Goal: Task Accomplishment & Management: Manage account settings

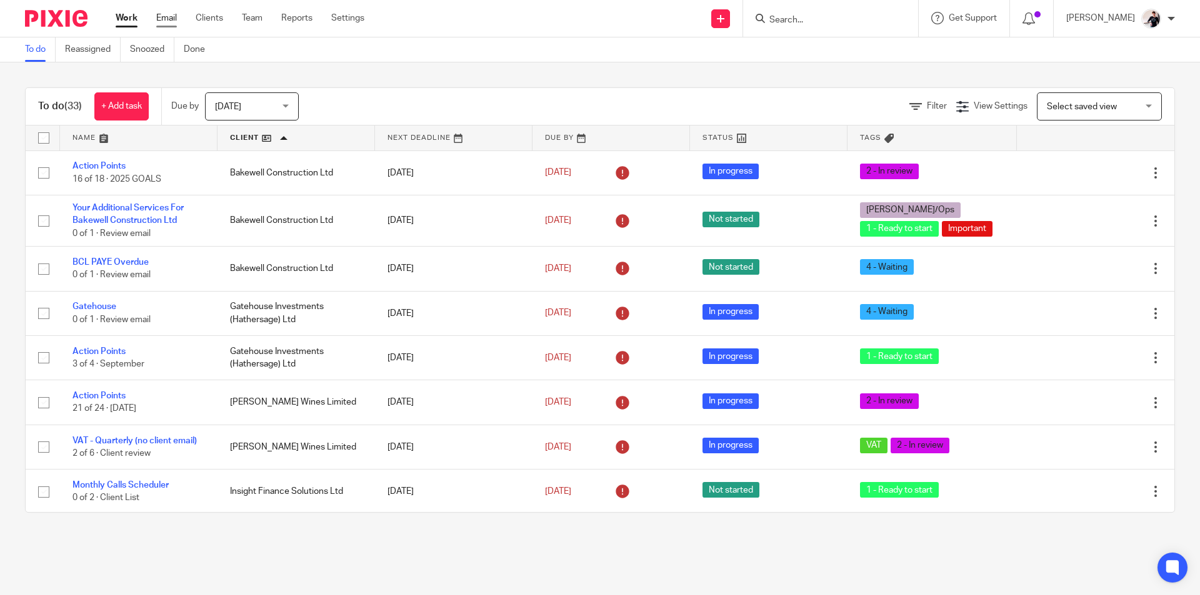
click at [167, 21] on link "Email" at bounding box center [166, 18] width 21 height 12
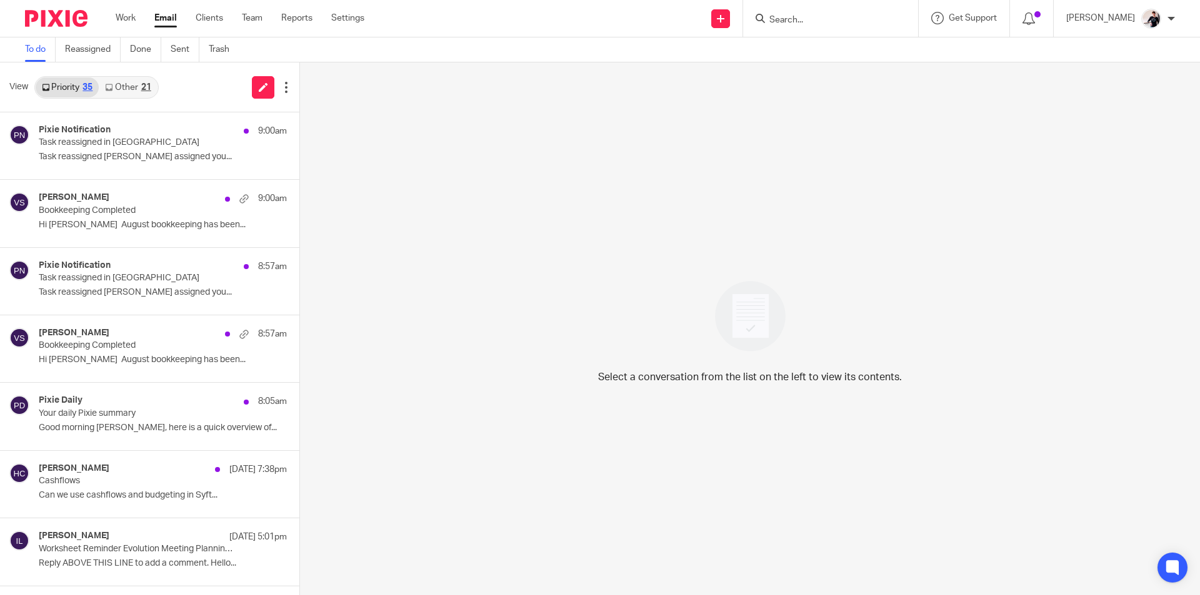
click at [149, 87] on div "21" at bounding box center [146, 87] width 10 height 9
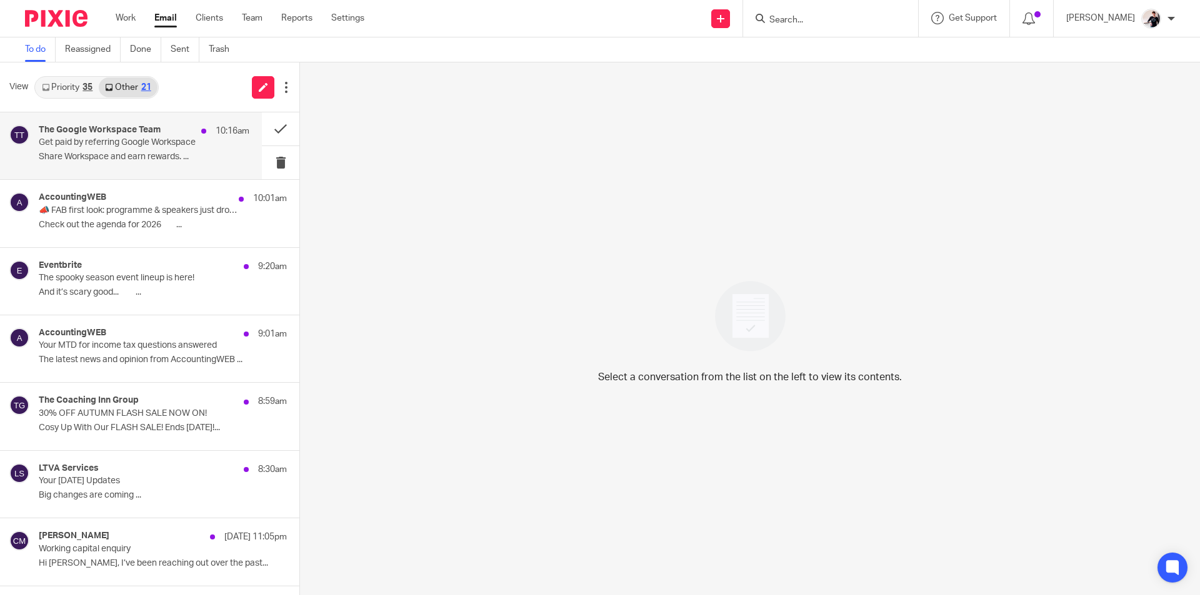
click at [149, 137] on p "Get paid by referring Google Workspace" at bounding box center [123, 142] width 169 height 11
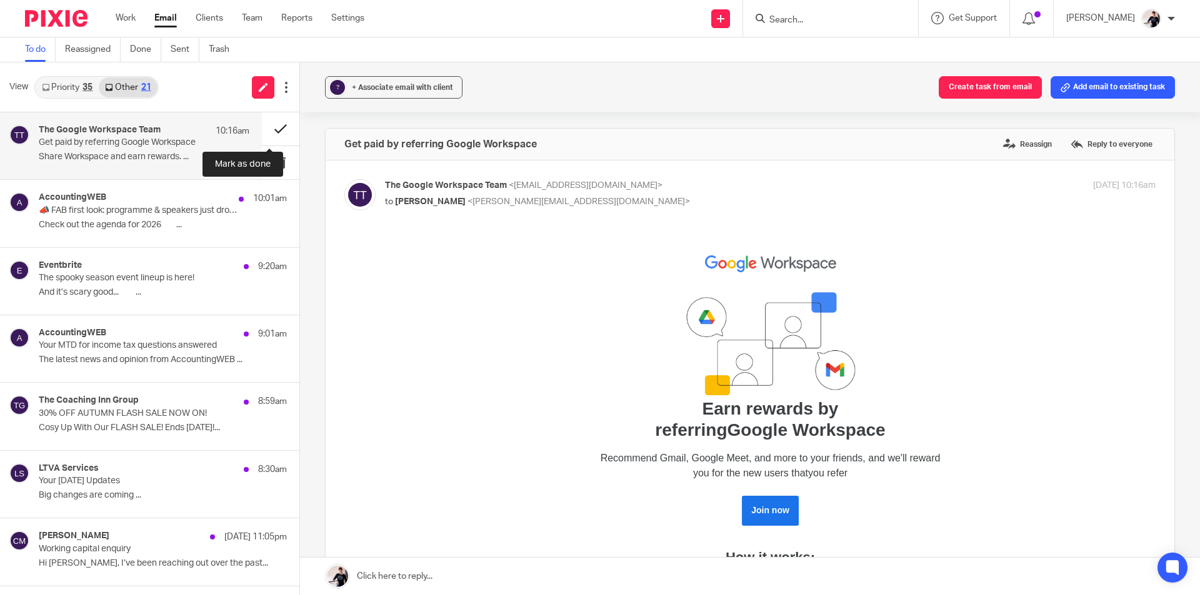
click at [262, 132] on button at bounding box center [280, 128] width 37 height 33
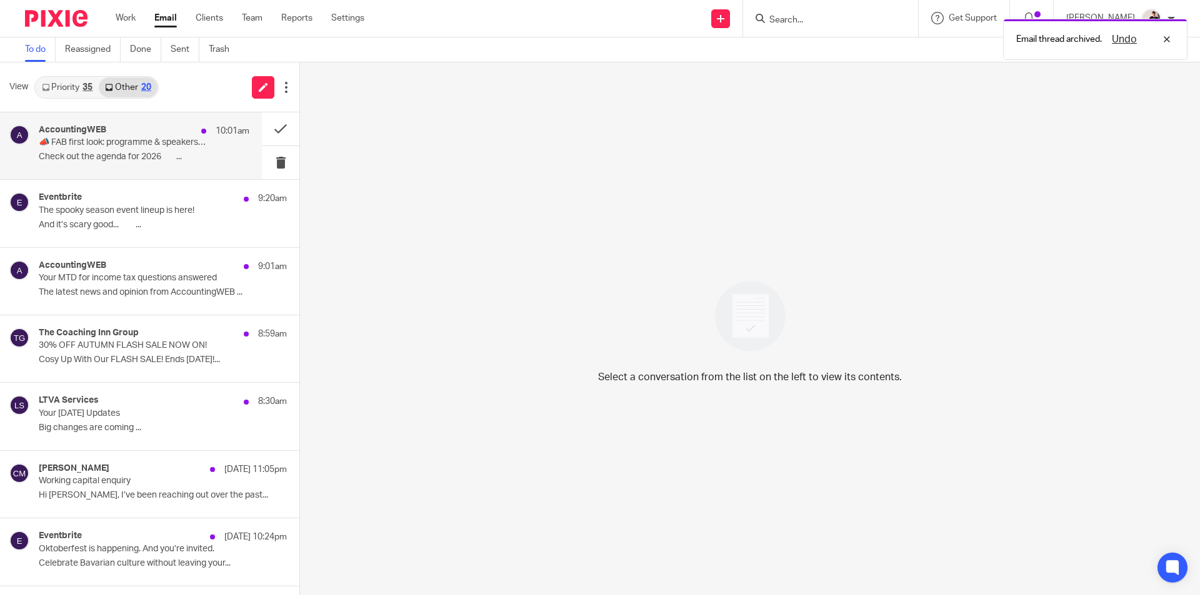
click at [151, 148] on p "📣 FAB first look: programme & speakers just dropped!" at bounding box center [123, 142] width 169 height 11
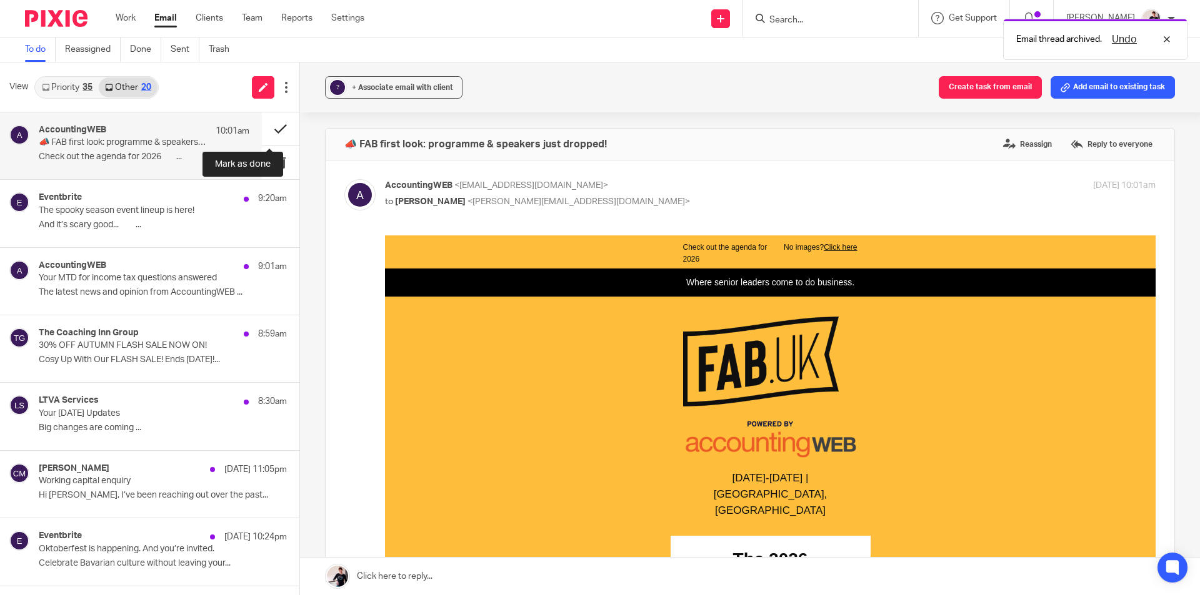
click at [269, 134] on button at bounding box center [280, 128] width 37 height 33
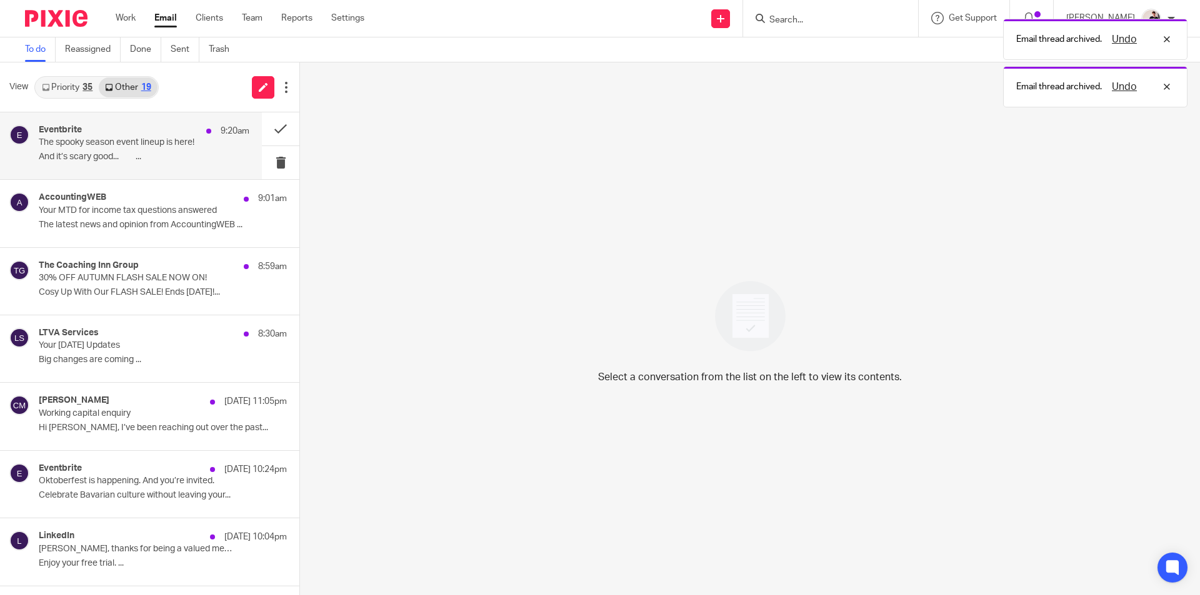
click at [131, 148] on p "The spooky season event lineup is here!" at bounding box center [123, 142] width 169 height 11
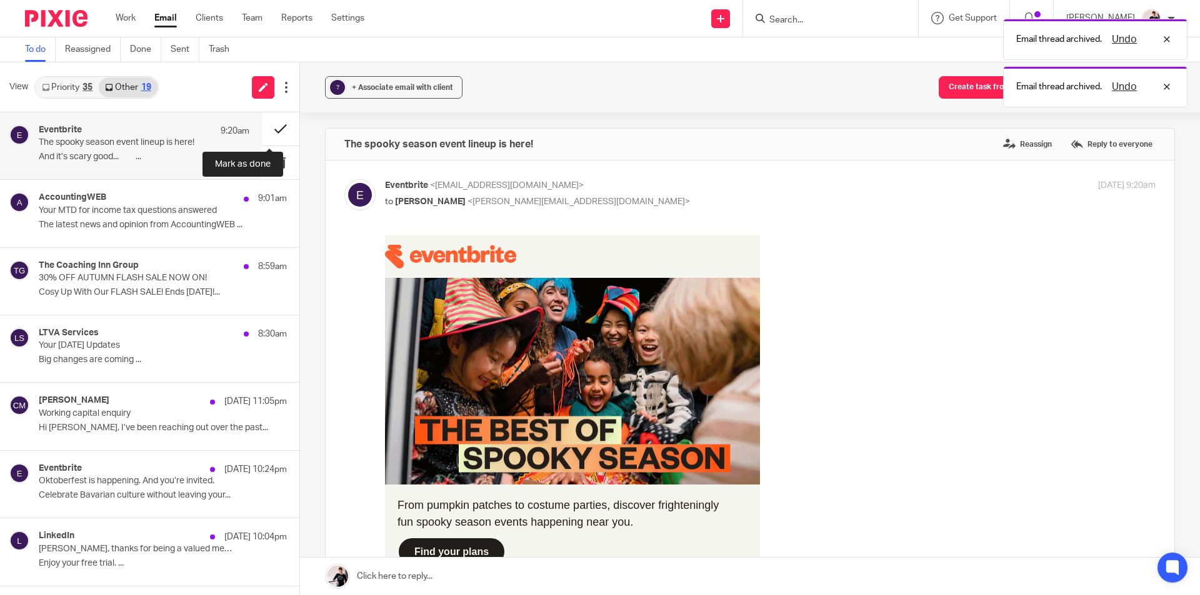
click at [262, 125] on button at bounding box center [280, 128] width 37 height 33
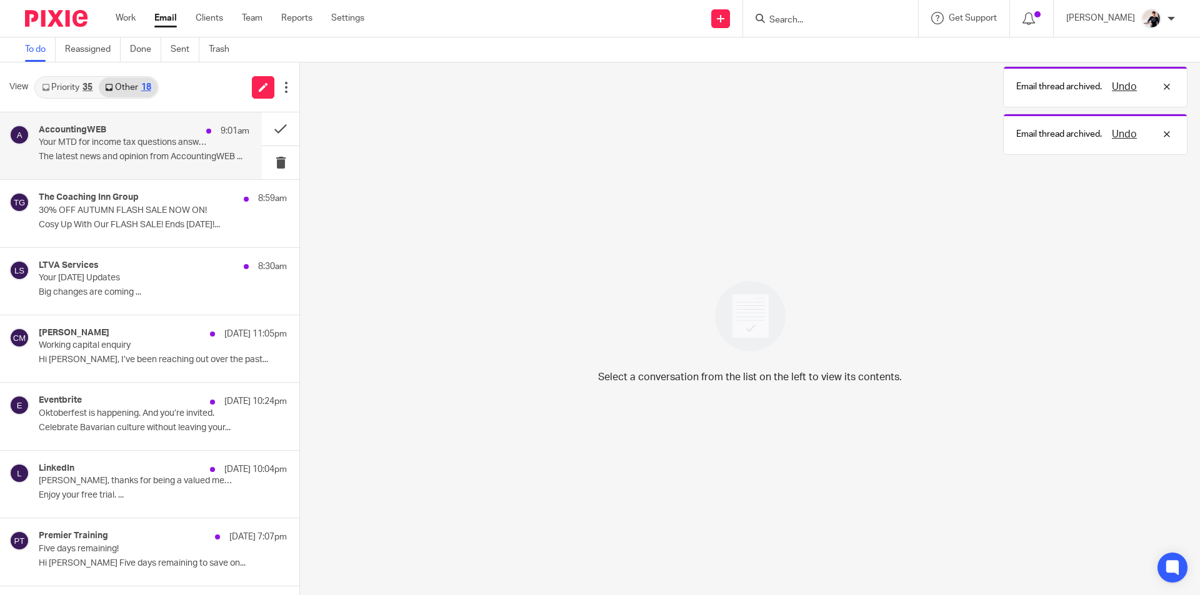
click at [164, 154] on p "The latest news and opinion from AccountingWEB ..." at bounding box center [144, 157] width 211 height 11
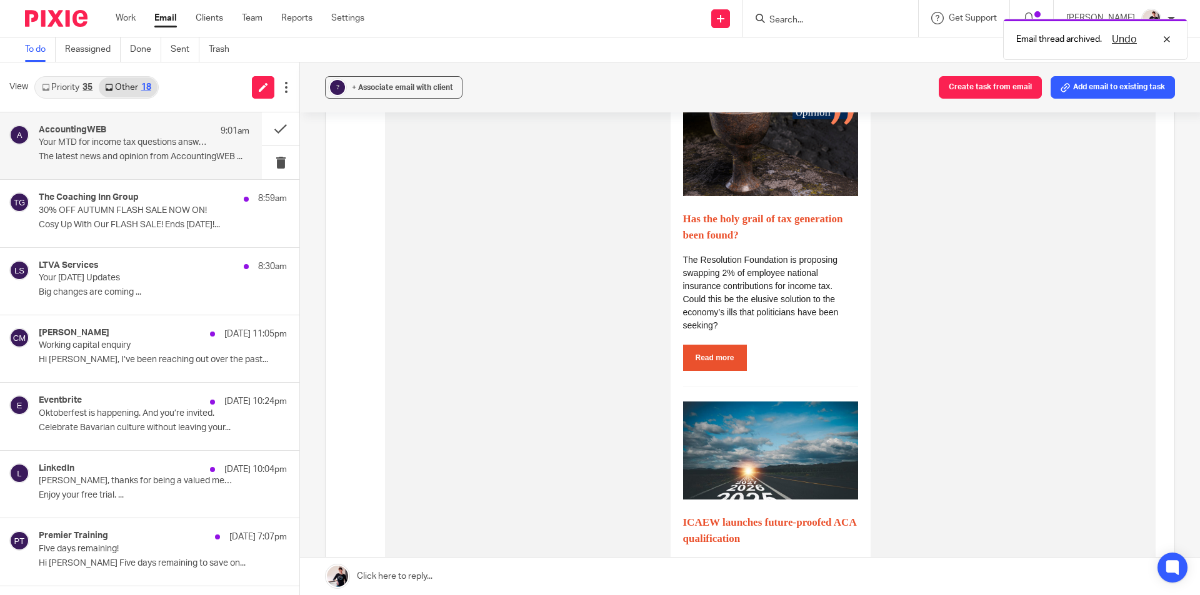
scroll to position [687, 0]
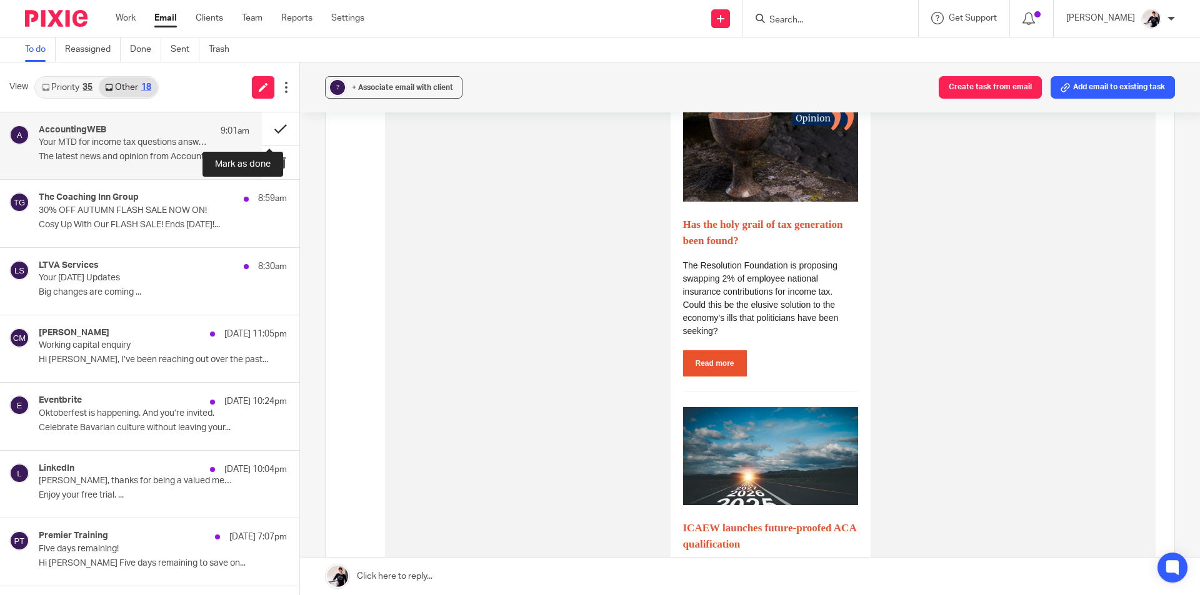
click at [267, 127] on button at bounding box center [280, 128] width 37 height 33
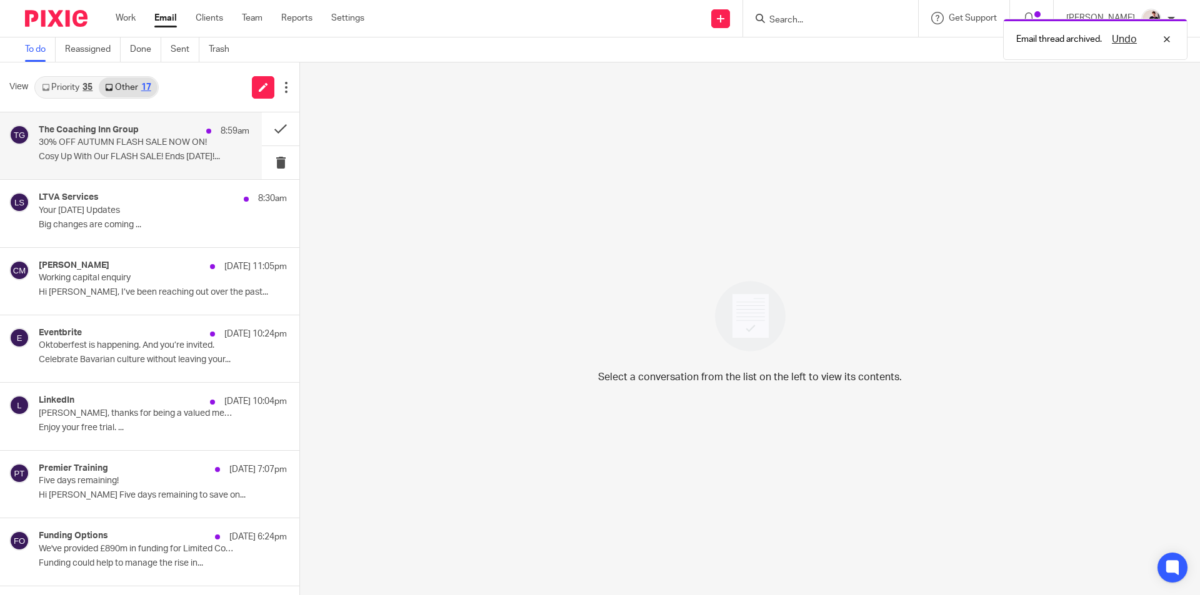
click at [126, 139] on p "30% OFF AUTUMN FLASH SALE NOW ON!" at bounding box center [123, 142] width 169 height 11
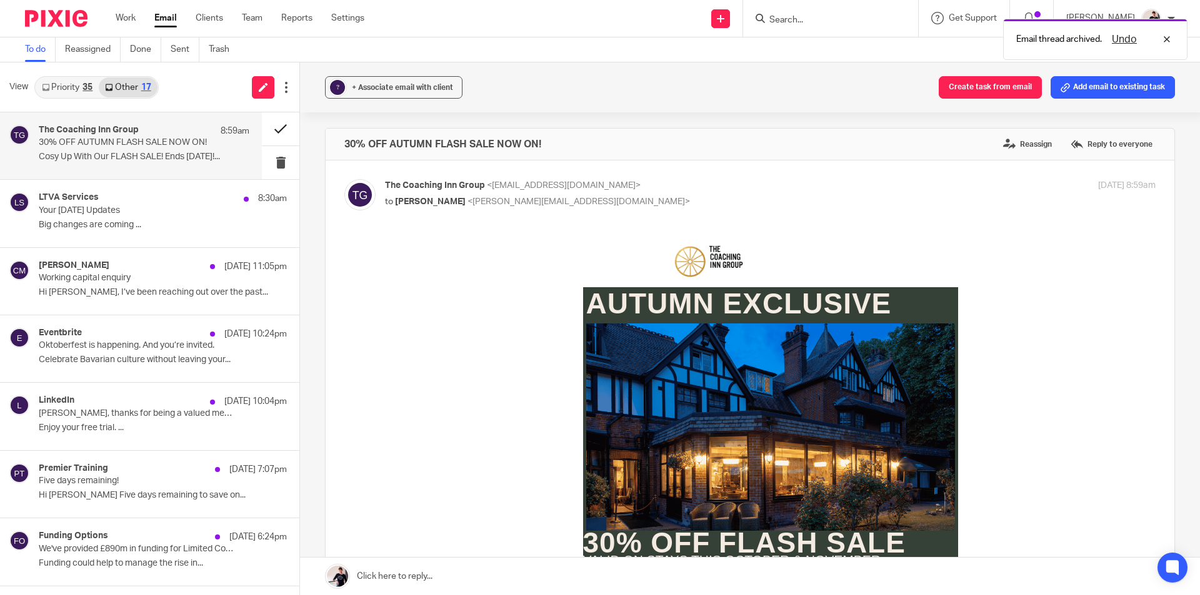
scroll to position [0, 0]
click at [271, 125] on button at bounding box center [280, 128] width 37 height 33
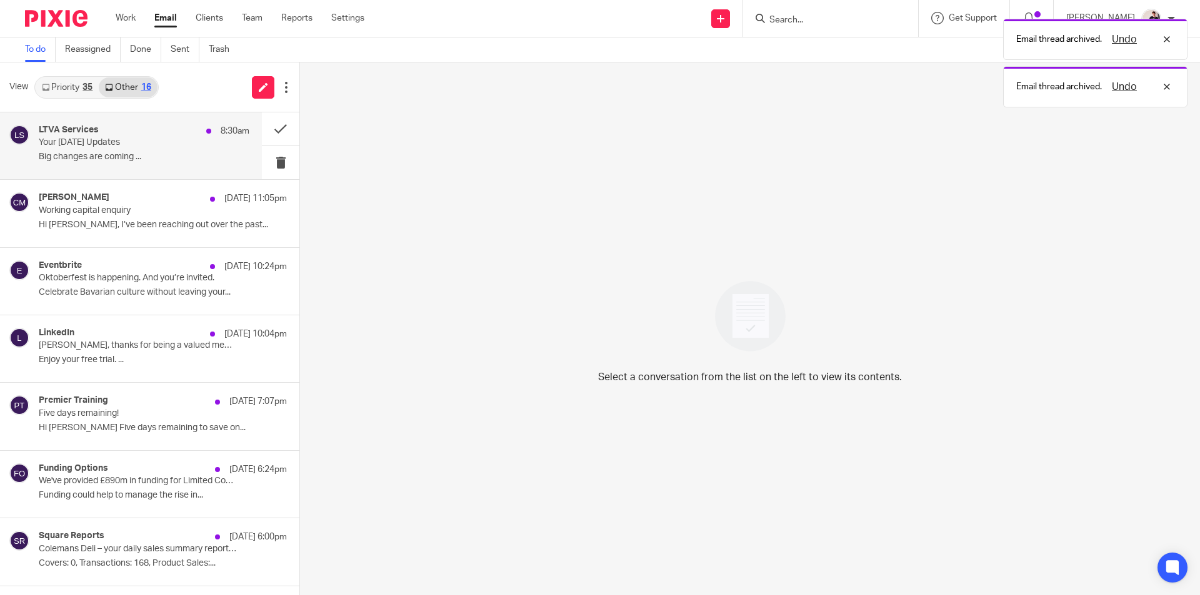
click at [113, 154] on p "Big changes are coming ..." at bounding box center [144, 157] width 211 height 11
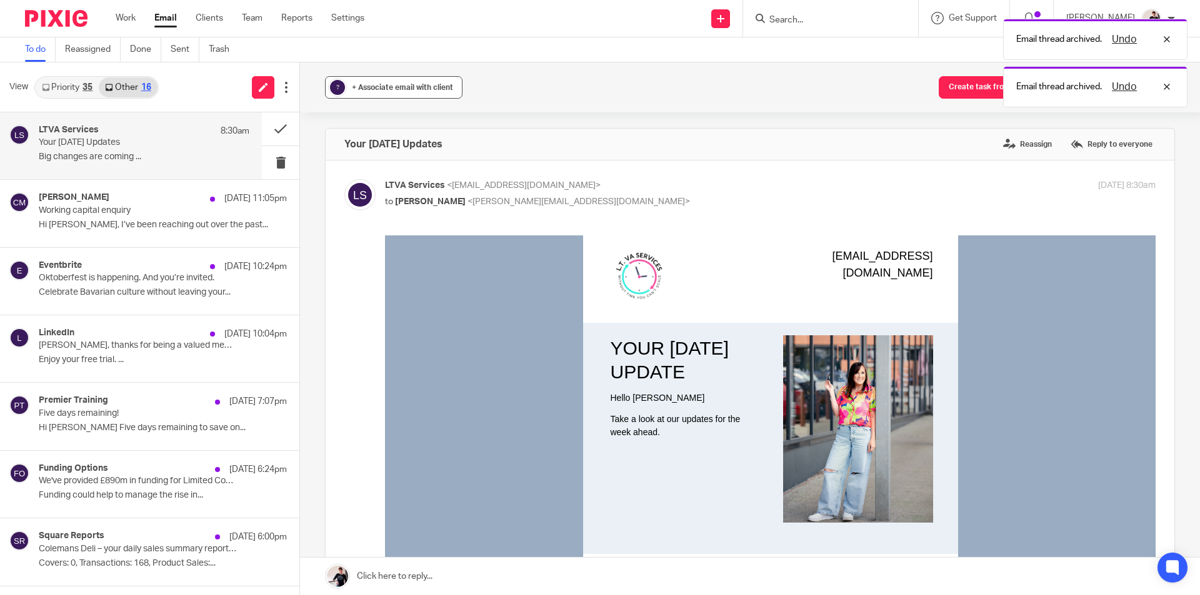
click at [378, 85] on span "+ Associate email with client" at bounding box center [402, 87] width 101 height 7
click at [382, 156] on input "text" at bounding box center [470, 160] width 264 height 12
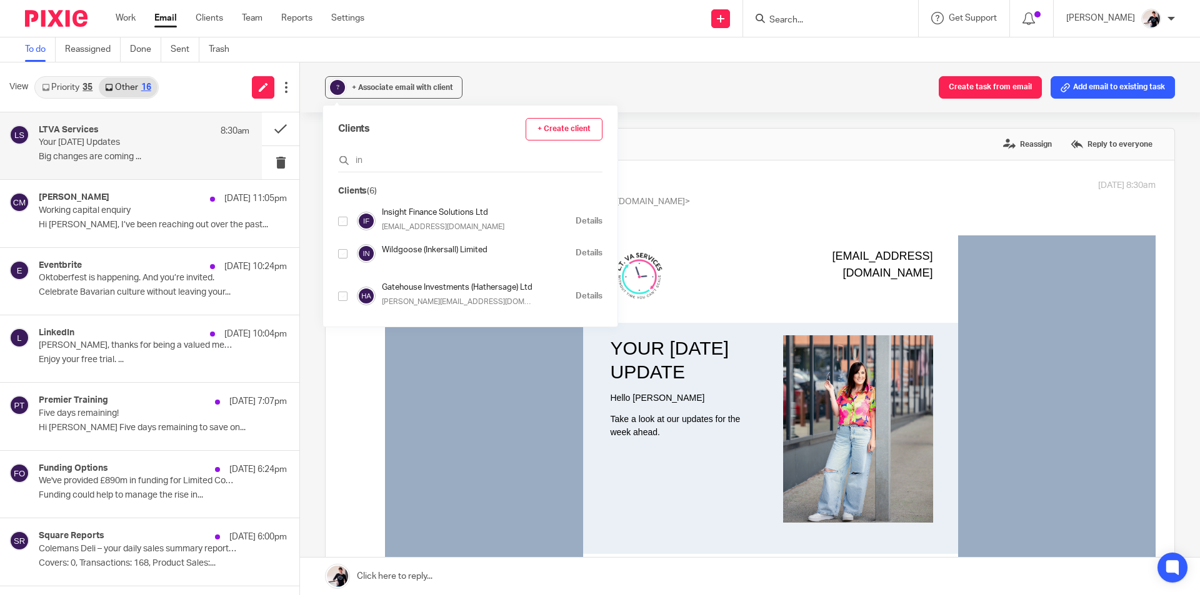
type input "in"
click at [346, 221] on input "checkbox" at bounding box center [342, 221] width 9 height 9
checkbox input "true"
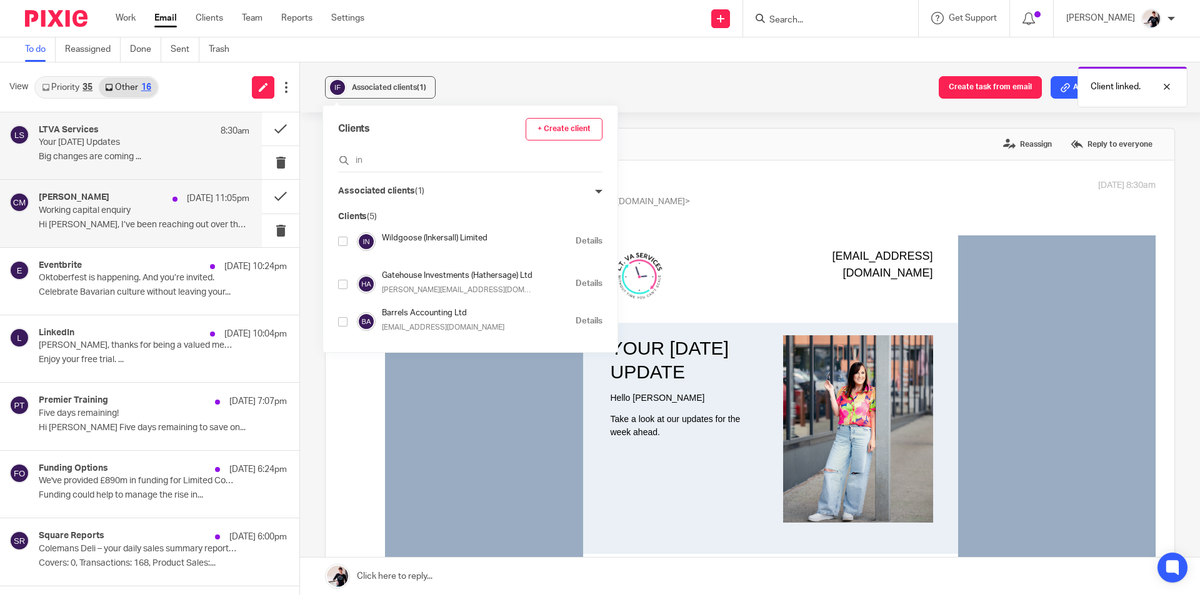
click at [104, 206] on p "Working capital enquiry" at bounding box center [123, 211] width 169 height 11
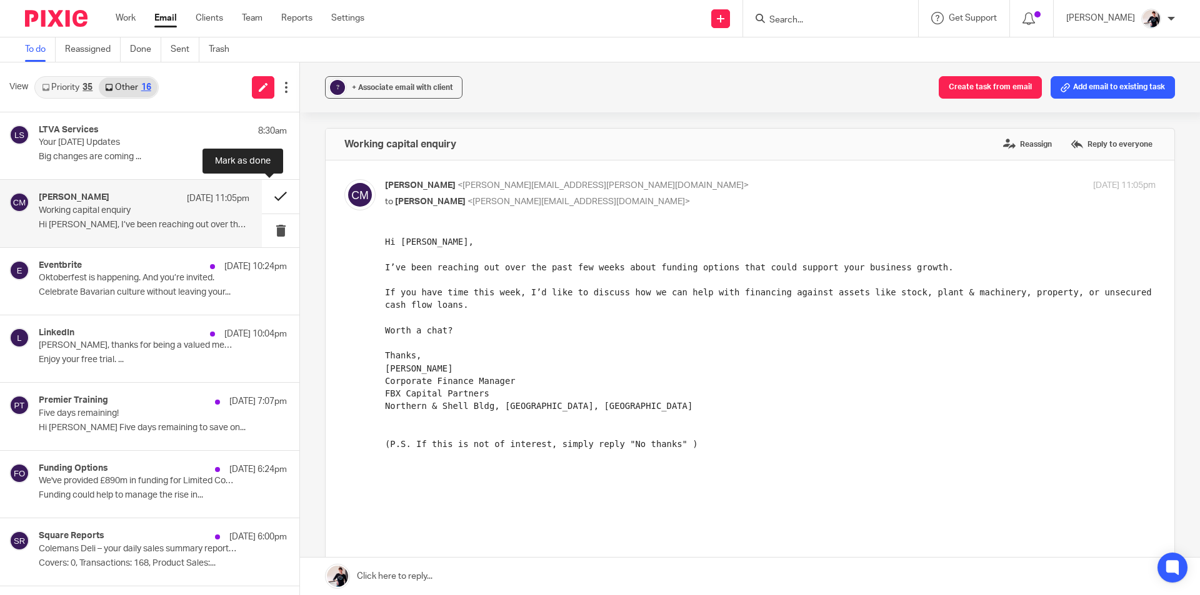
click at [269, 194] on button at bounding box center [280, 196] width 37 height 33
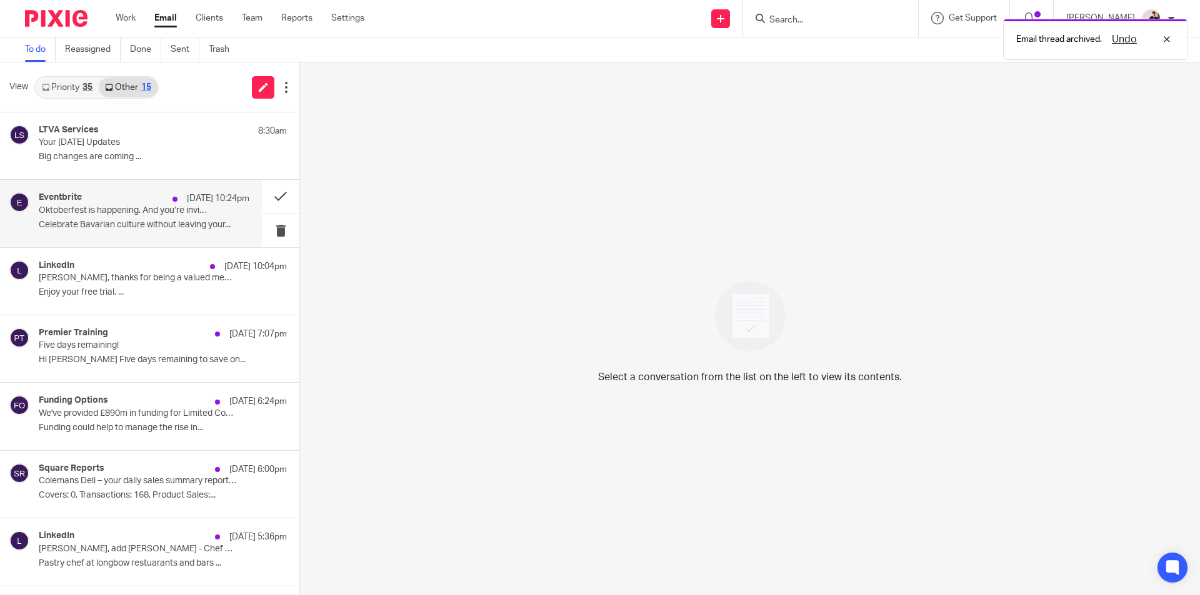
click at [79, 214] on p "Oktoberfest is happening. And you’re invited." at bounding box center [123, 211] width 169 height 11
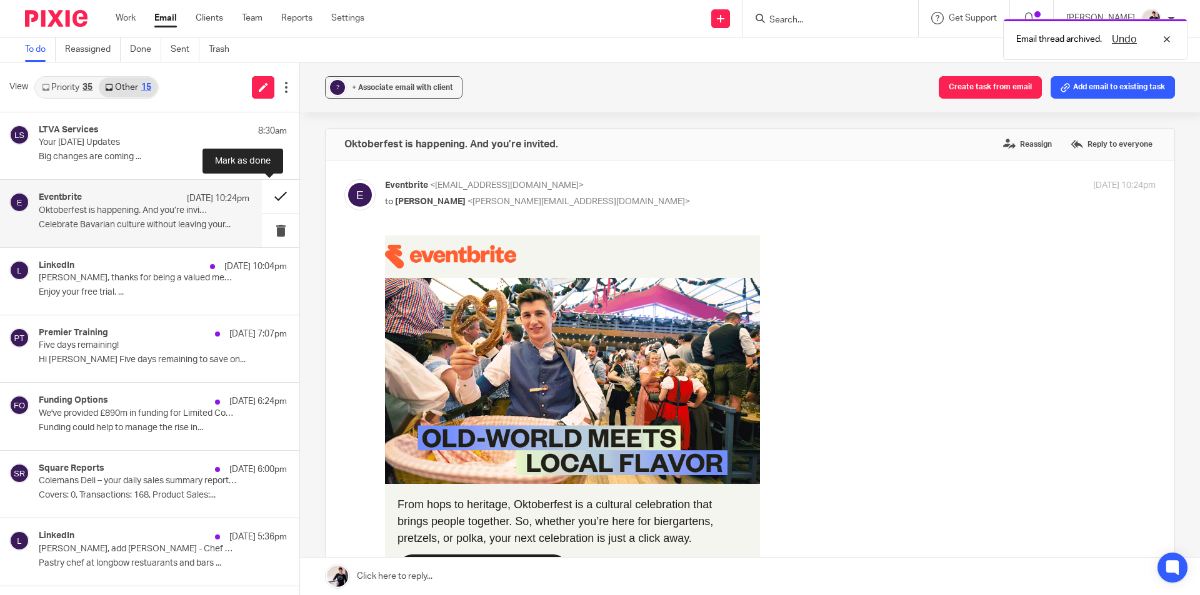
click at [269, 193] on button at bounding box center [280, 196] width 37 height 33
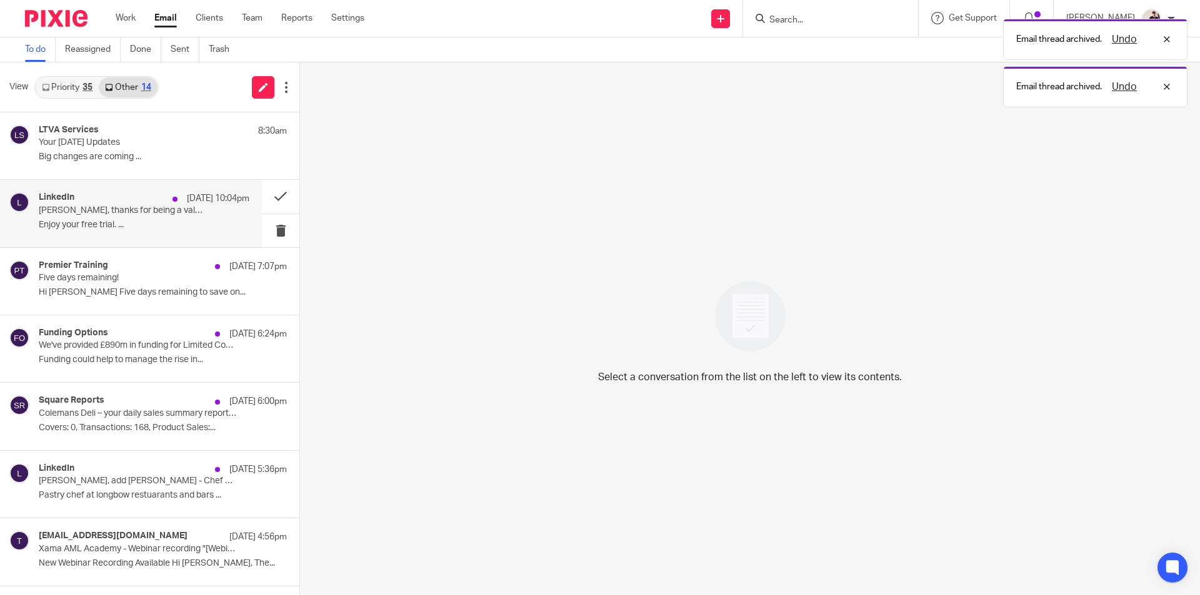
click at [151, 226] on p "Enjoy your free trial. ..." at bounding box center [144, 225] width 211 height 11
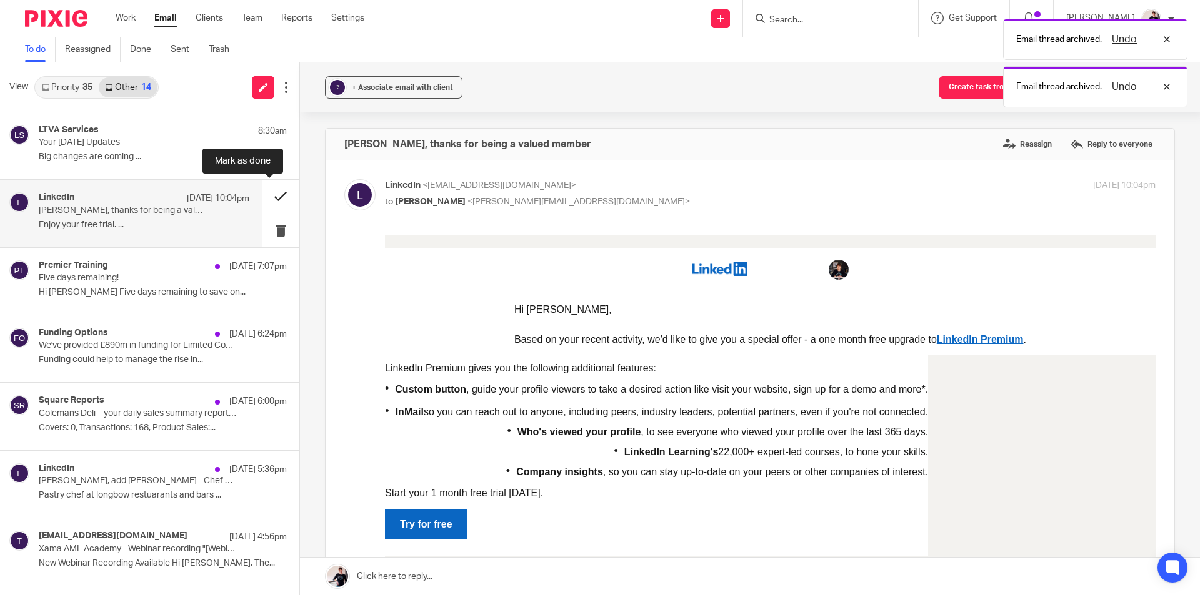
click at [262, 196] on button at bounding box center [280, 196] width 37 height 33
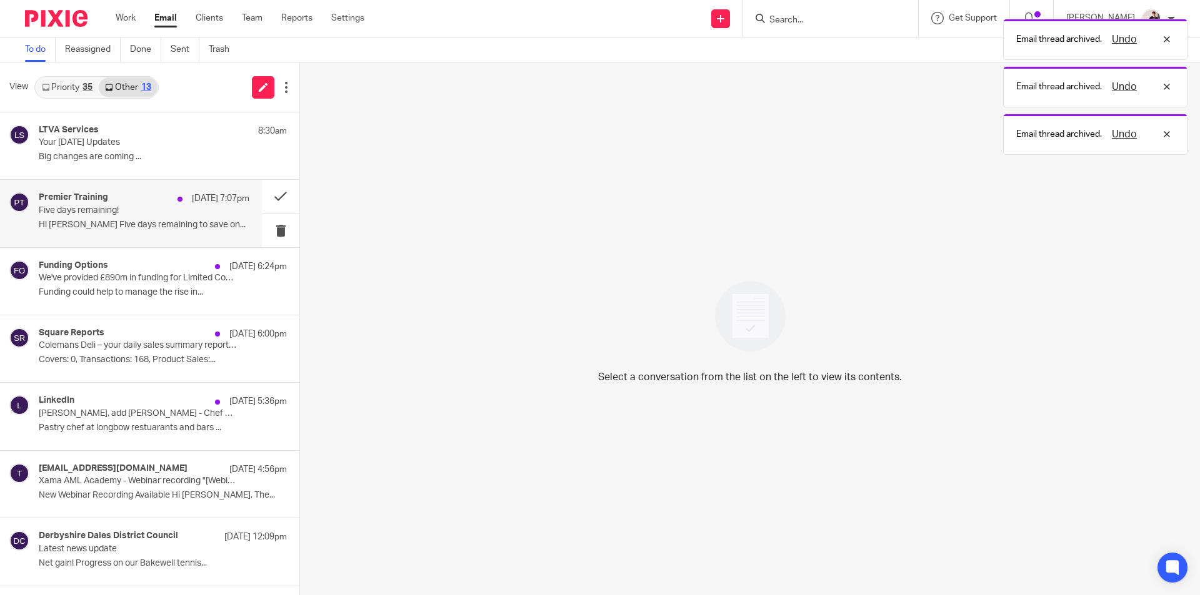
click at [147, 236] on div "Premier Training 25 Sep 7:07pm Five days remaining! Hi Helen Five days remainin…" at bounding box center [131, 213] width 262 height 67
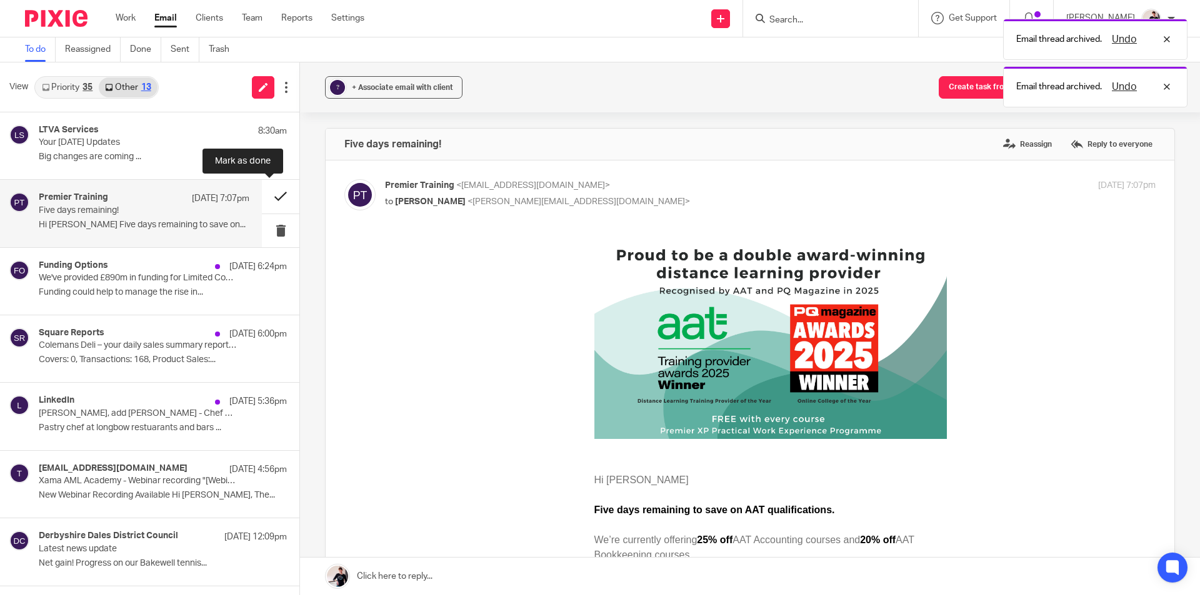
click at [262, 197] on button at bounding box center [280, 196] width 37 height 33
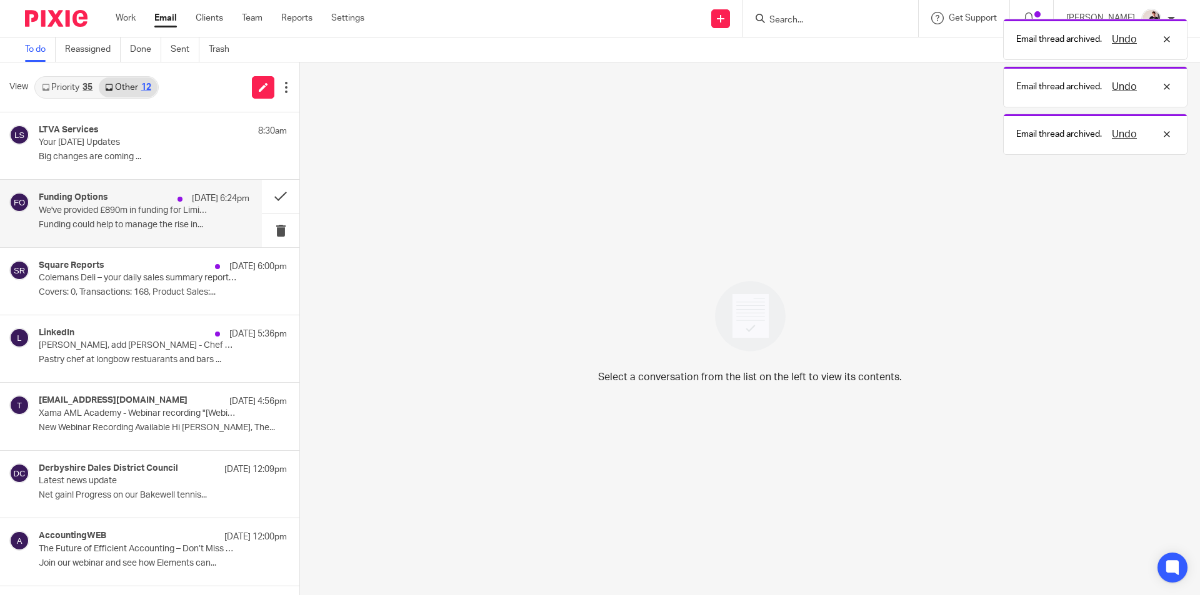
click at [103, 217] on div "Funding Options 25 Sep 6:24pm We've provided £890m in funding for Limited Compa…" at bounding box center [144, 213] width 211 height 42
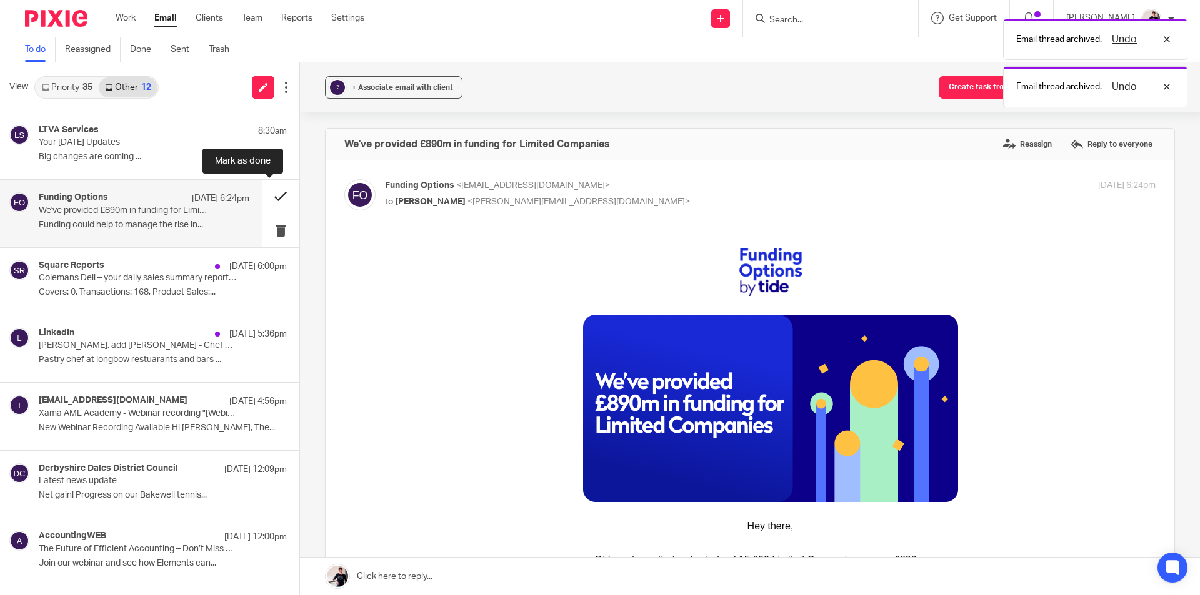
click at [271, 191] on button at bounding box center [280, 196] width 37 height 33
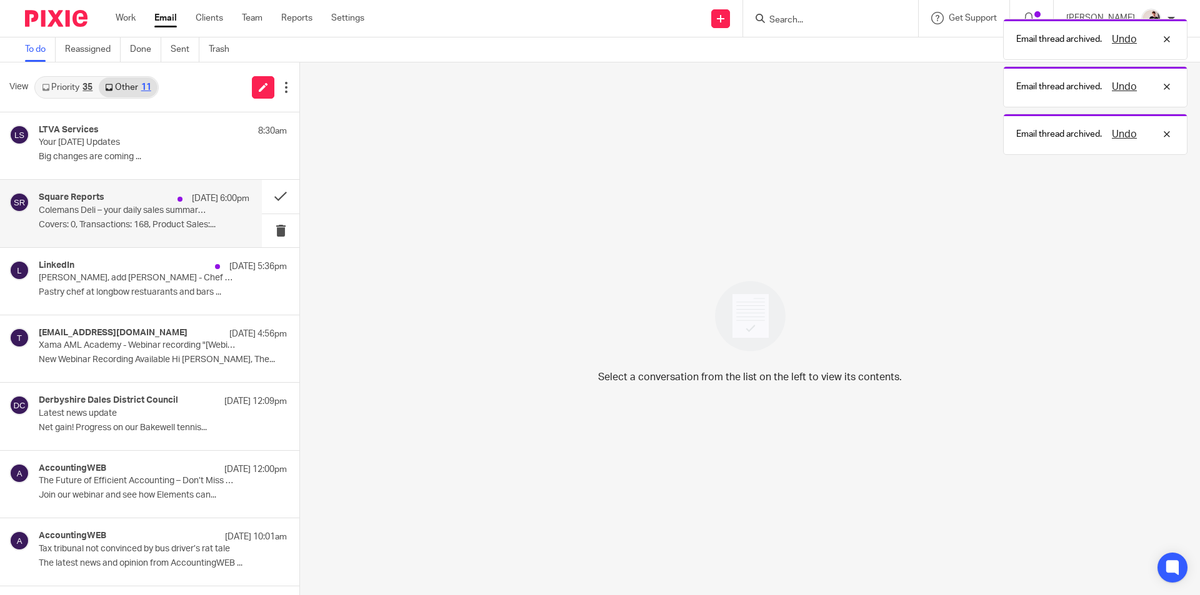
click at [110, 207] on p "Colemans Deli – your daily sales summary report for 25 September 2025" at bounding box center [123, 211] width 169 height 11
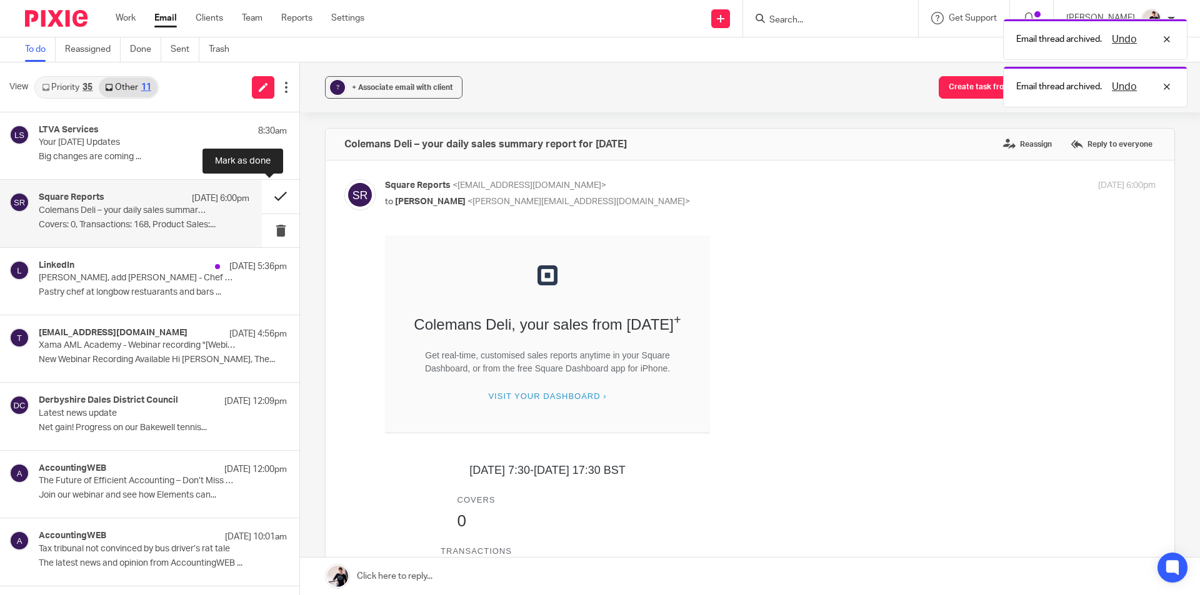
click at [273, 191] on button at bounding box center [280, 196] width 37 height 33
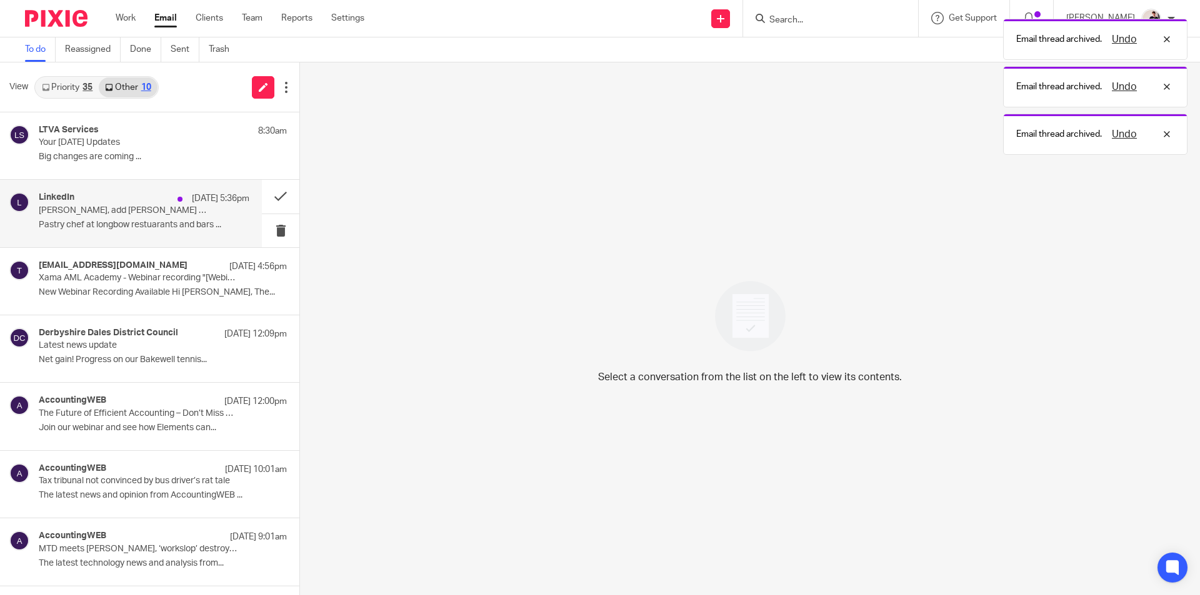
click at [105, 214] on p "Helen, add sophie brassington - Chef De Partie 💬" at bounding box center [123, 211] width 169 height 11
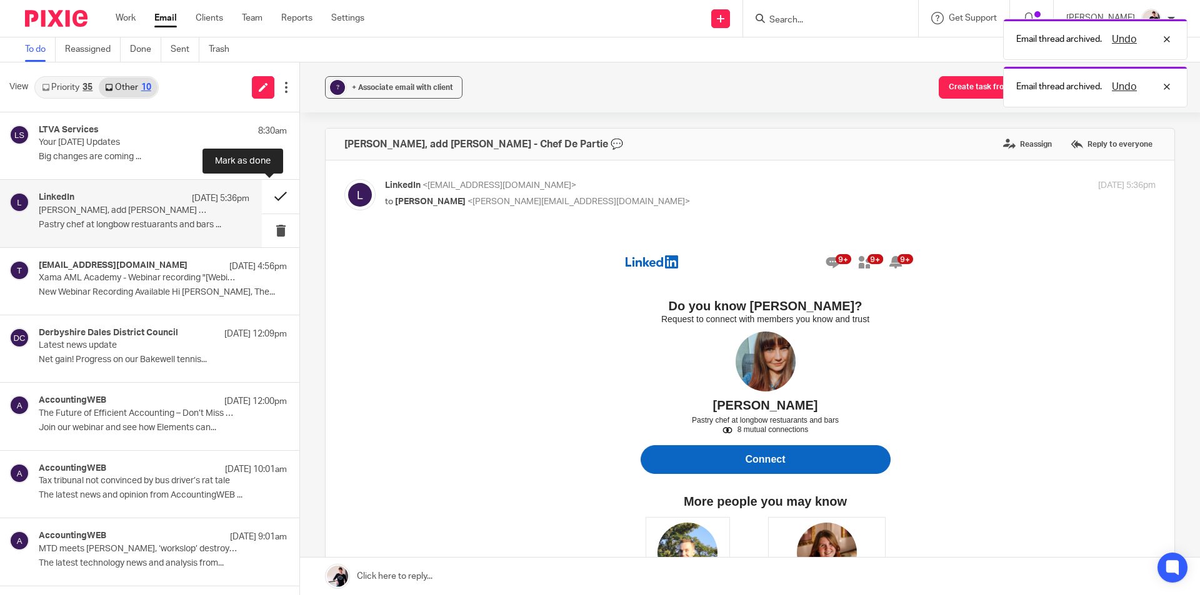
click at [265, 199] on button at bounding box center [280, 196] width 37 height 33
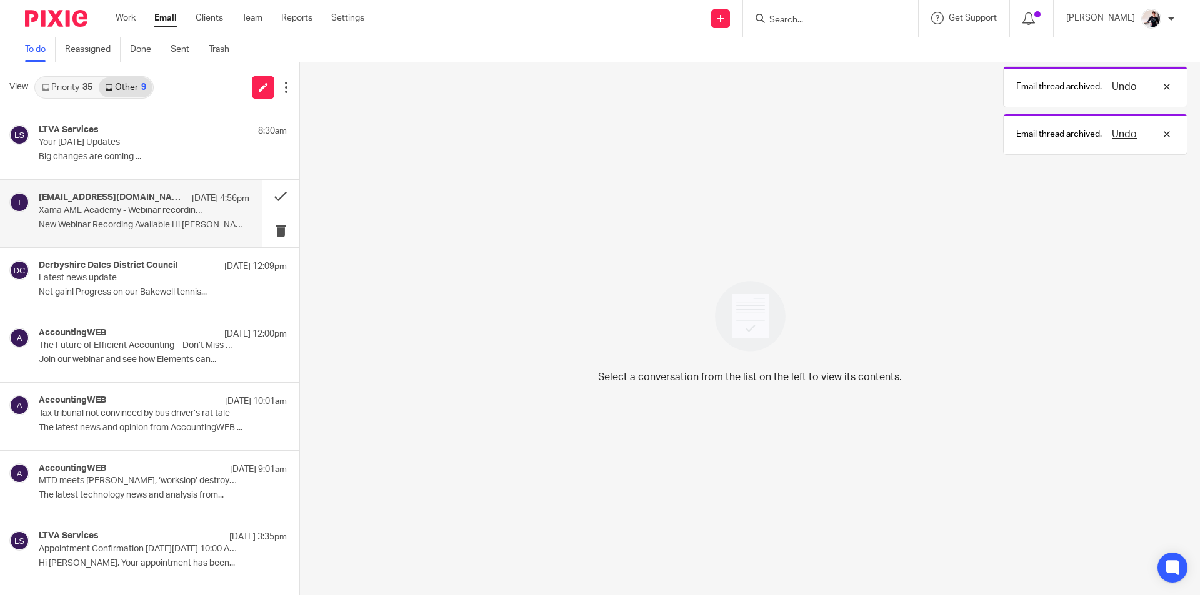
click at [127, 220] on p "New Webinar Recording Available Hi Helen, The..." at bounding box center [144, 225] width 211 height 11
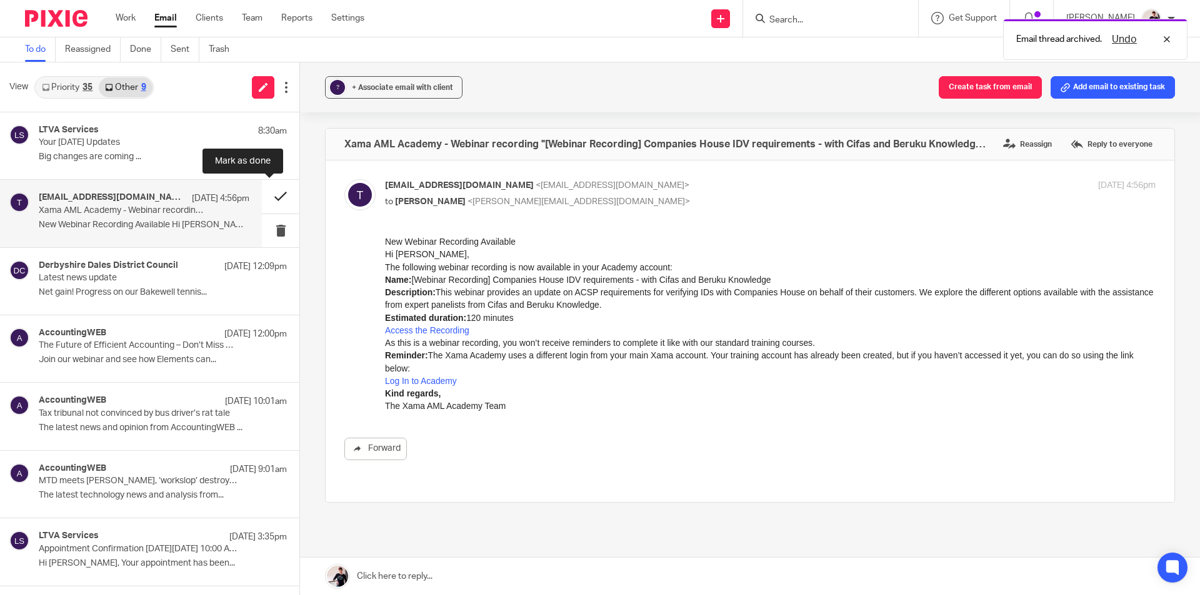
click at [264, 202] on button at bounding box center [280, 196] width 37 height 33
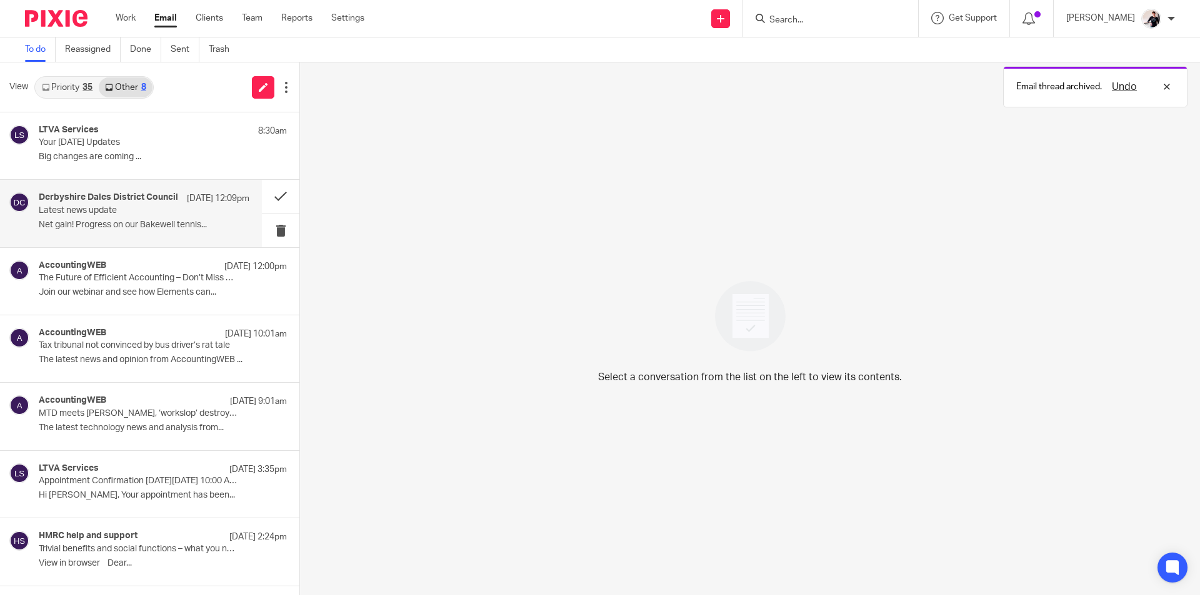
click at [115, 217] on div "Derbyshire Dales District Council 25 Sep 12:09pm Latest news update Net gain! P…" at bounding box center [144, 213] width 211 height 42
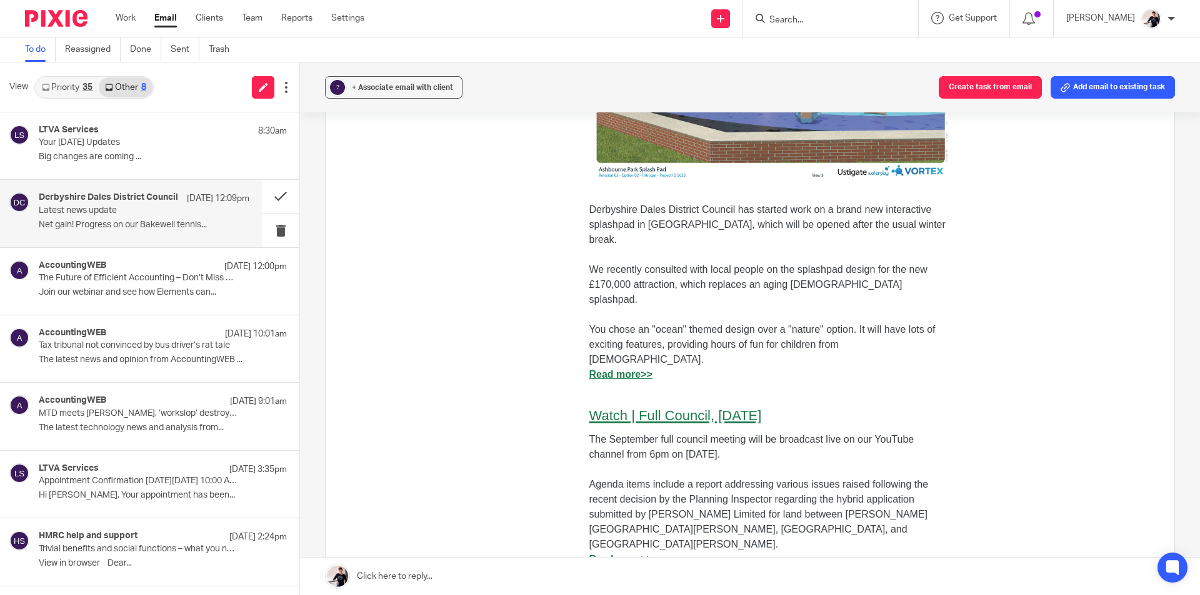
scroll to position [1500, 0]
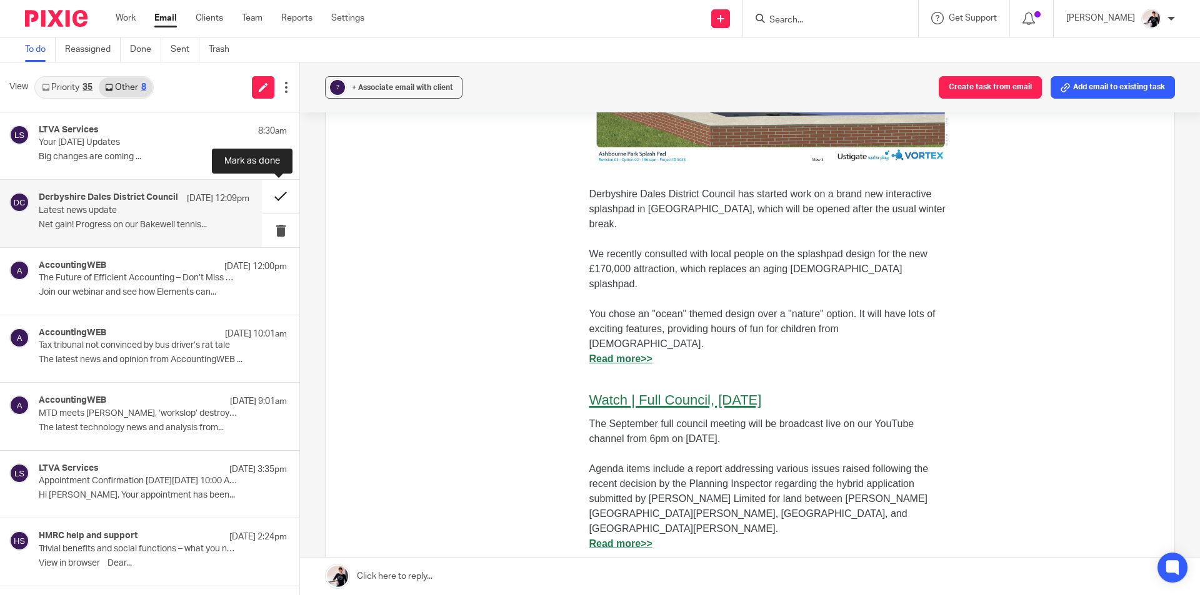
click at [274, 206] on button at bounding box center [280, 196] width 37 height 33
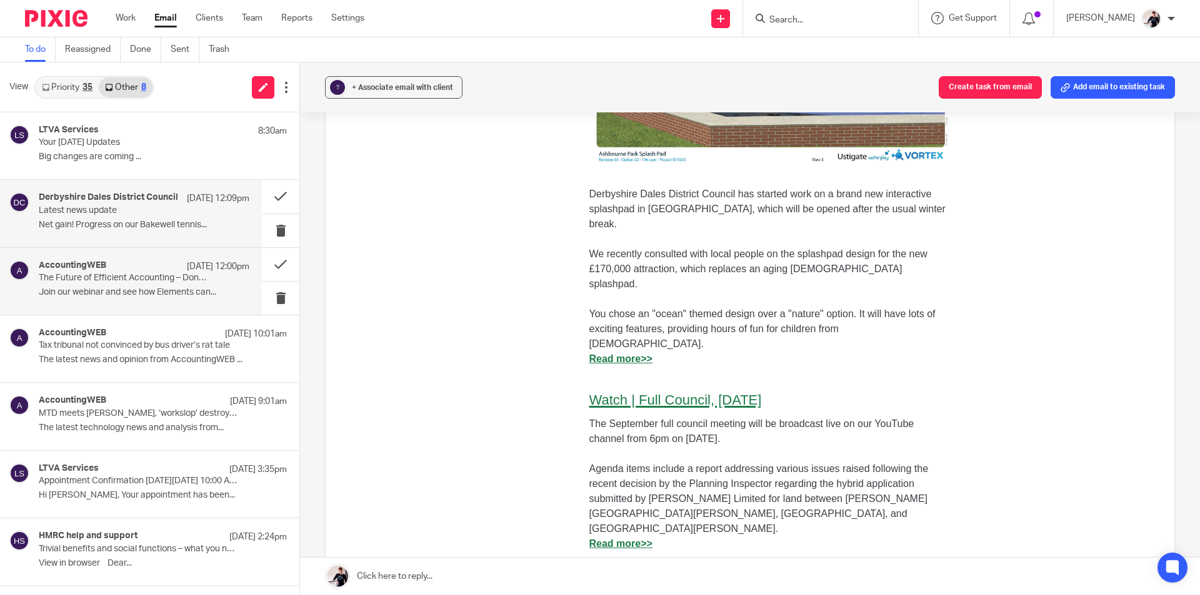
click at [96, 281] on p "The Future of Efficient Accounting – Don’t Miss Out" at bounding box center [123, 278] width 169 height 11
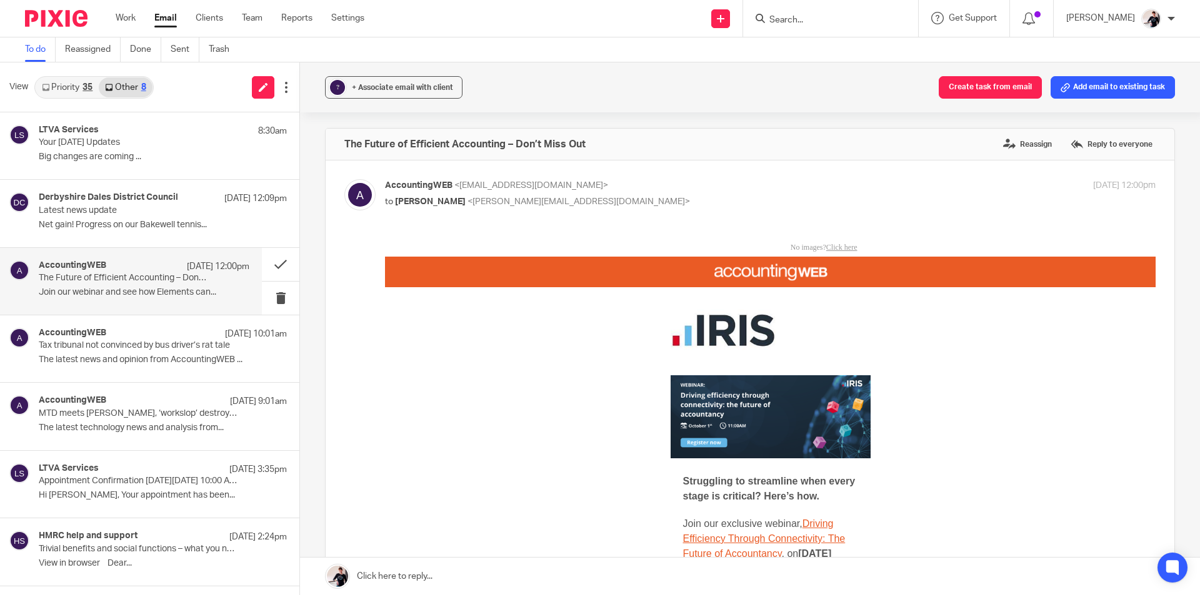
scroll to position [0, 0]
click at [267, 264] on button at bounding box center [280, 264] width 37 height 33
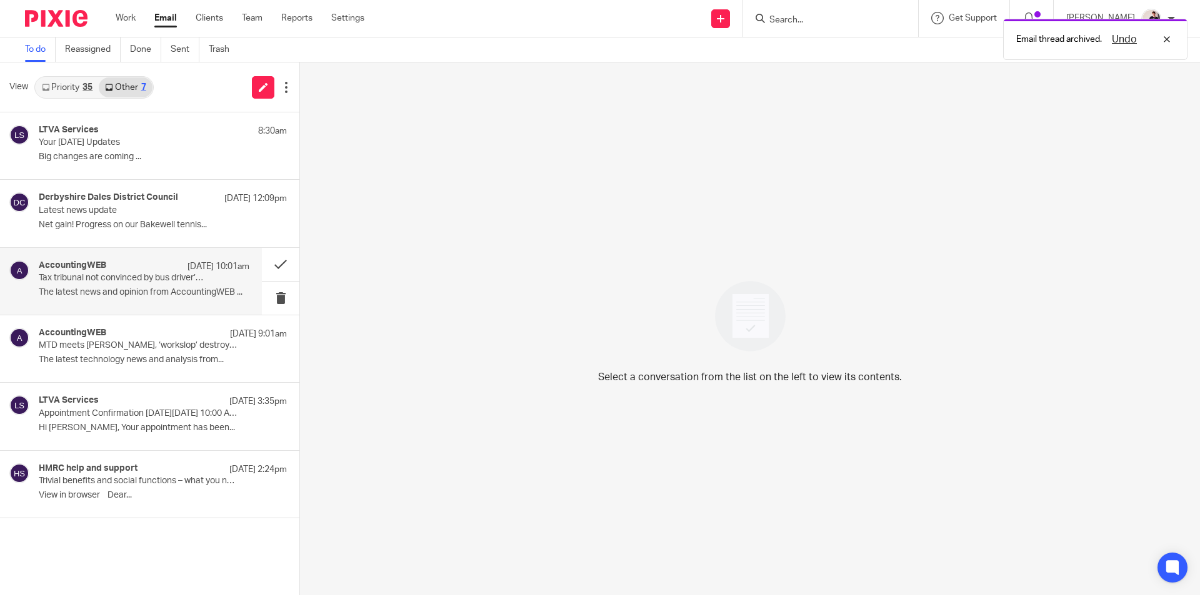
click at [120, 277] on p "Tax tribunal not convinced by bus driver’s rat tale" at bounding box center [123, 278] width 169 height 11
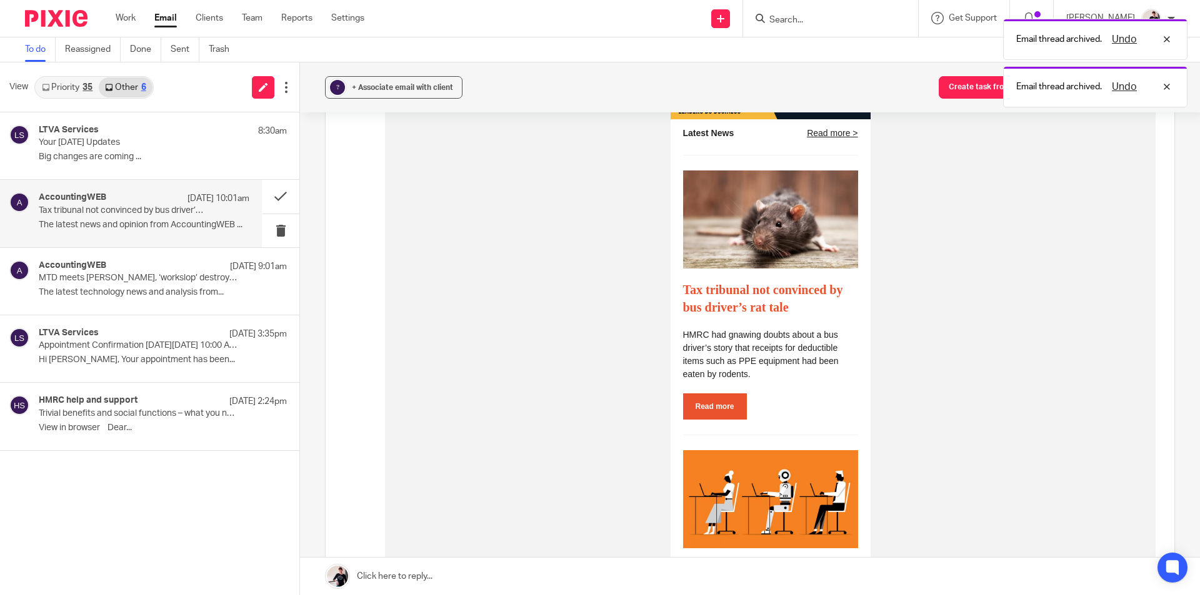
scroll to position [312, 0]
click at [286, 191] on button at bounding box center [280, 196] width 37 height 33
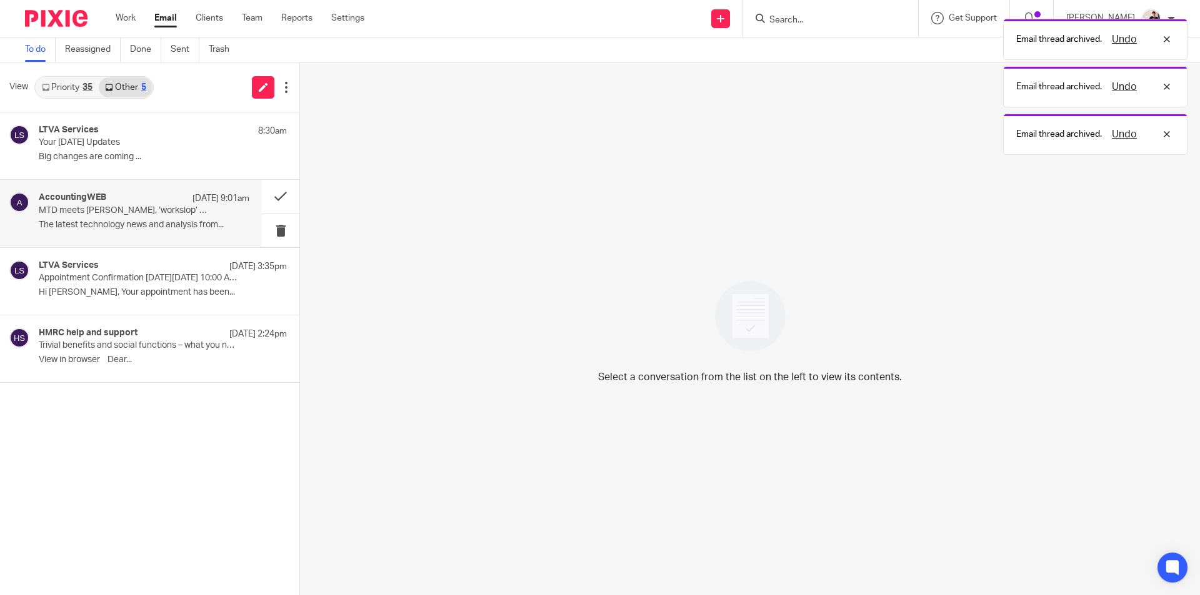
click at [140, 217] on div "AccountingWEB 25 Sep 9:01am MTD meets AI, ‘workslop’ destroys productivity, KPM…" at bounding box center [144, 213] width 211 height 42
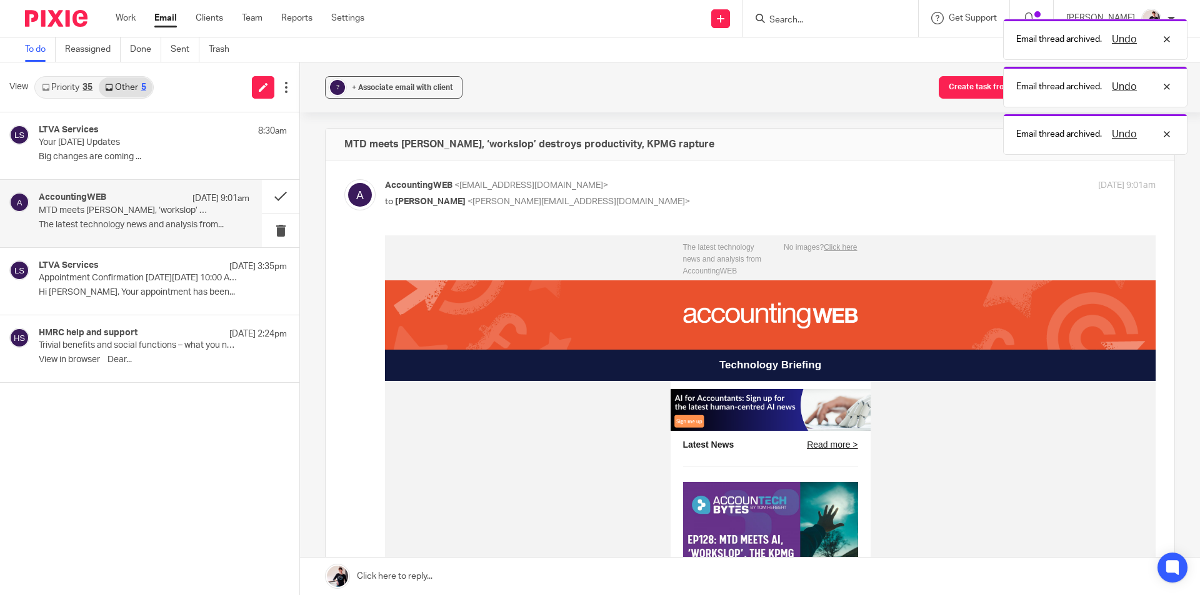
scroll to position [375, 0]
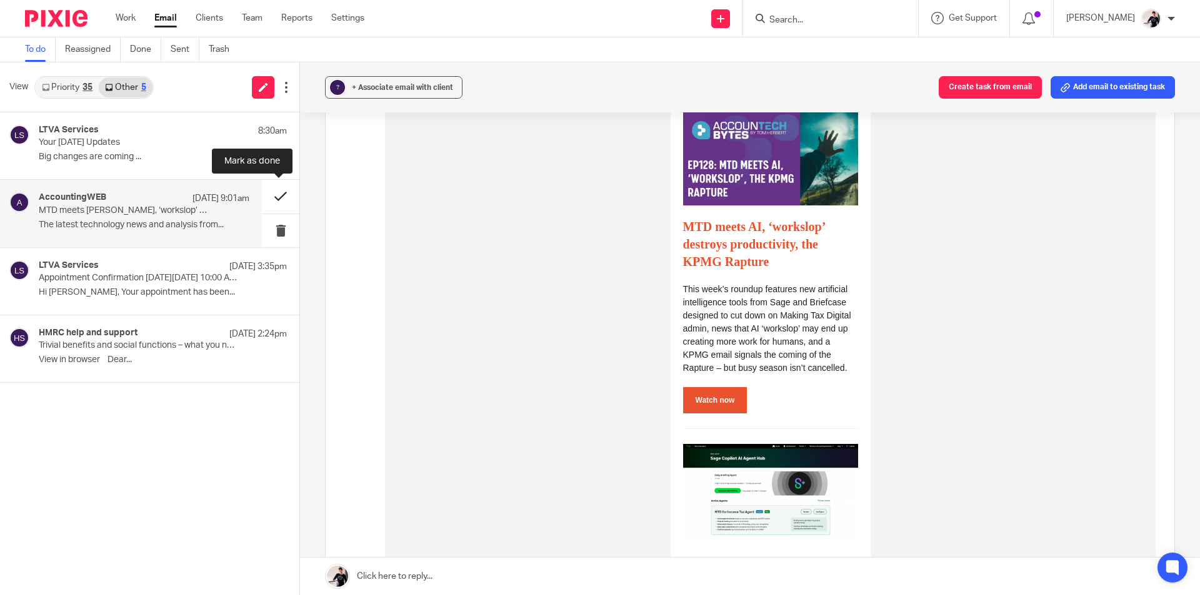
click at [264, 194] on button at bounding box center [280, 196] width 37 height 33
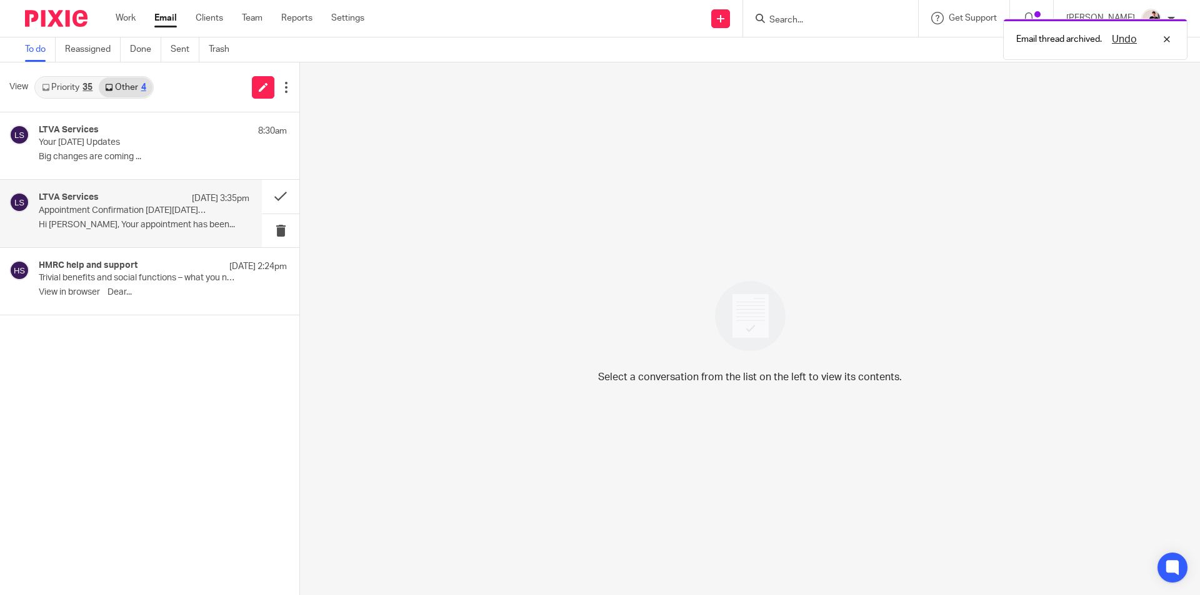
click at [79, 212] on p "Appointment Confirmation on Monday, September 29, 2025 10:00 AM (+01:00)" at bounding box center [123, 211] width 169 height 11
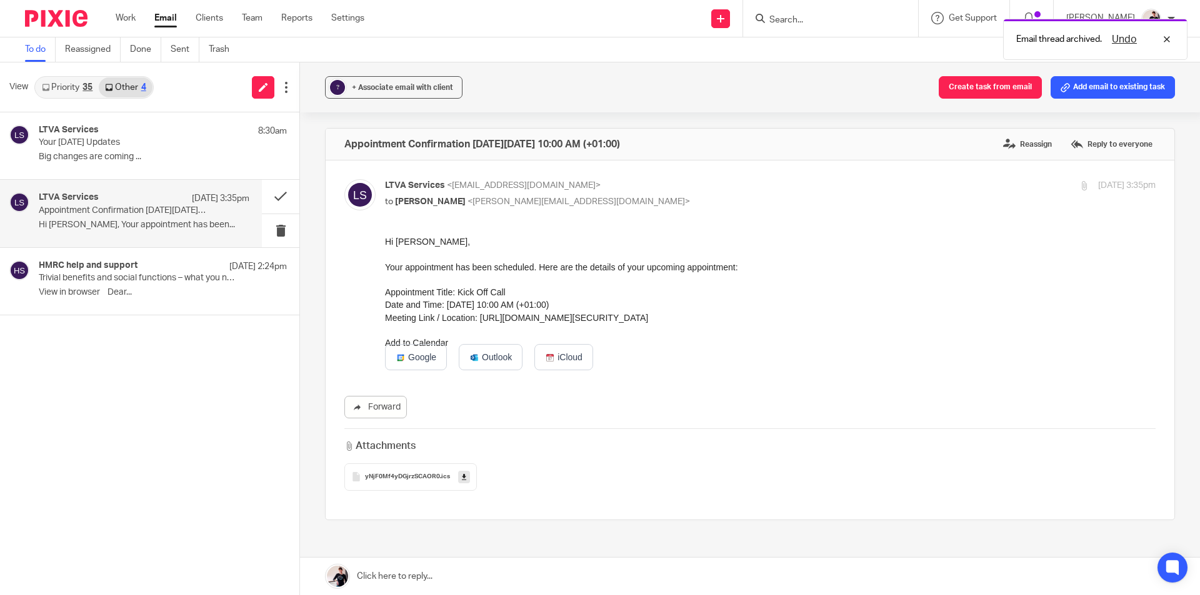
scroll to position [0, 0]
click at [421, 359] on link "Google" at bounding box center [416, 357] width 62 height 26
click at [282, 199] on button at bounding box center [280, 196] width 37 height 33
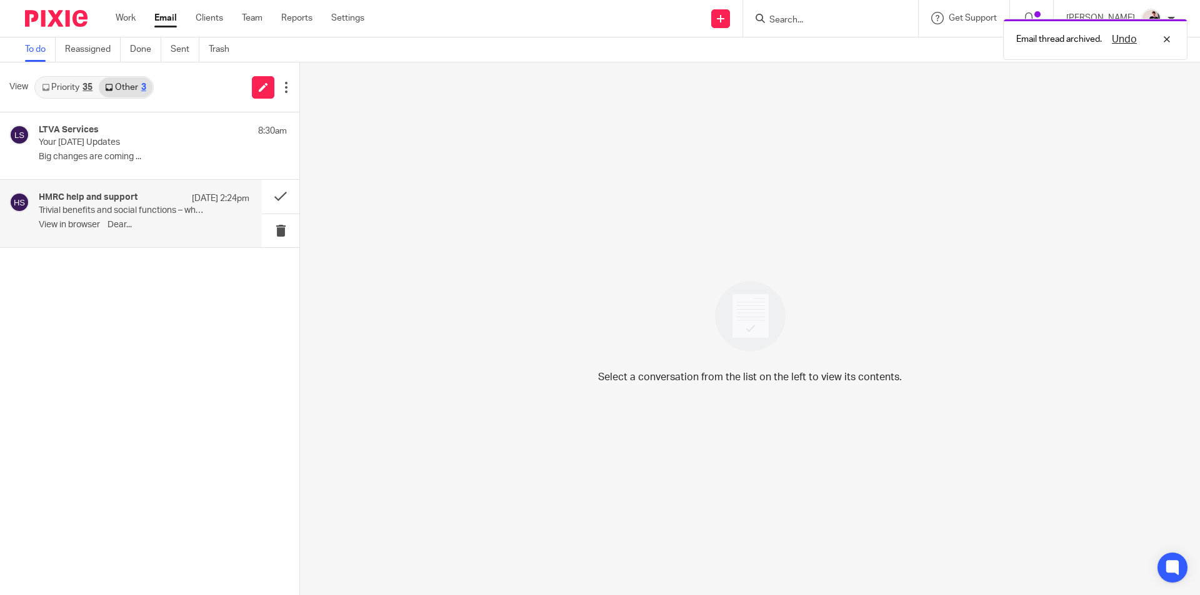
click at [169, 214] on p "Trivial benefits and social functions – what you need to know" at bounding box center [123, 211] width 169 height 11
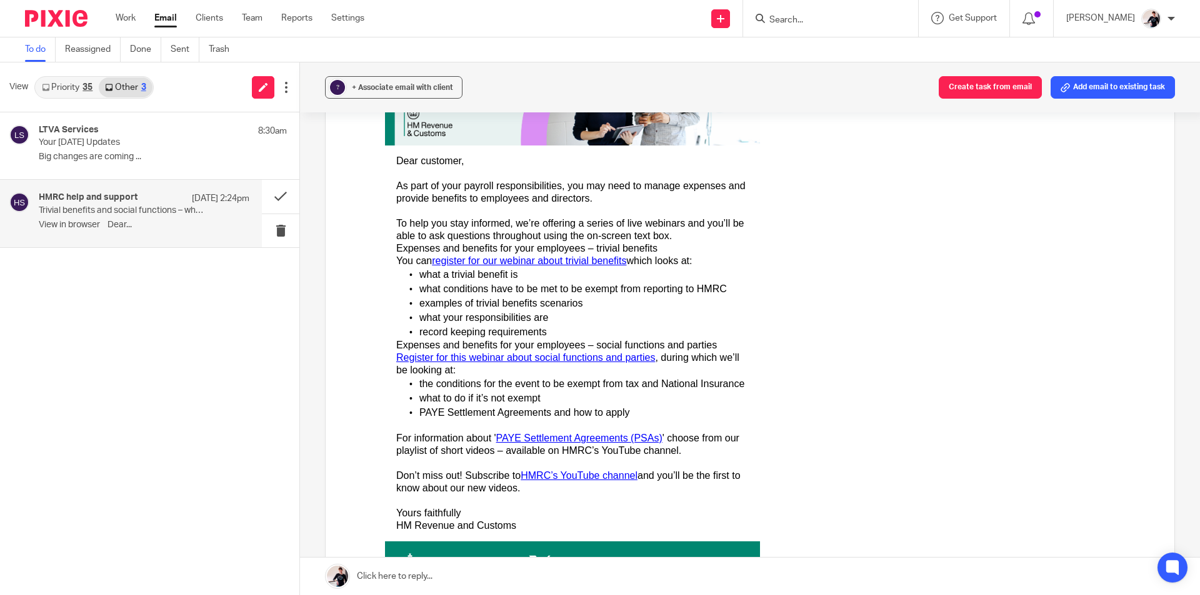
scroll to position [437, 0]
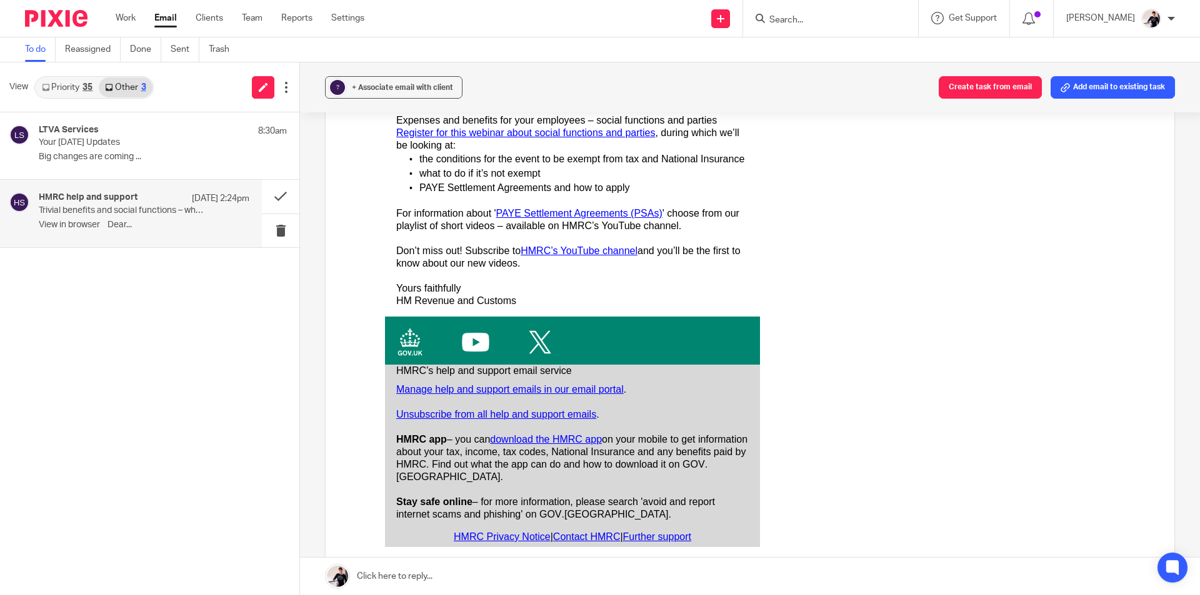
click at [81, 88] on link "Priority 35" at bounding box center [67, 87] width 63 height 20
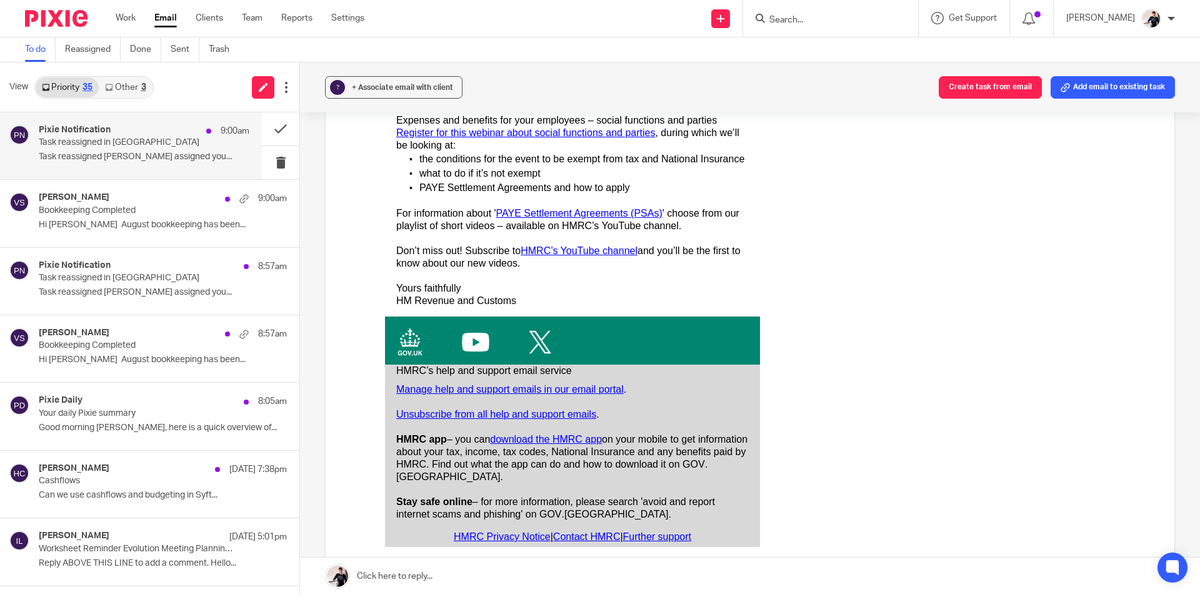
click at [110, 147] on p "Task reassigned in Pixie" at bounding box center [123, 142] width 169 height 11
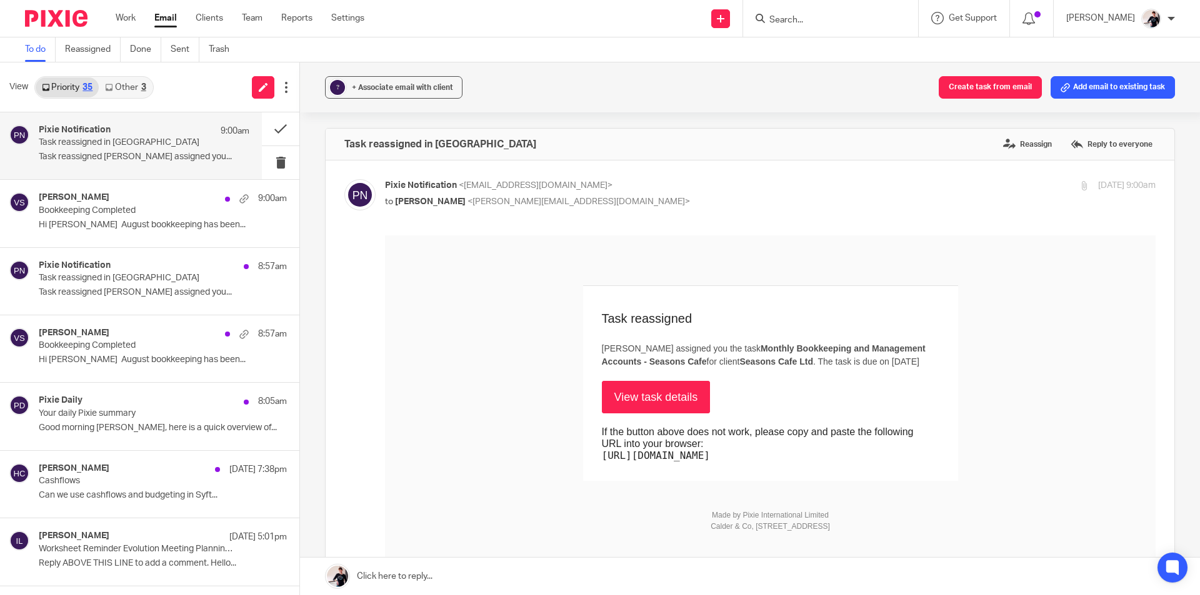
scroll to position [0, 0]
click at [643, 414] on link "View task details" at bounding box center [656, 397] width 109 height 32
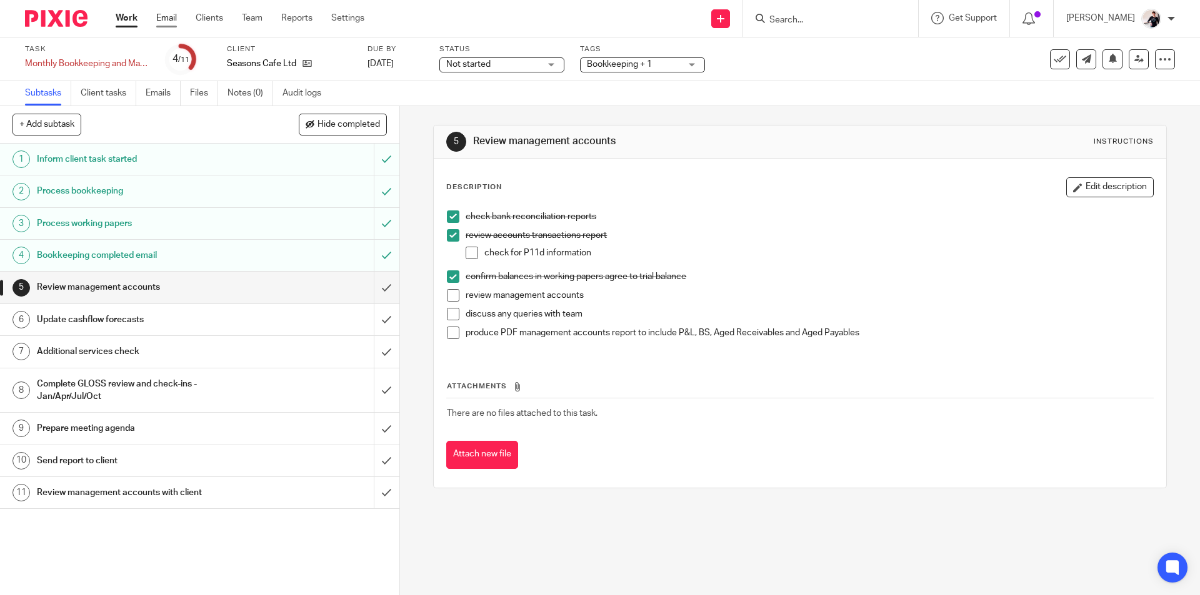
click at [169, 17] on link "Email" at bounding box center [166, 18] width 21 height 12
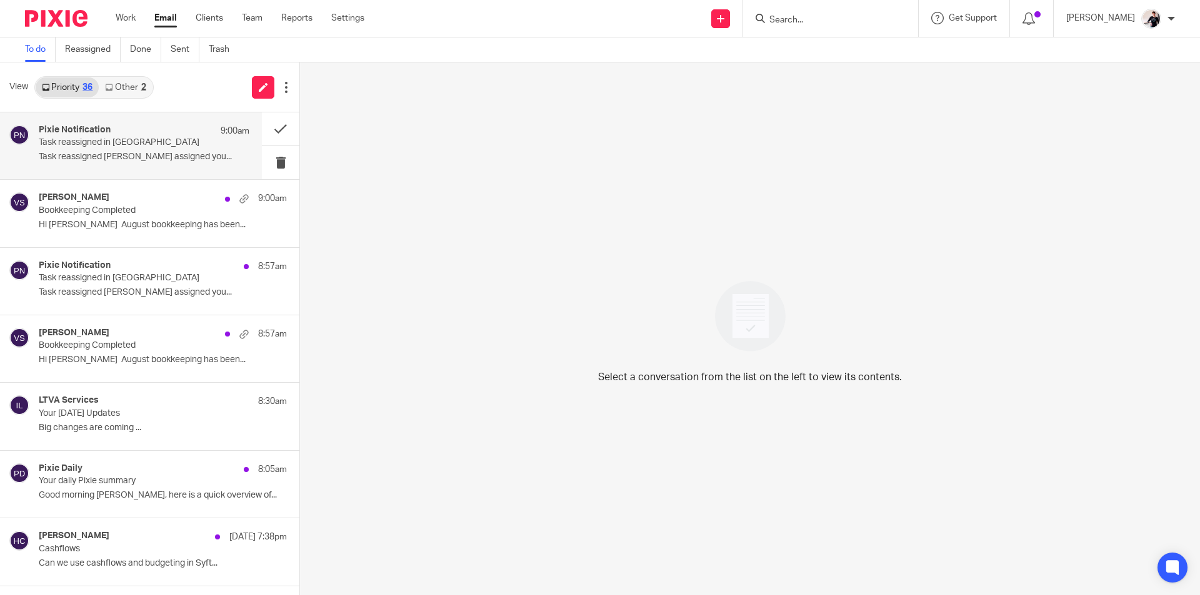
click at [105, 129] on h4 "Pixie Notification" at bounding box center [75, 130] width 72 height 11
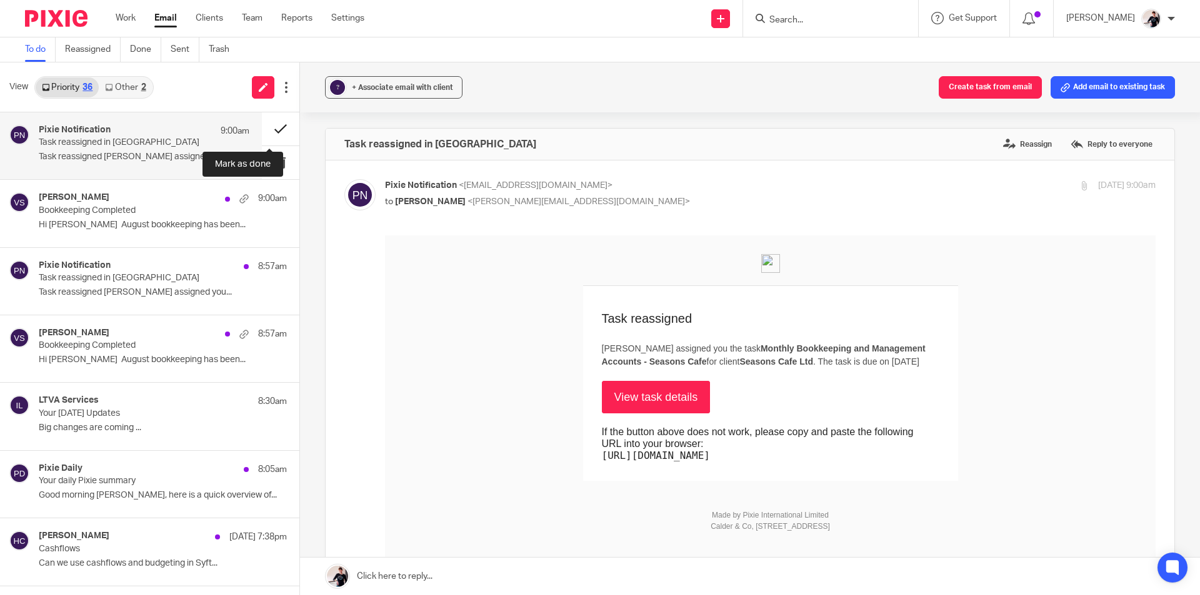
click at [264, 132] on button at bounding box center [280, 128] width 37 height 33
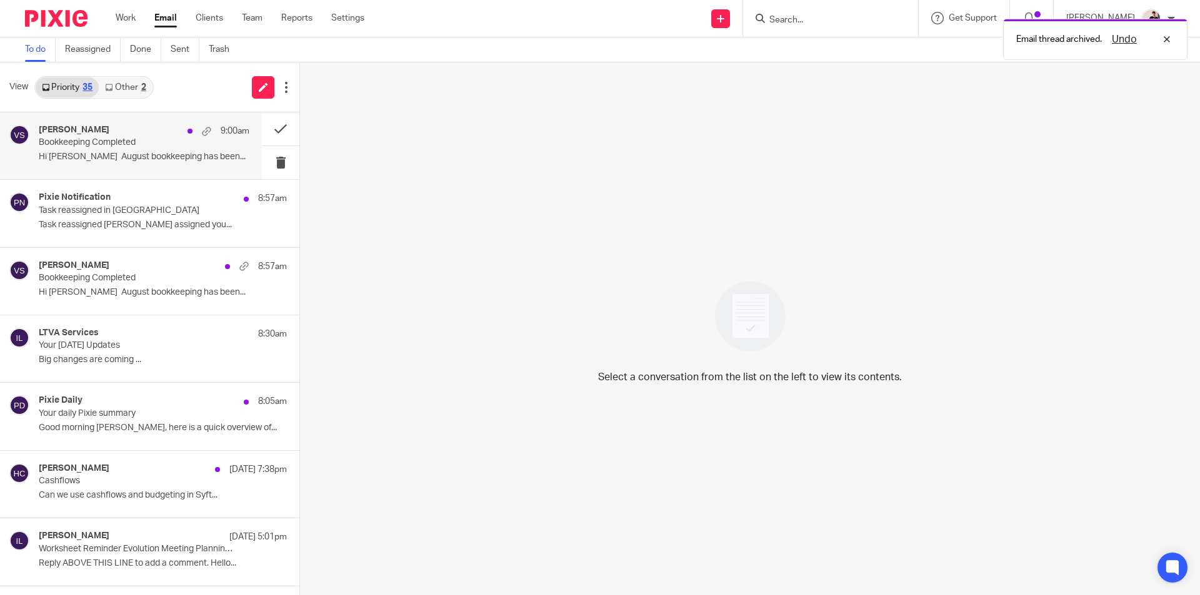
click at [135, 144] on p "Bookkeeping Completed" at bounding box center [123, 142] width 169 height 11
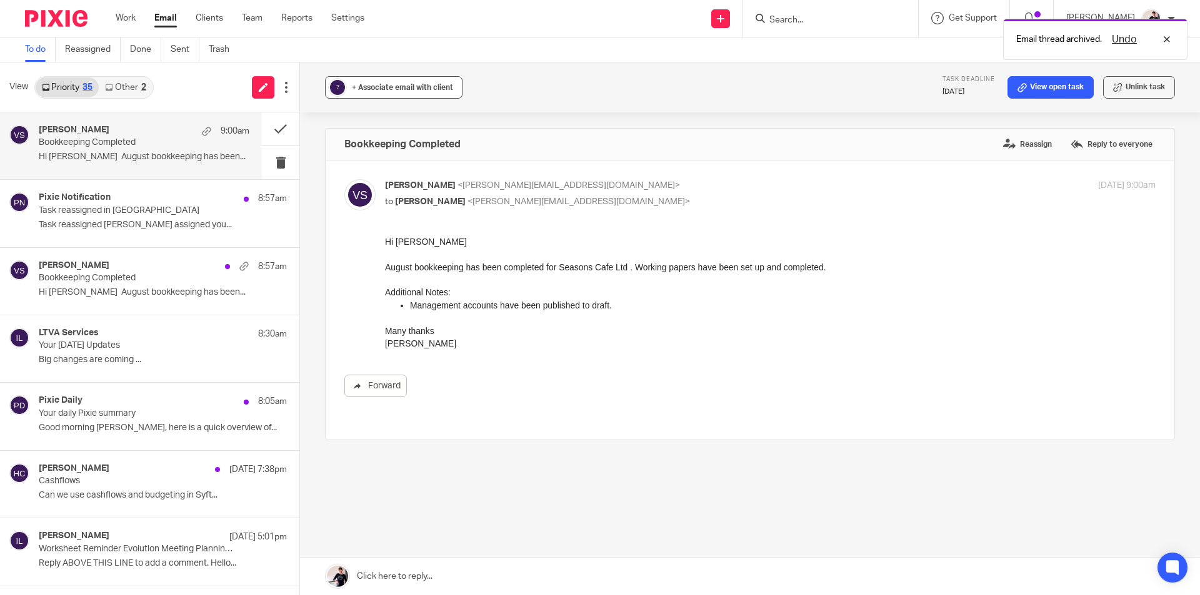
click at [363, 88] on span "+ Associate email with client" at bounding box center [402, 87] width 101 height 7
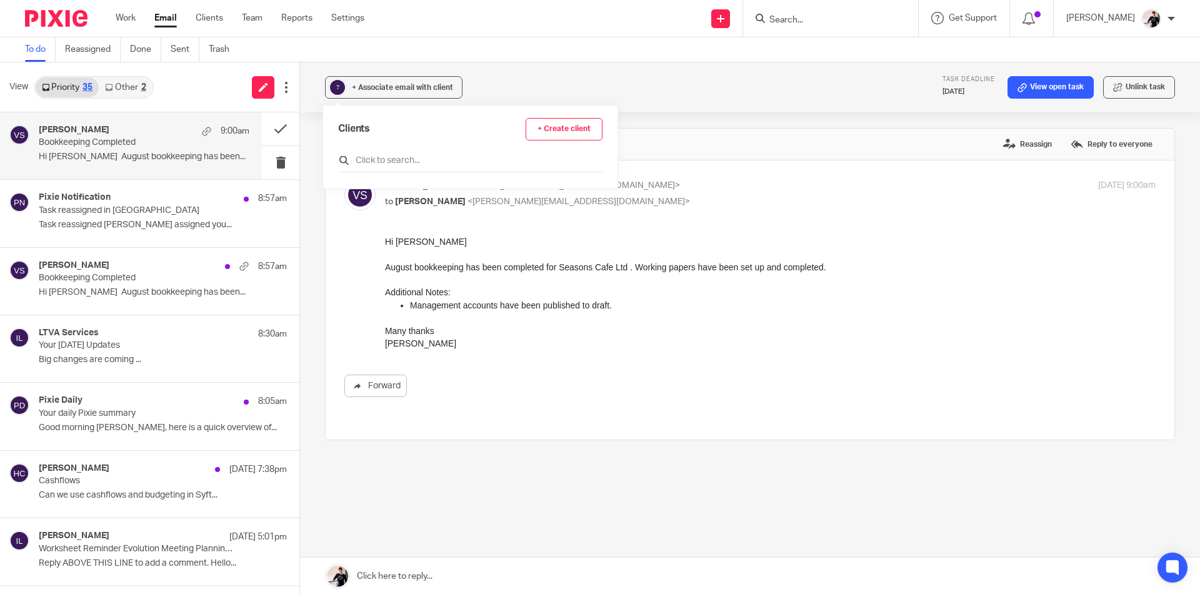
click at [392, 162] on input "text" at bounding box center [470, 160] width 264 height 12
type input "seas"
click at [340, 222] on input "checkbox" at bounding box center [342, 221] width 9 height 9
checkbox input "true"
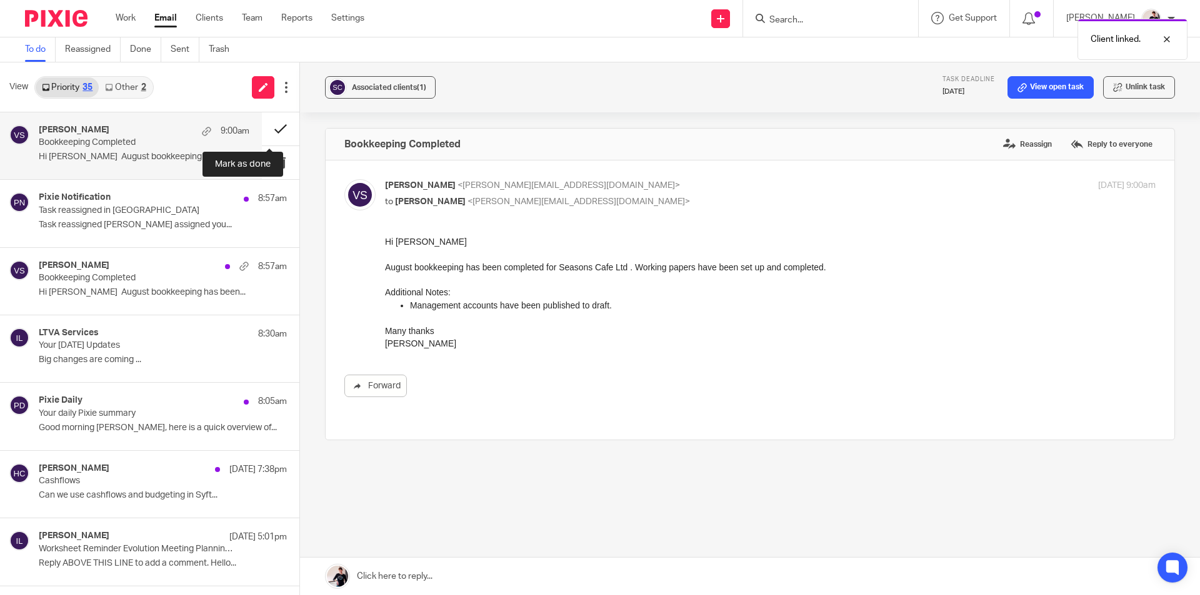
click at [262, 127] on button at bounding box center [280, 128] width 37 height 33
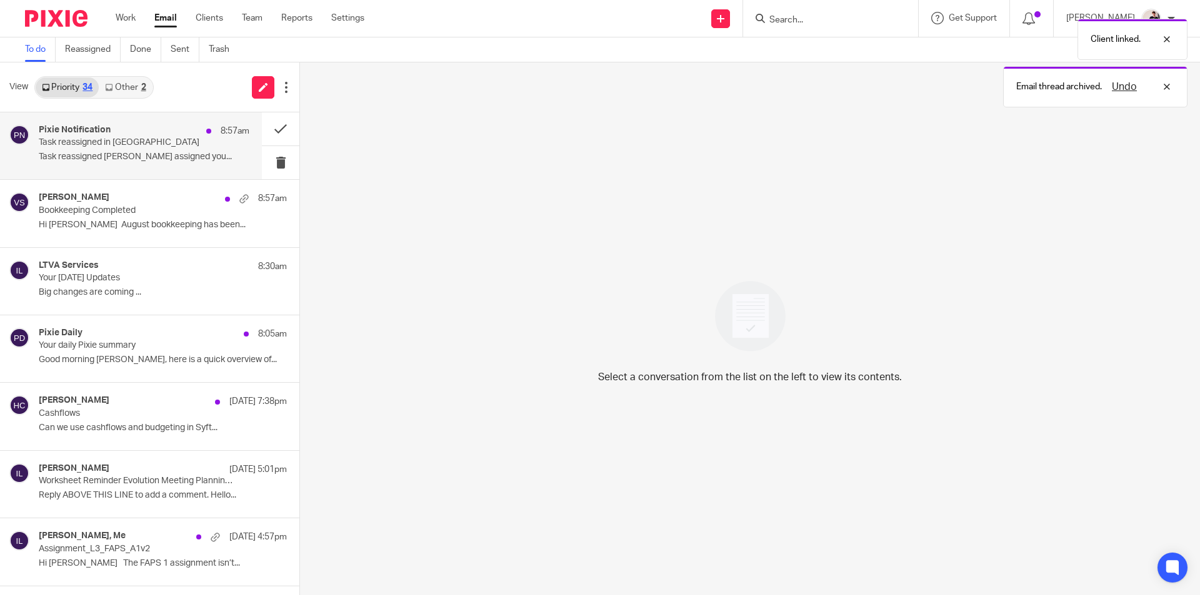
click at [116, 142] on p "Task reassigned in [GEOGRAPHIC_DATA]" at bounding box center [123, 142] width 169 height 11
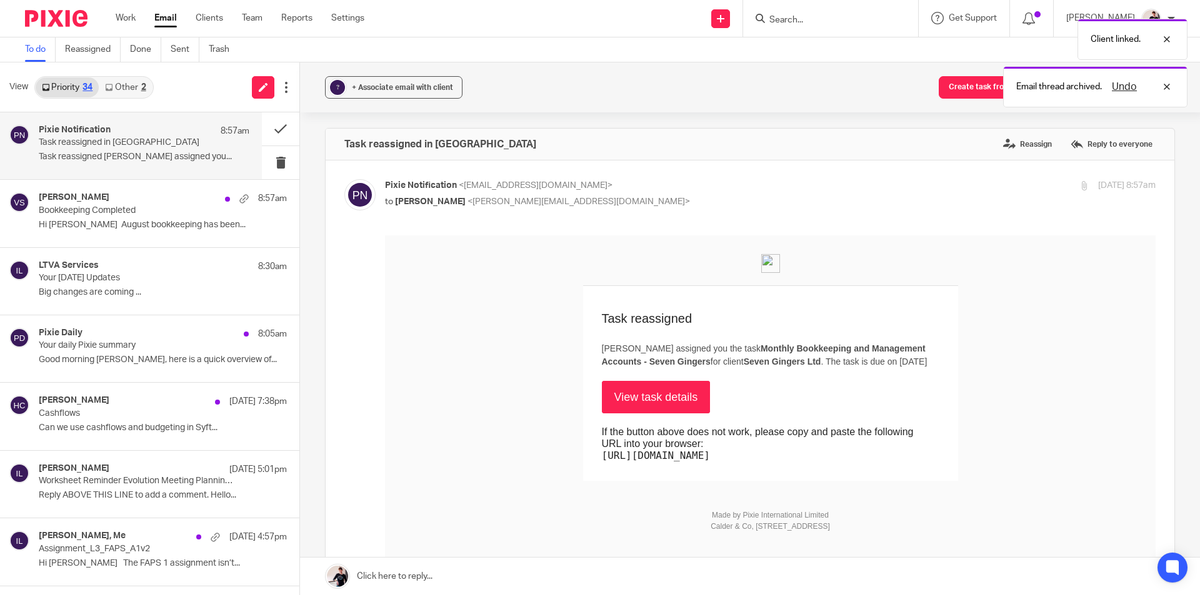
click at [630, 404] on link "View task details" at bounding box center [656, 397] width 109 height 32
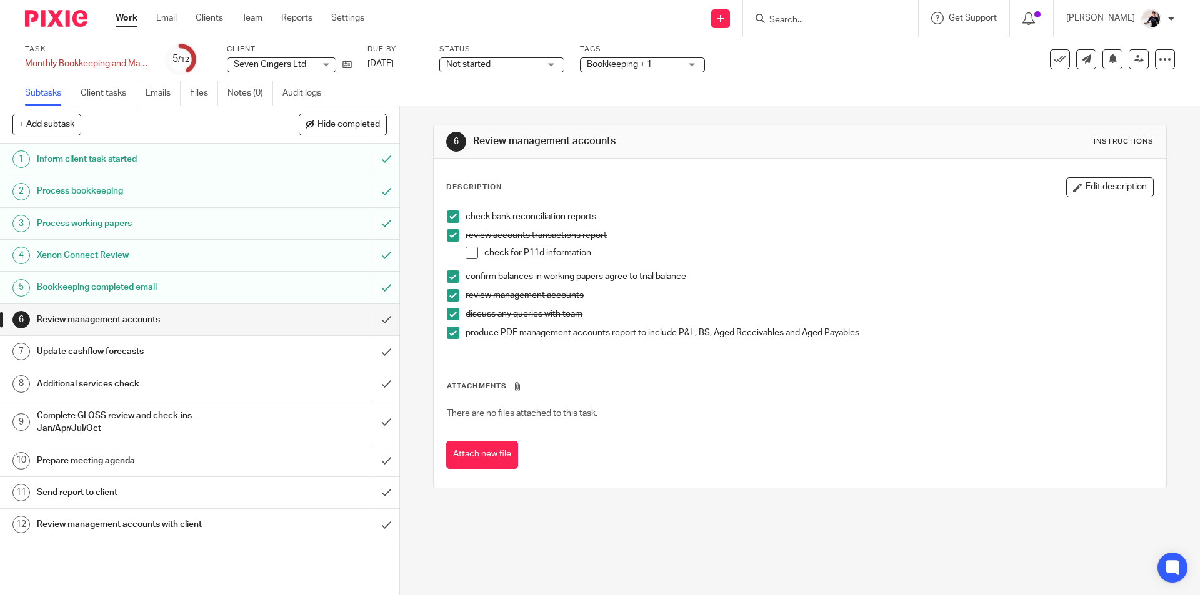
click at [171, 26] on div "Work Email Clients Team Reports Settings Work Email Clients Team Reports Settin…" at bounding box center [243, 18] width 280 height 37
click at [169, 20] on link "Email" at bounding box center [166, 18] width 21 height 12
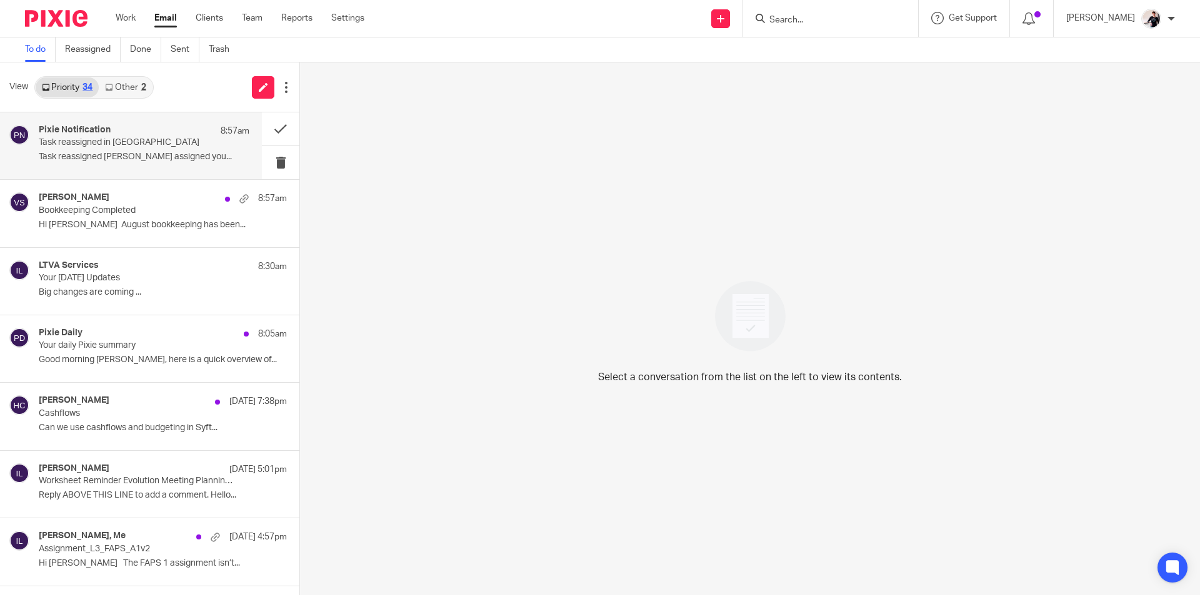
click at [127, 129] on div "Pixie Notification 8:57am" at bounding box center [144, 131] width 211 height 12
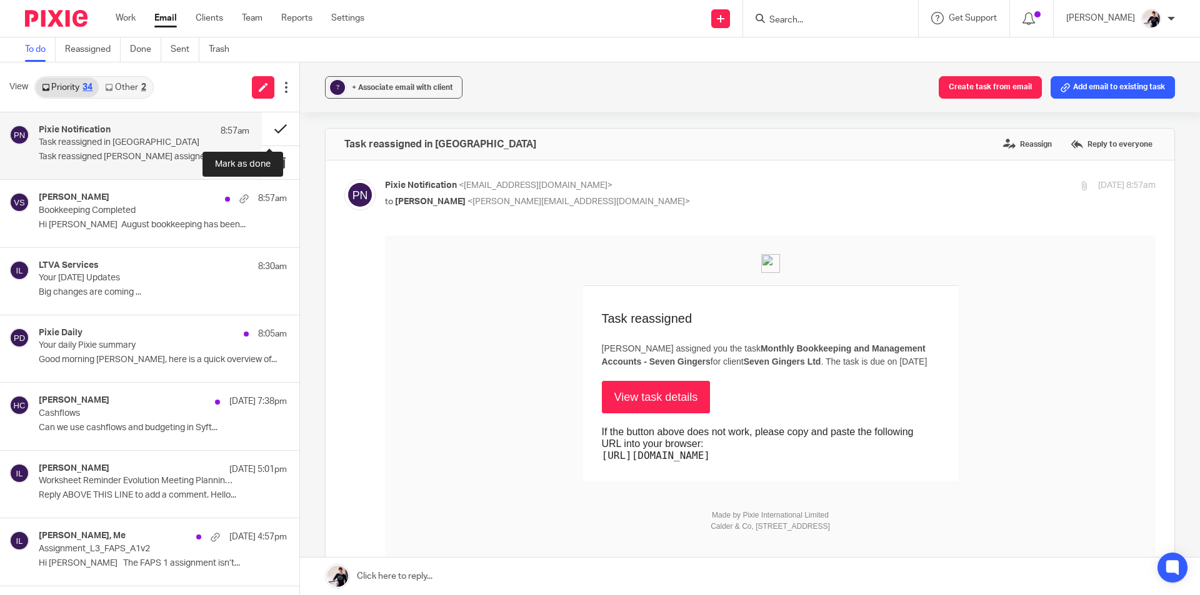
click at [271, 124] on button at bounding box center [280, 128] width 37 height 33
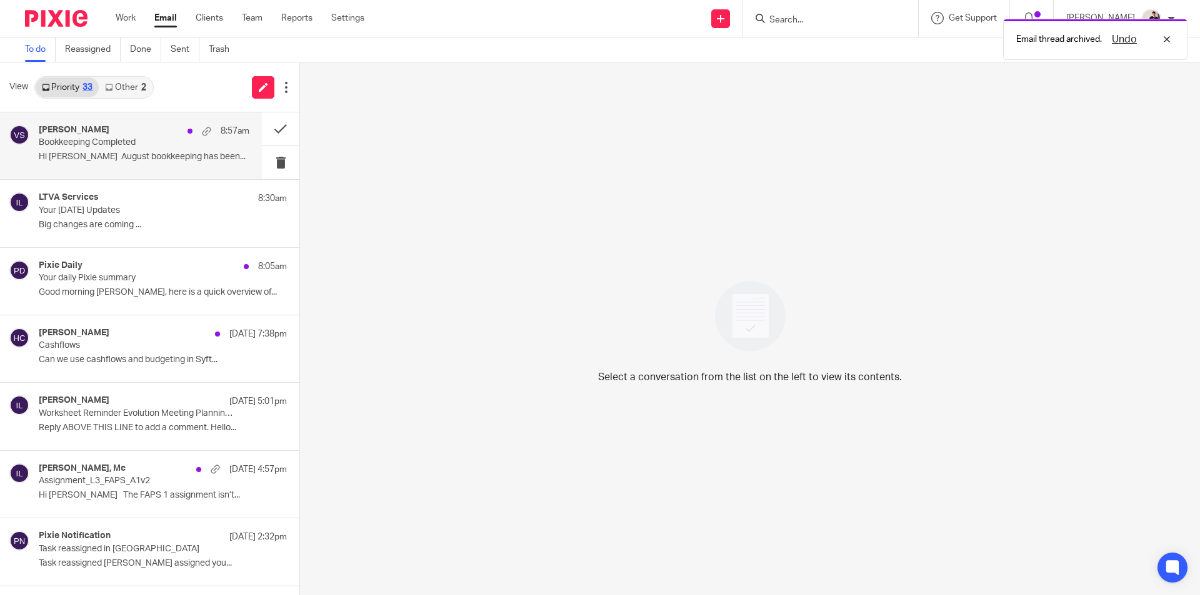
click at [113, 146] on p "Bookkeeping Completed" at bounding box center [123, 142] width 169 height 11
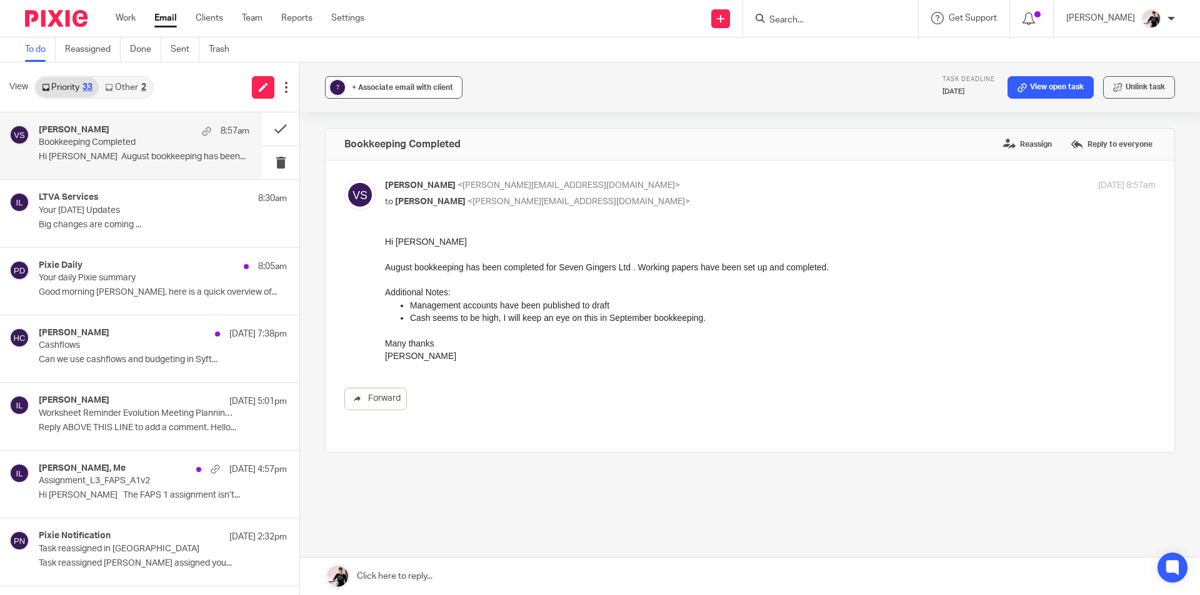
click at [420, 86] on span "+ Associate email with client" at bounding box center [402, 87] width 101 height 7
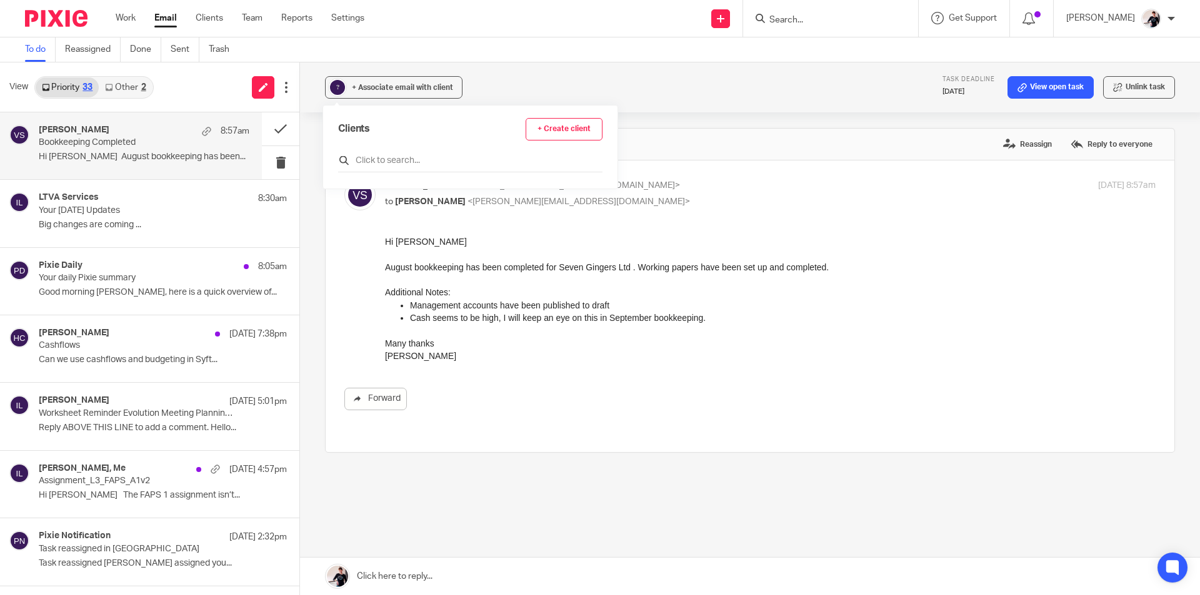
click at [407, 154] on input "text" at bounding box center [470, 160] width 264 height 12
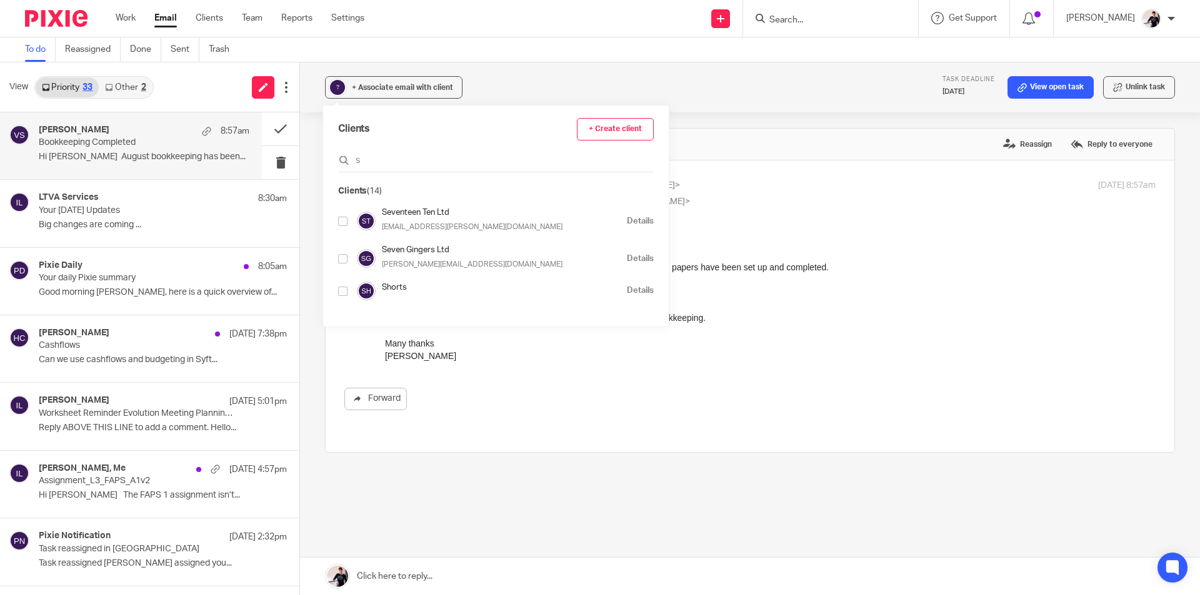
type input "s"
click at [402, 259] on p "sara@cafevillagegreen.com" at bounding box center [477, 264] width 191 height 11
click at [341, 262] on input "checkbox" at bounding box center [342, 258] width 9 height 9
checkbox input "true"
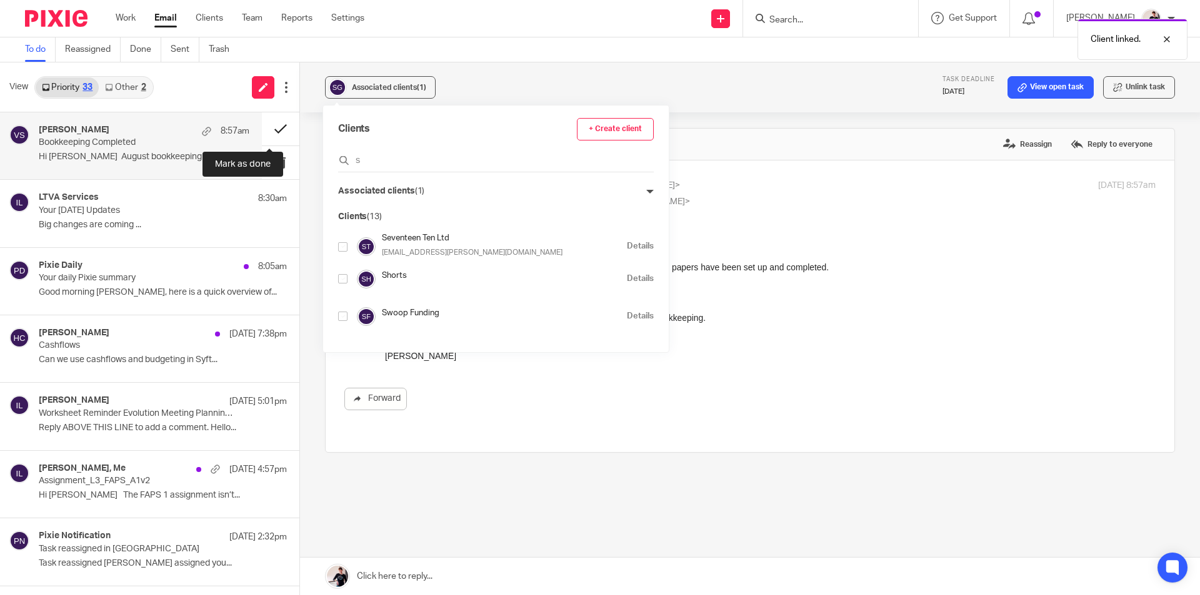
click at [274, 131] on button at bounding box center [280, 128] width 37 height 33
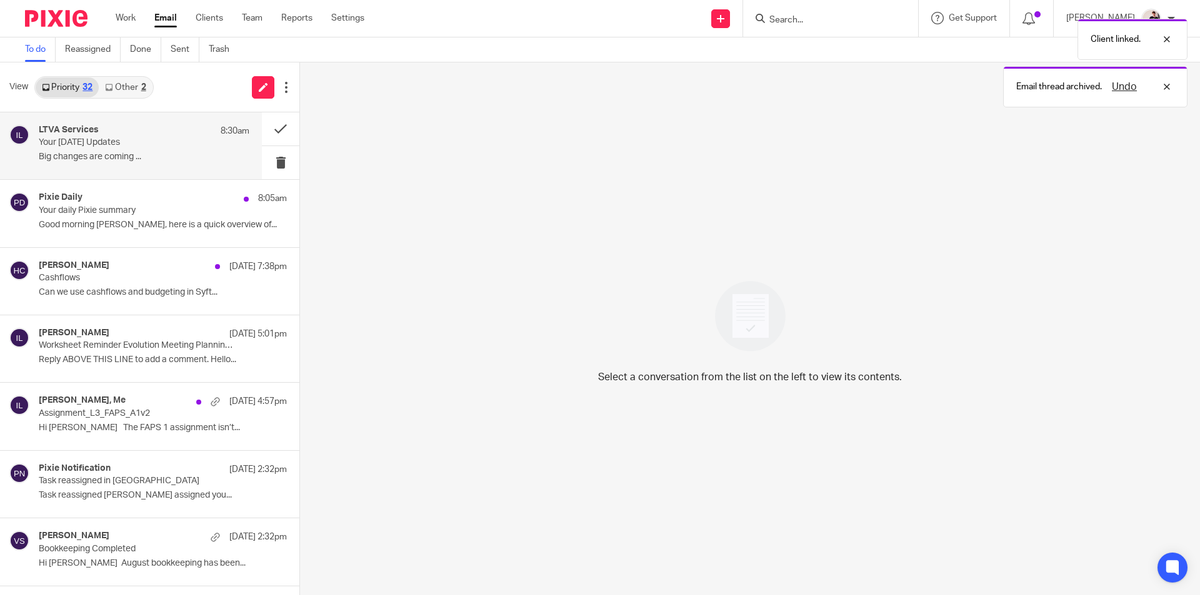
click at [95, 126] on h4 "LTVA Services" at bounding box center [69, 130] width 60 height 11
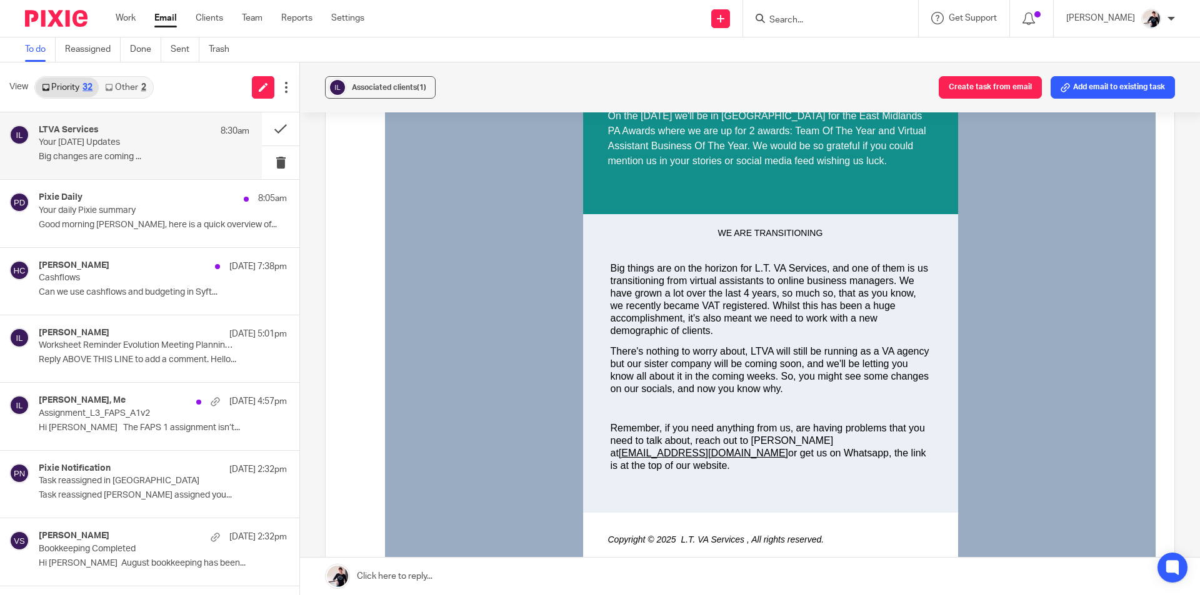
scroll to position [875, 0]
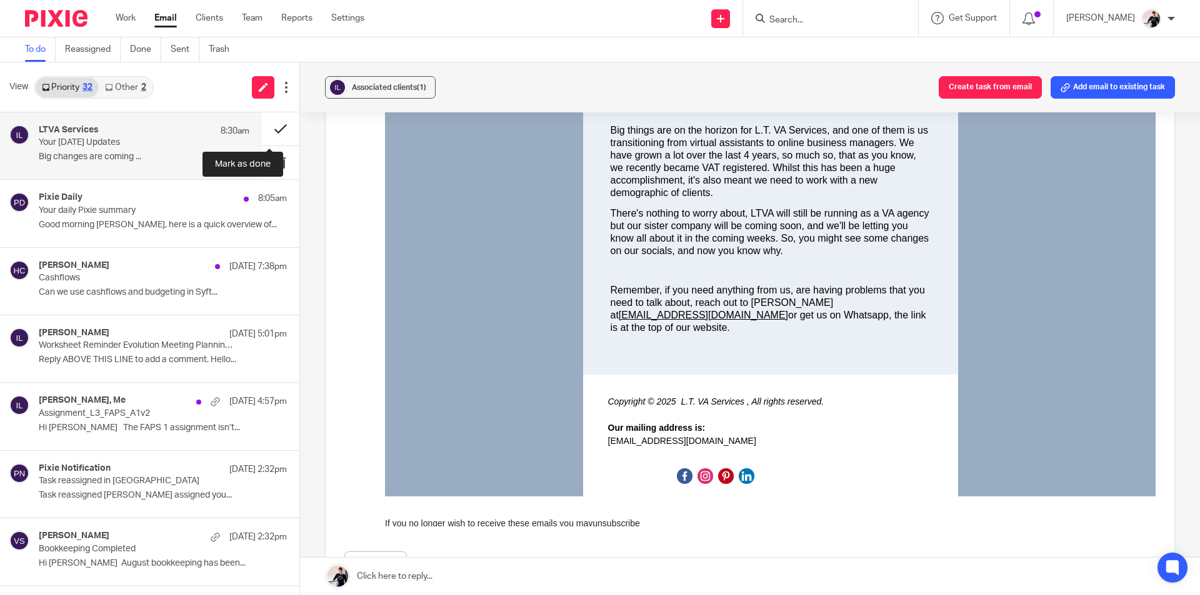
click at [272, 128] on button at bounding box center [280, 128] width 37 height 33
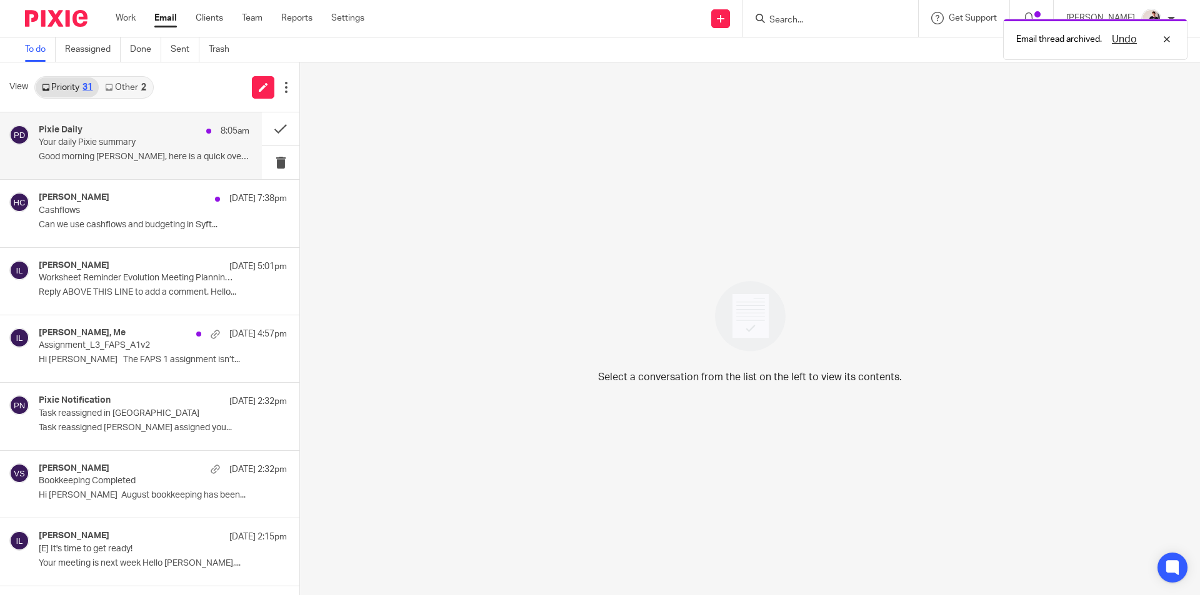
click at [117, 145] on p "Your daily Pixie summary" at bounding box center [123, 142] width 169 height 11
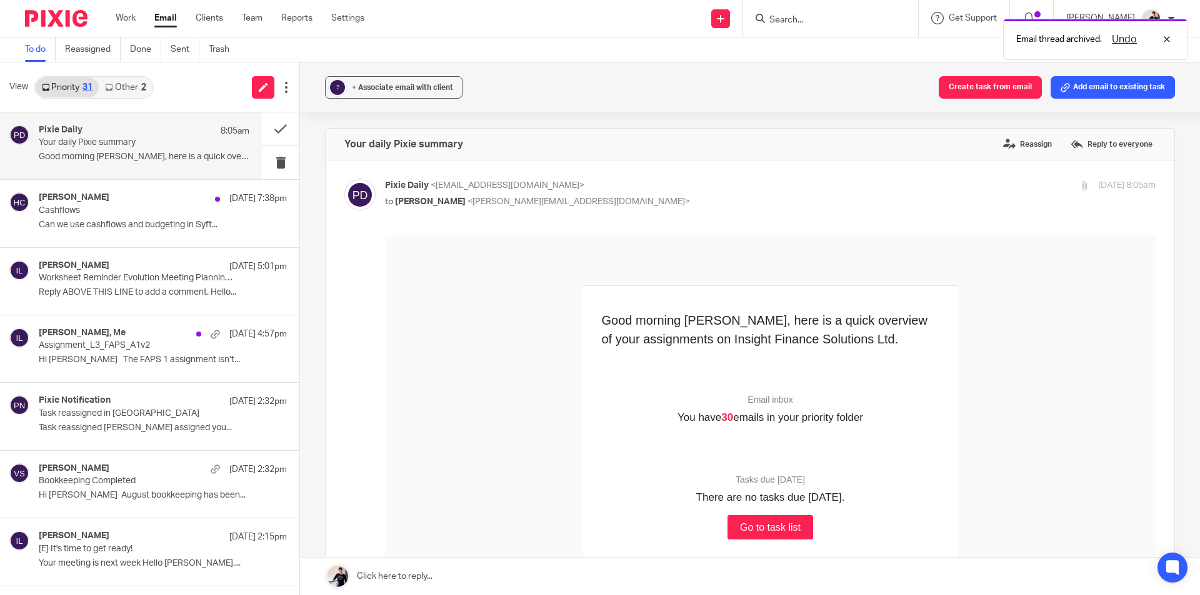
scroll to position [0, 0]
click at [262, 127] on button at bounding box center [280, 128] width 37 height 33
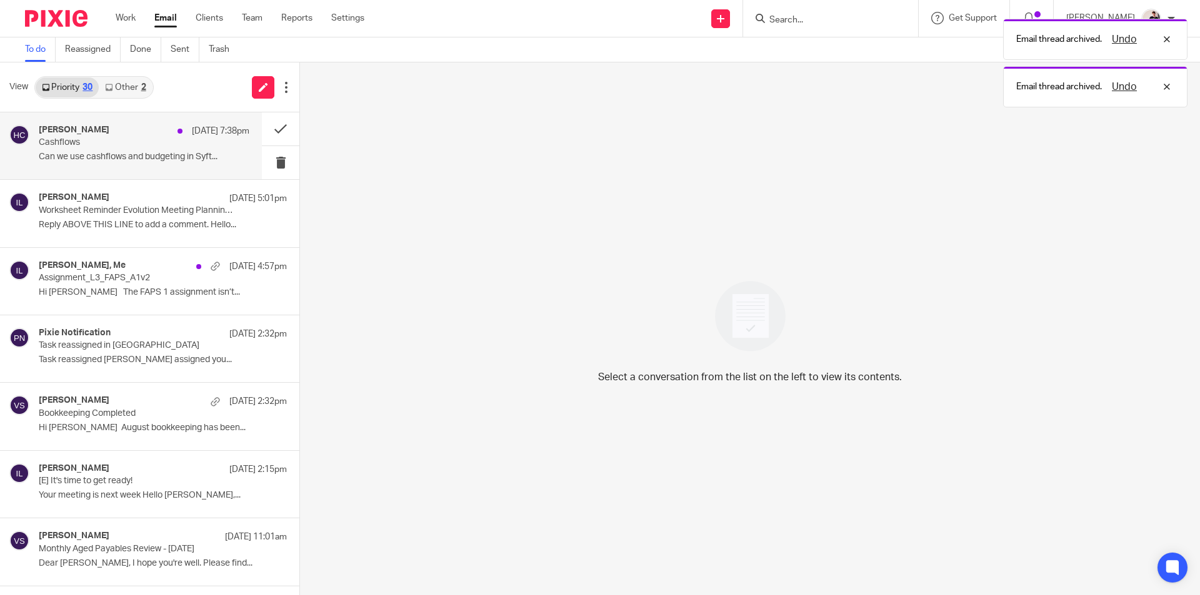
click at [67, 136] on div "Helen Crapper 25 Sep 7:38pm" at bounding box center [144, 131] width 211 height 12
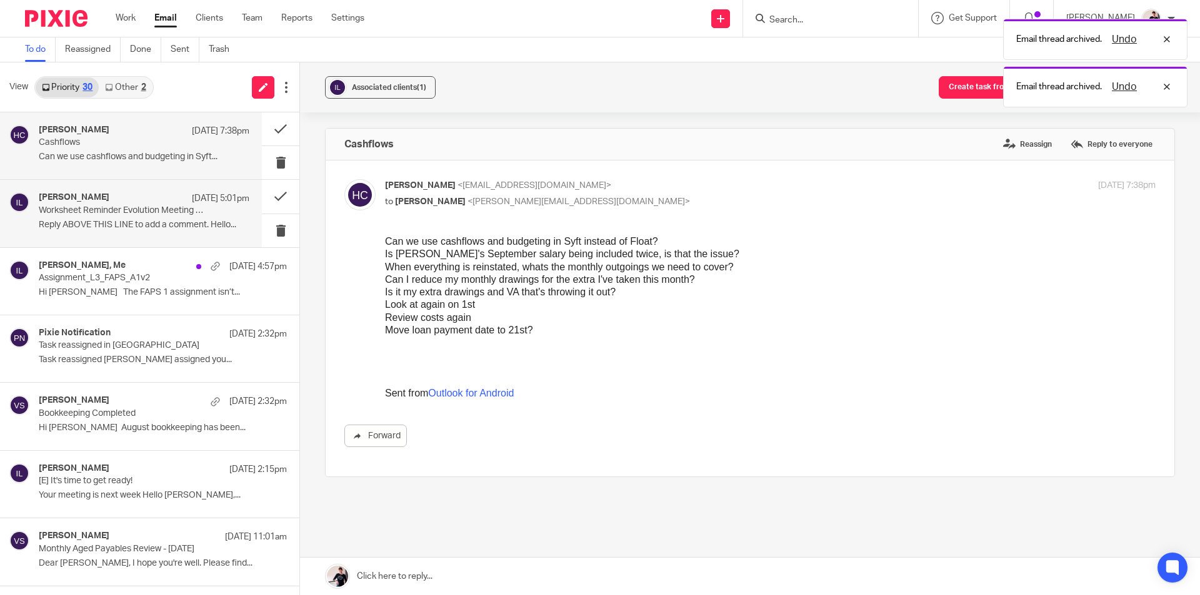
click at [93, 234] on div "Mark Swindale 25 Sep 5:01pm Worksheet Reminder Evolution Meeting Planning Sheet…" at bounding box center [144, 213] width 211 height 42
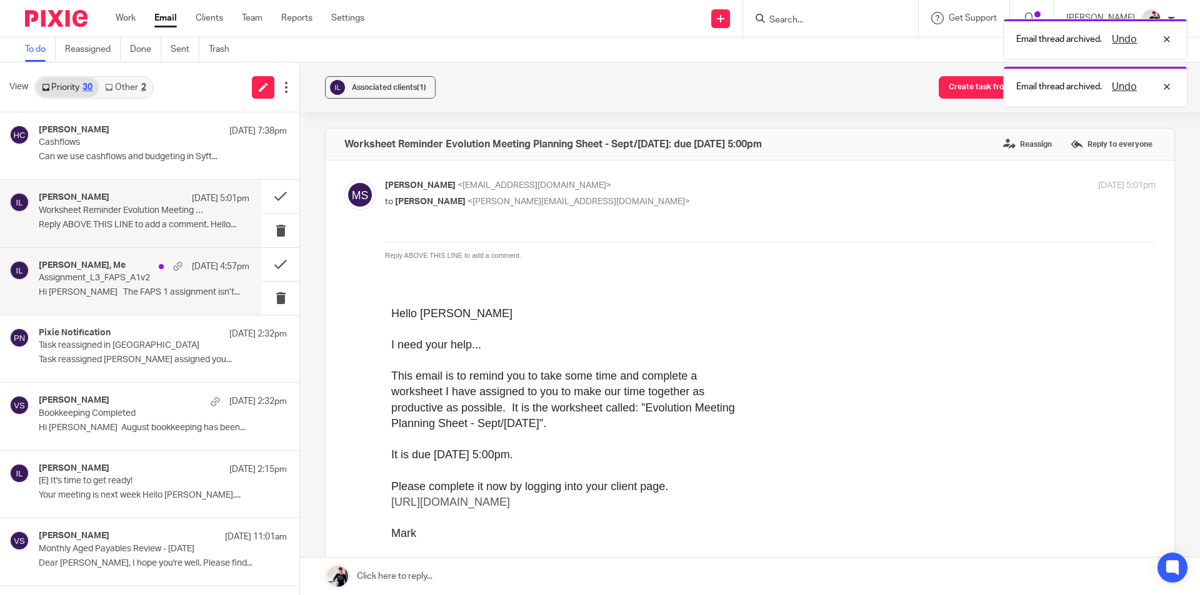
click at [82, 289] on p "Hi Helen The FAPS 1 assignment isn’t..." at bounding box center [144, 292] width 211 height 11
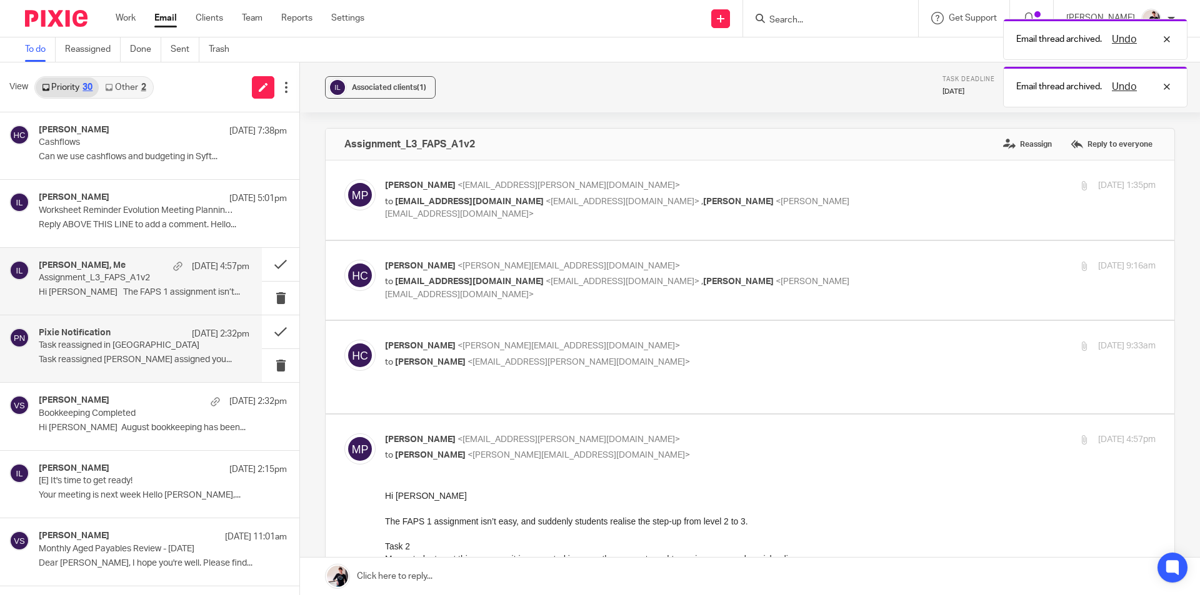
click at [91, 349] on p "Task reassigned in Pixie" at bounding box center [123, 346] width 169 height 11
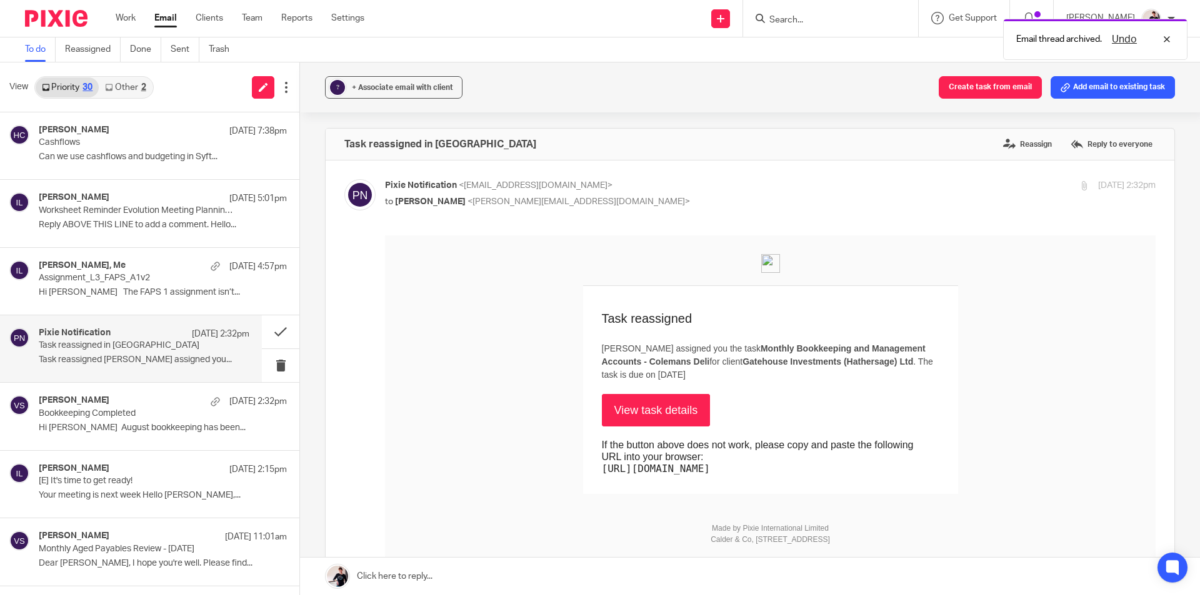
click at [658, 413] on link "View task details" at bounding box center [656, 410] width 109 height 32
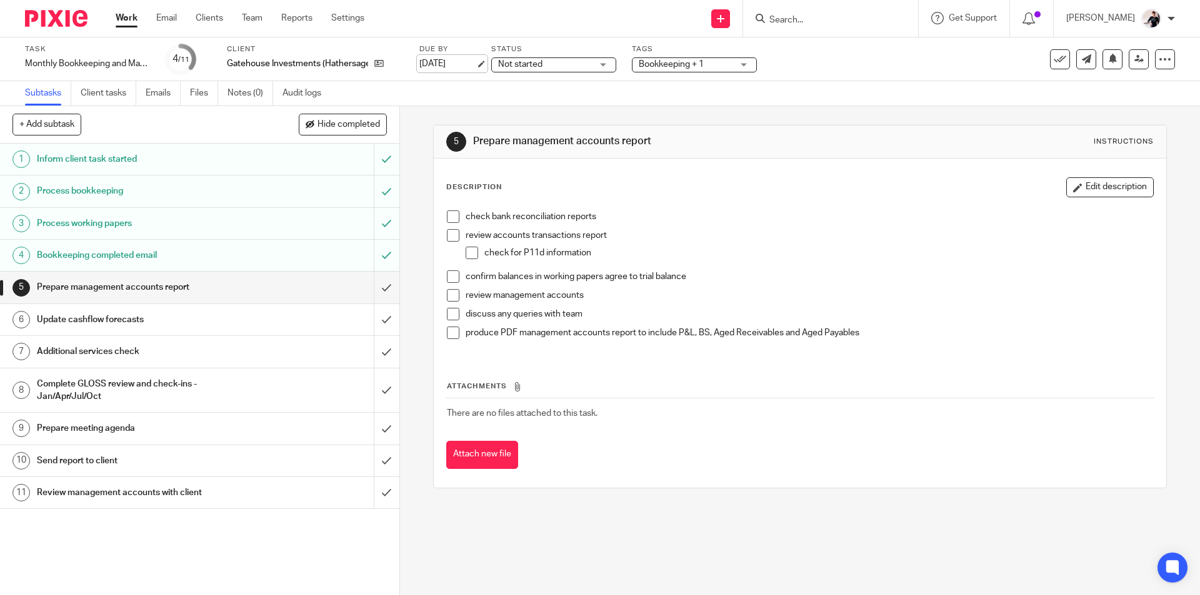
click at [426, 63] on link "[DATE]" at bounding box center [447, 63] width 56 height 13
click at [166, 16] on link "Email" at bounding box center [166, 18] width 21 height 12
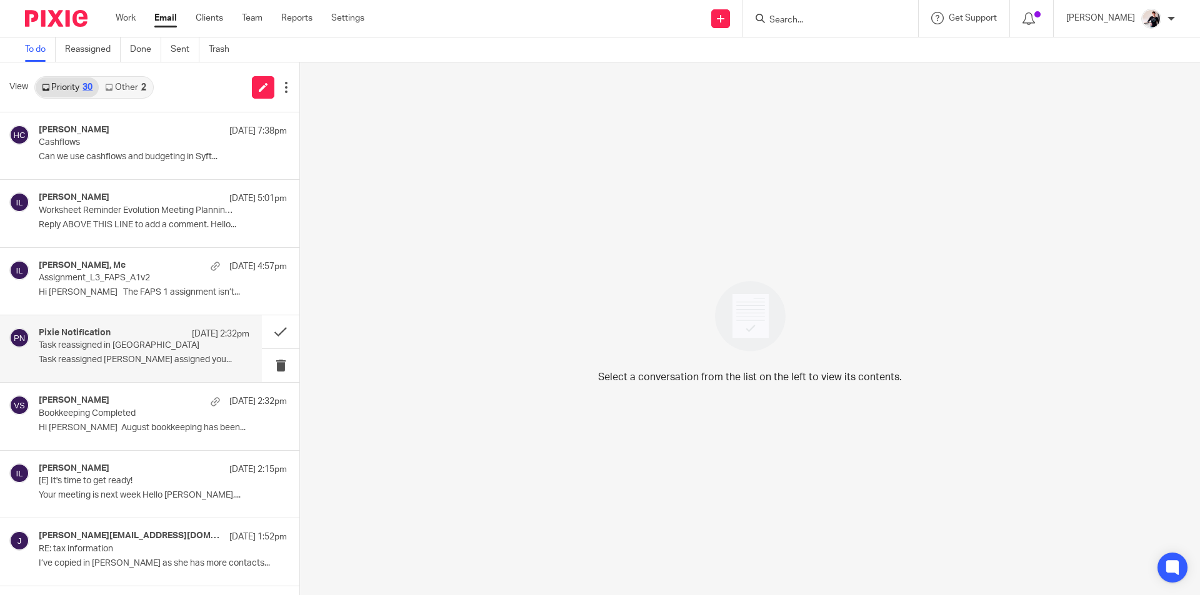
click at [91, 356] on p "Task reassigned [PERSON_NAME] assigned you..." at bounding box center [144, 360] width 211 height 11
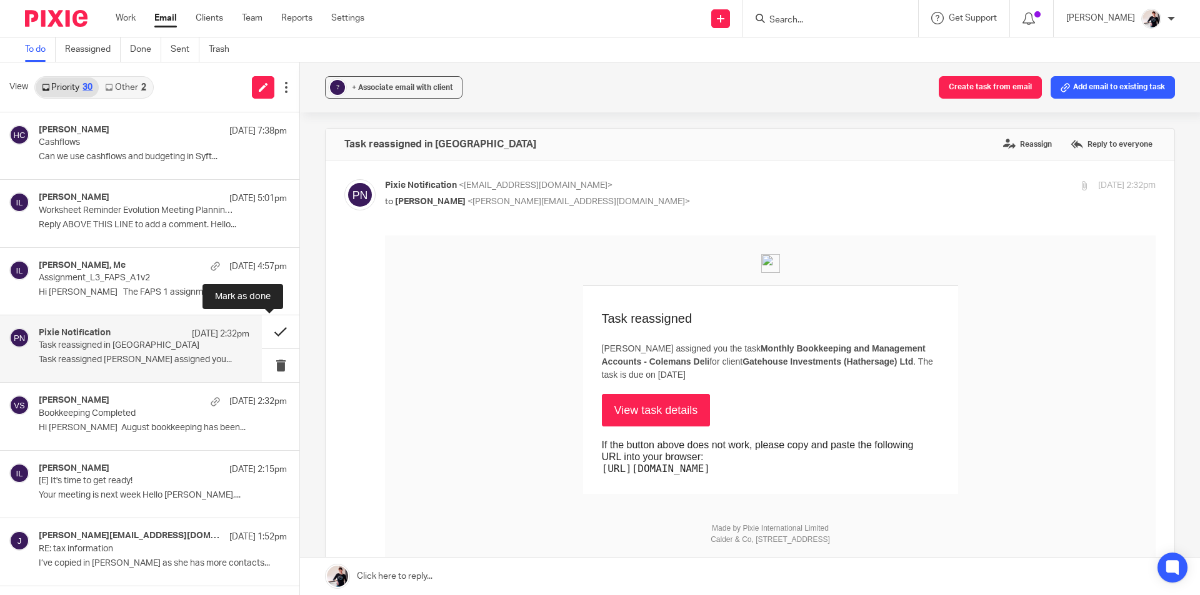
click at [262, 337] on button at bounding box center [280, 332] width 37 height 33
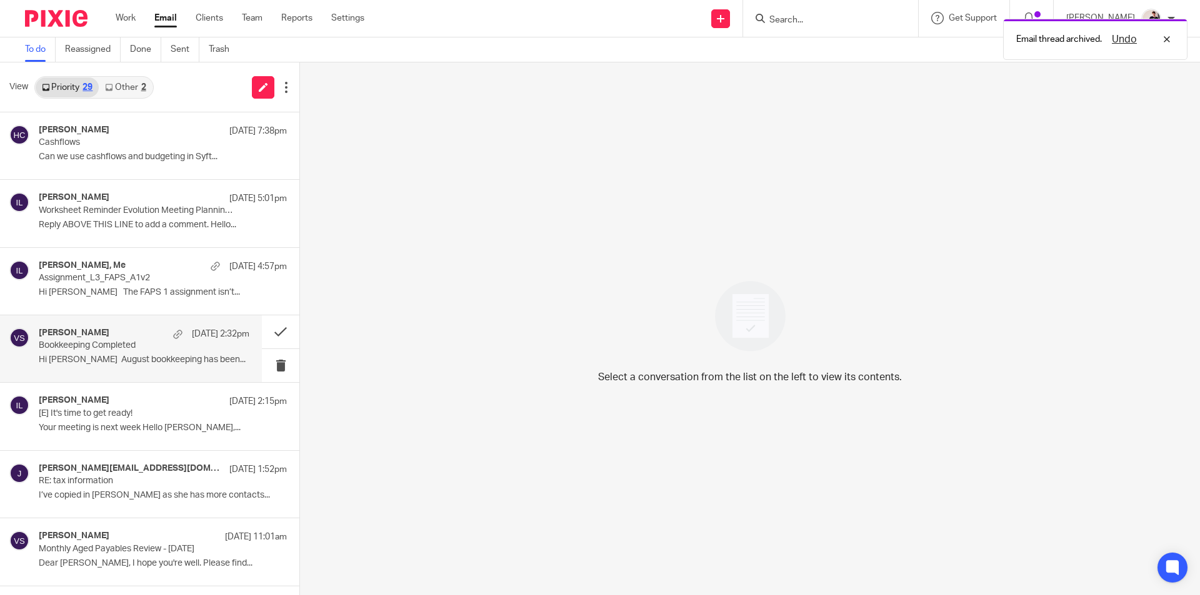
click at [77, 334] on h4 "[PERSON_NAME]" at bounding box center [74, 333] width 71 height 11
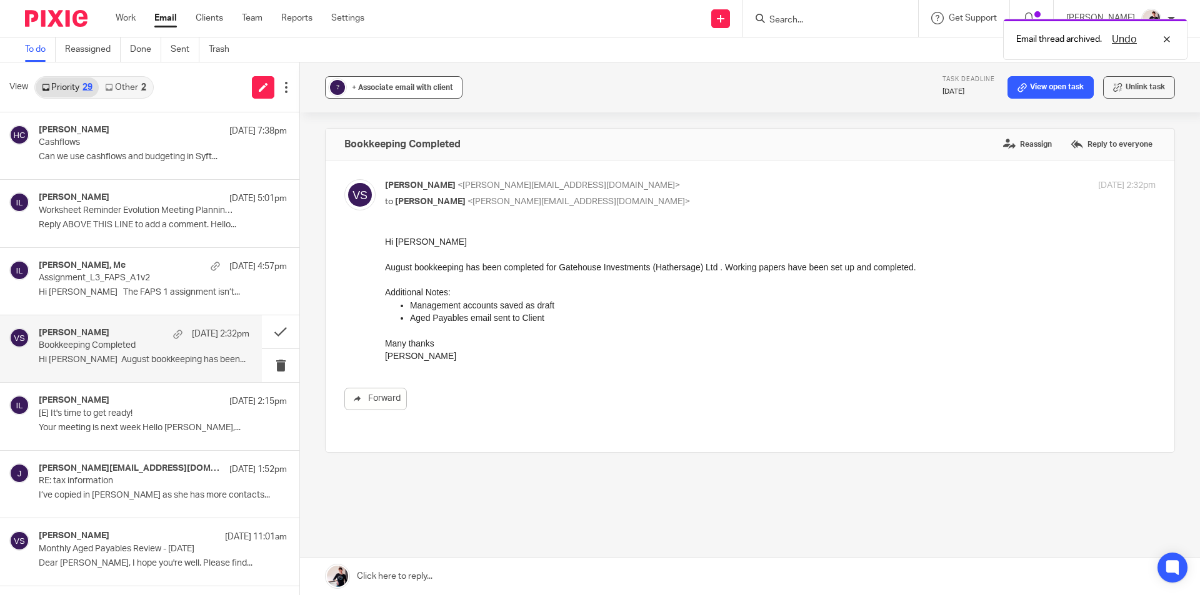
click at [399, 84] on span "+ Associate email with client" at bounding box center [402, 87] width 101 height 7
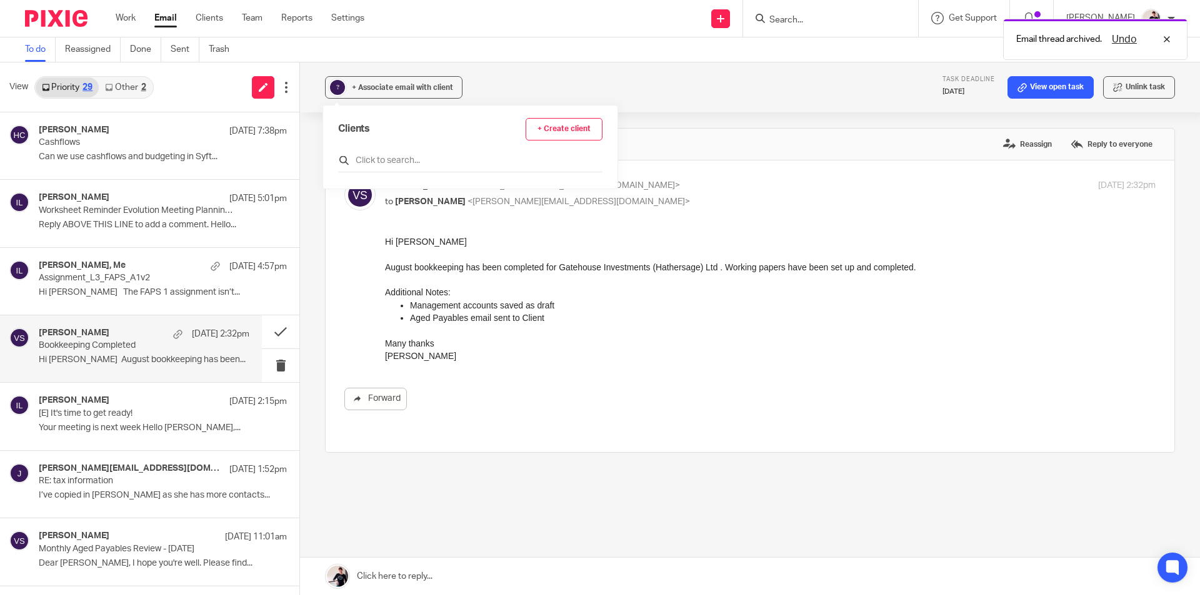
click at [388, 157] on input "text" at bounding box center [470, 160] width 264 height 12
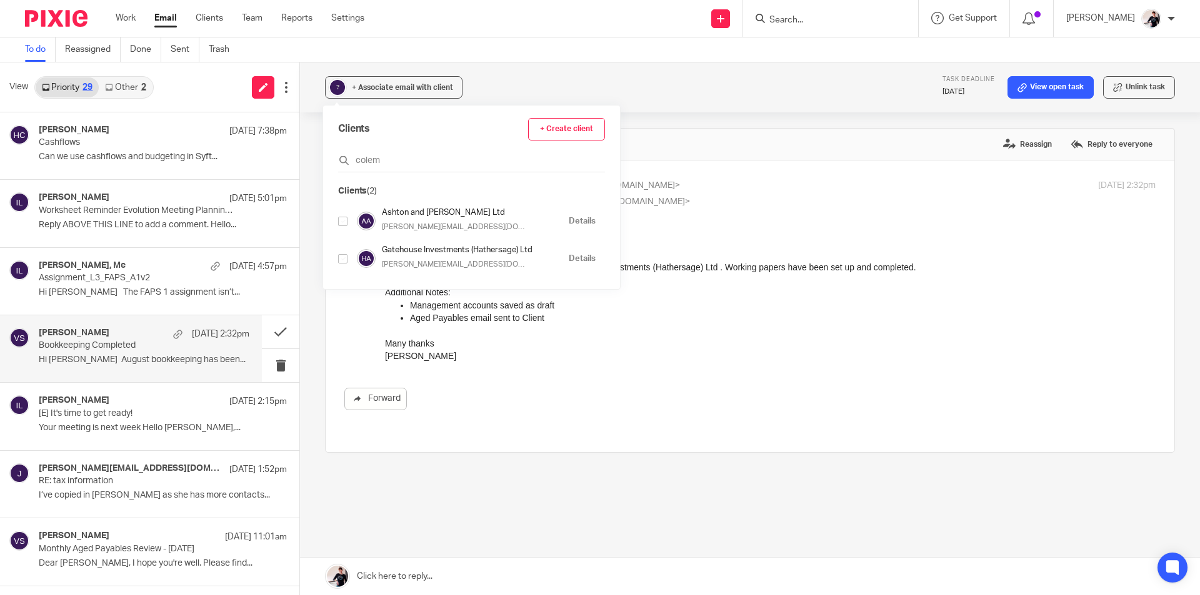
type input "colem"
click at [343, 261] on input "checkbox" at bounding box center [342, 258] width 9 height 9
checkbox input "true"
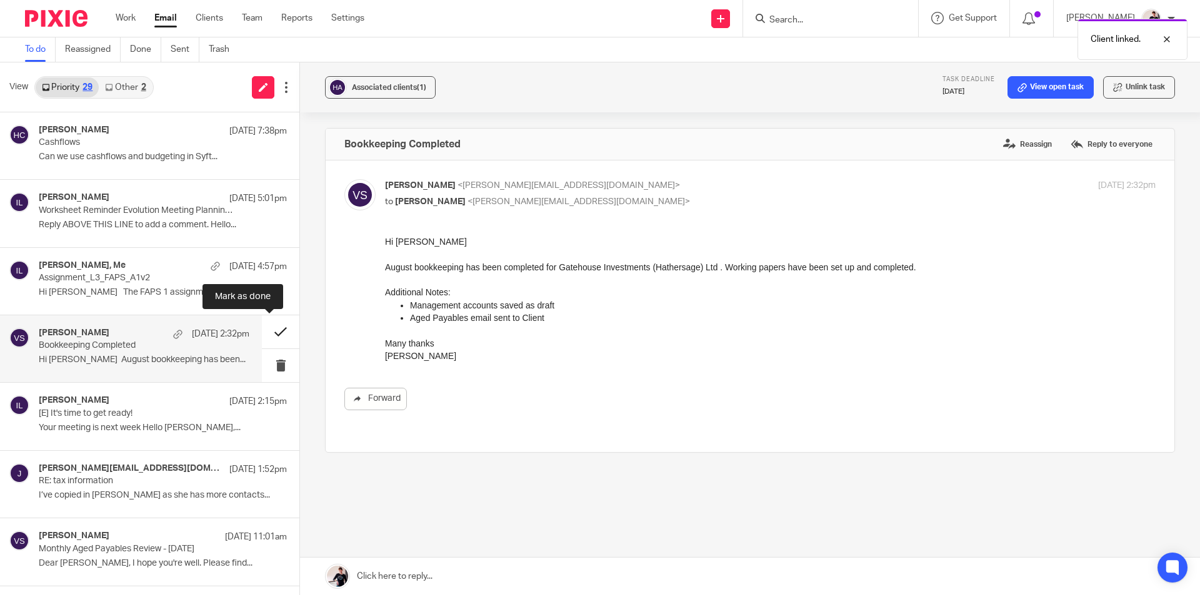
click at [262, 335] on button at bounding box center [280, 332] width 37 height 33
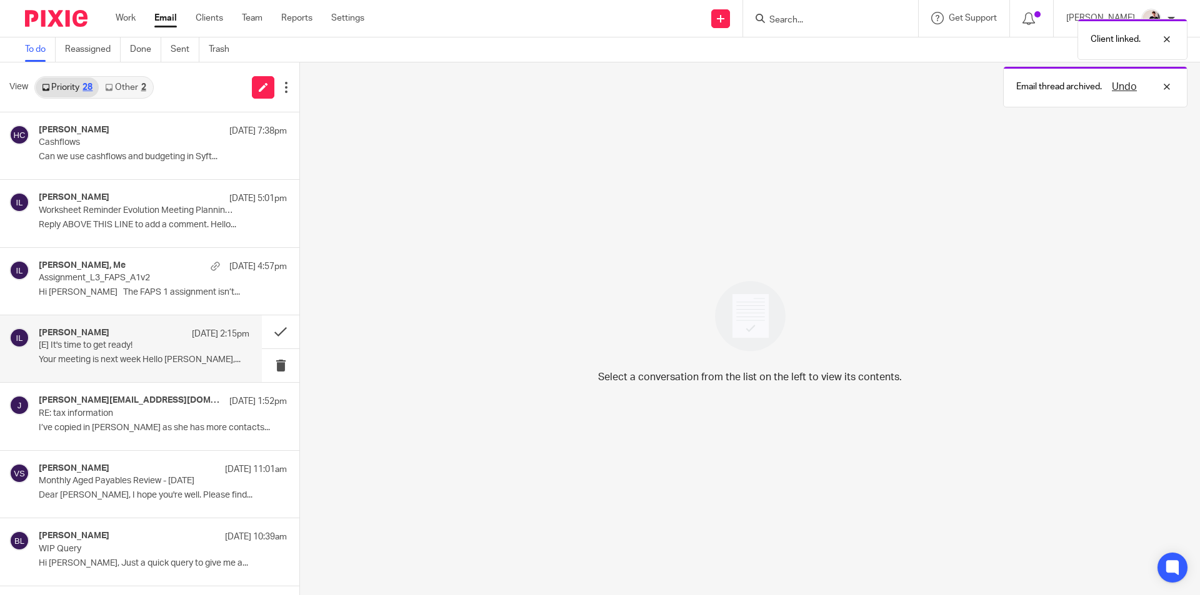
click at [145, 355] on p "Your meeting is next week Hello [PERSON_NAME],..." at bounding box center [144, 360] width 211 height 11
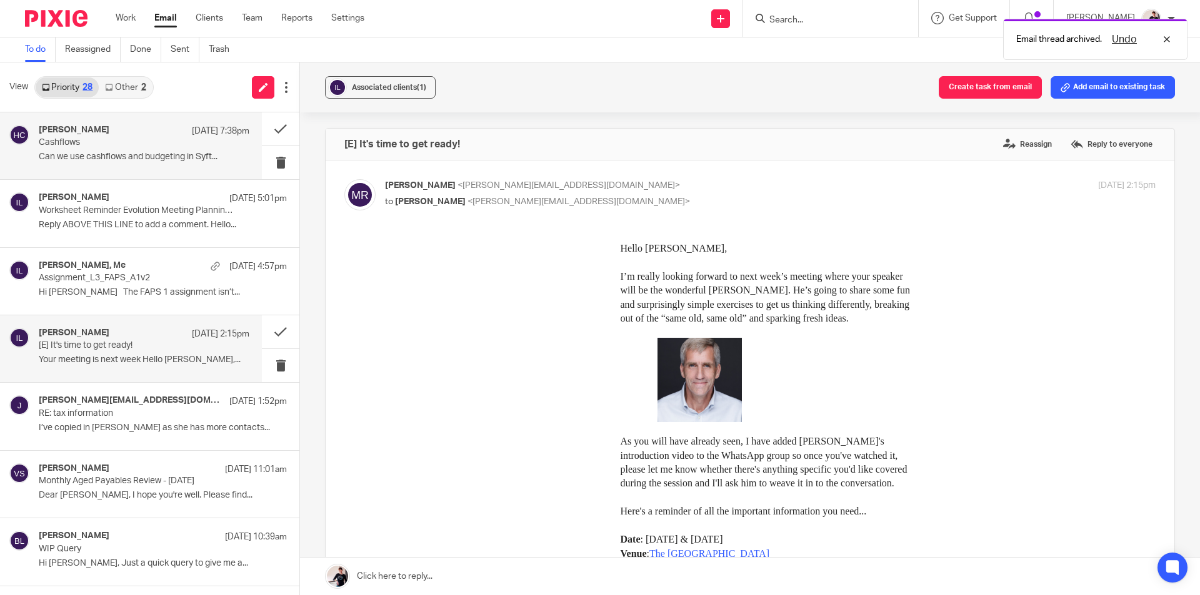
click at [155, 152] on p "Can we use cashflows and budgeting in Syft..." at bounding box center [144, 157] width 211 height 11
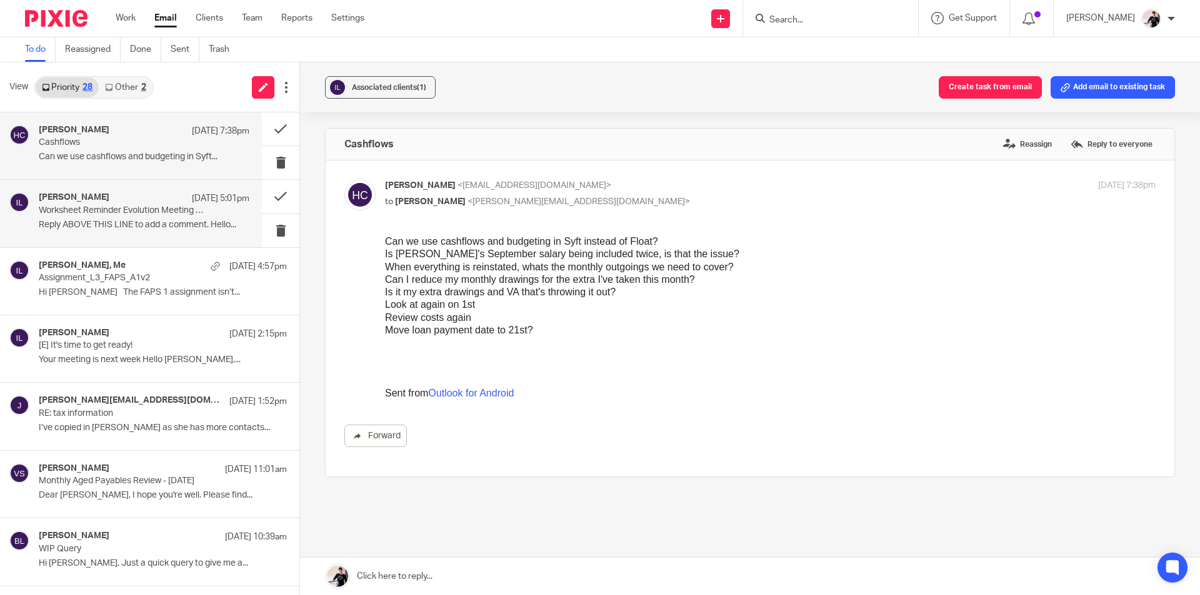
click at [143, 200] on div "Mark Swindale 25 Sep 5:01pm" at bounding box center [144, 198] width 211 height 12
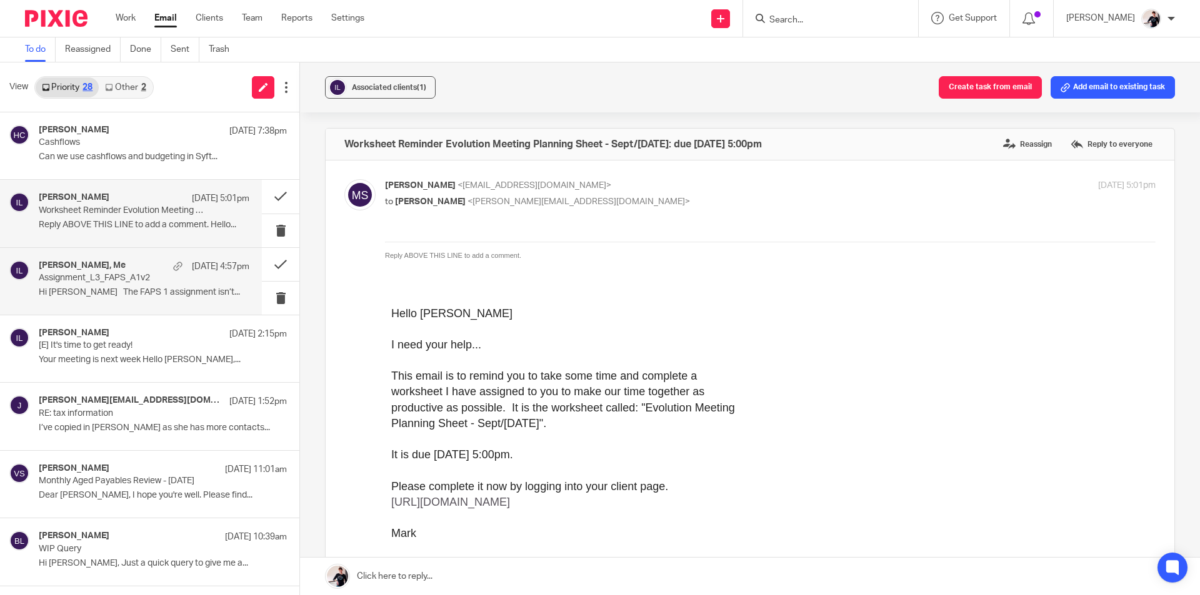
click at [137, 268] on div "Mark Peterson, Me 25 Sep 4:57pm" at bounding box center [144, 267] width 211 height 12
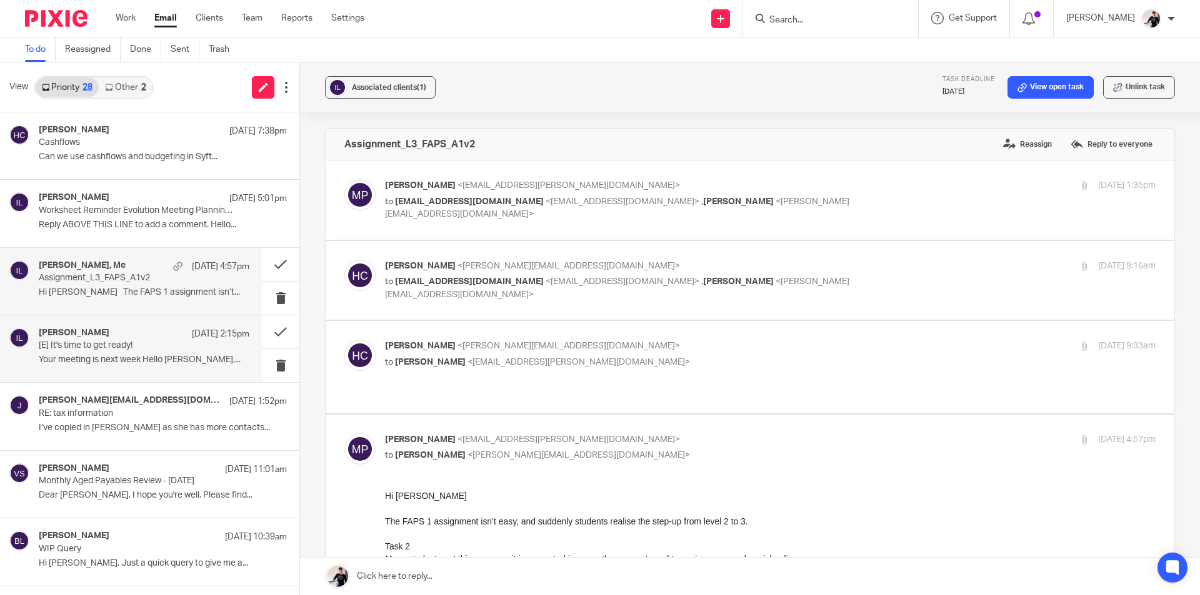
click at [141, 344] on p "[E] It's time to get ready!" at bounding box center [123, 346] width 169 height 11
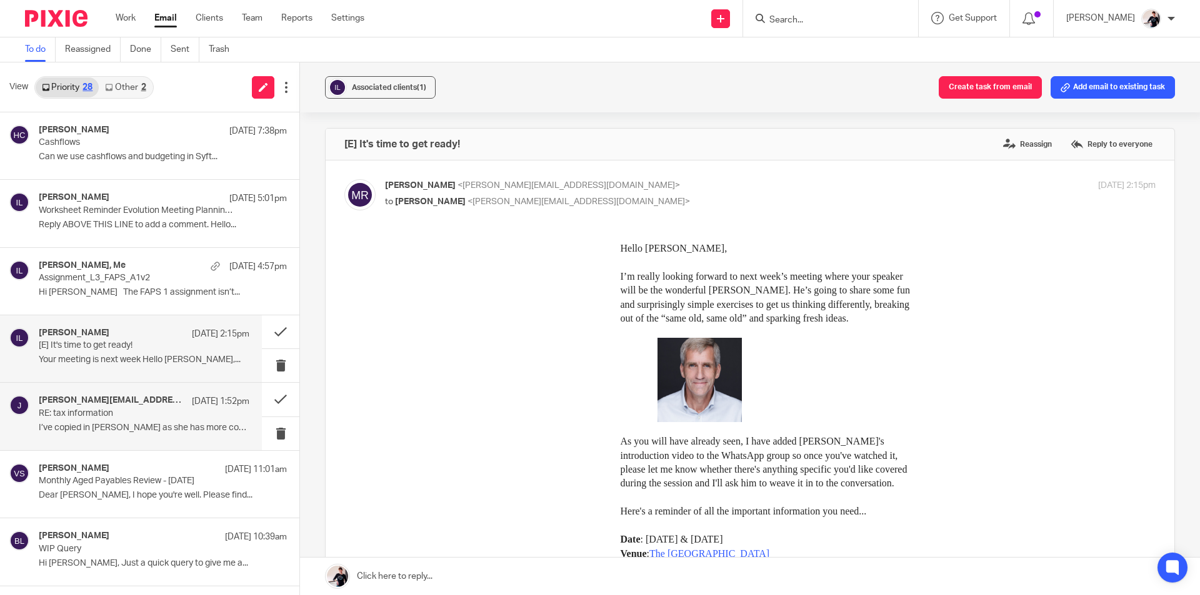
click at [140, 415] on p "RE: tax information" at bounding box center [123, 414] width 169 height 11
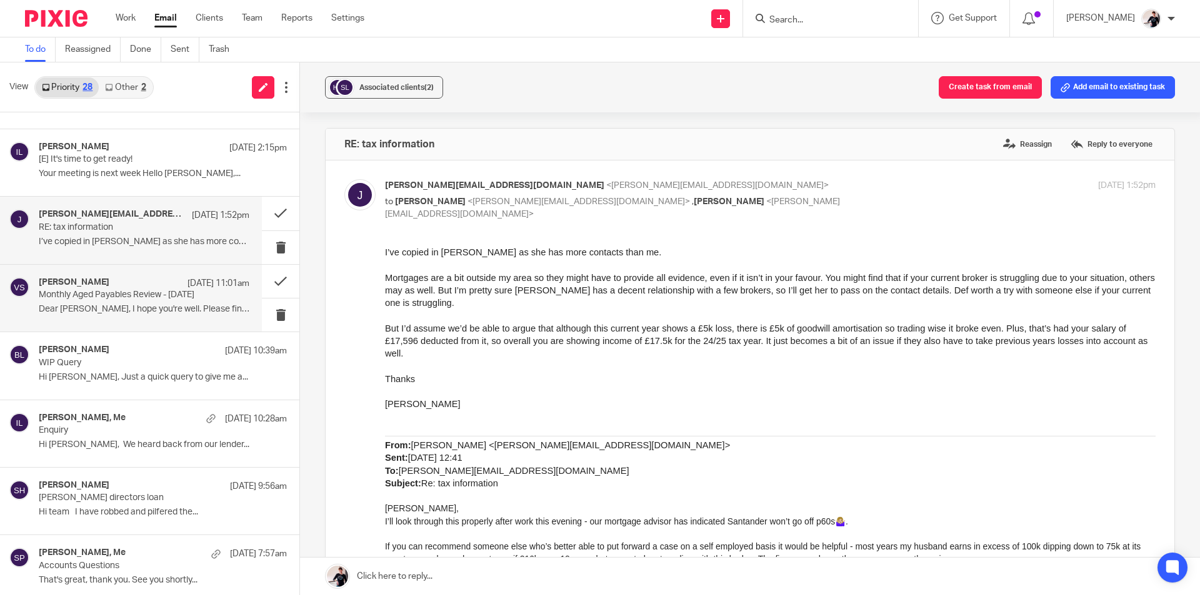
scroll to position [187, 0]
click at [139, 292] on p "Monthly Aged Payables Review - August 2025" at bounding box center [123, 294] width 169 height 11
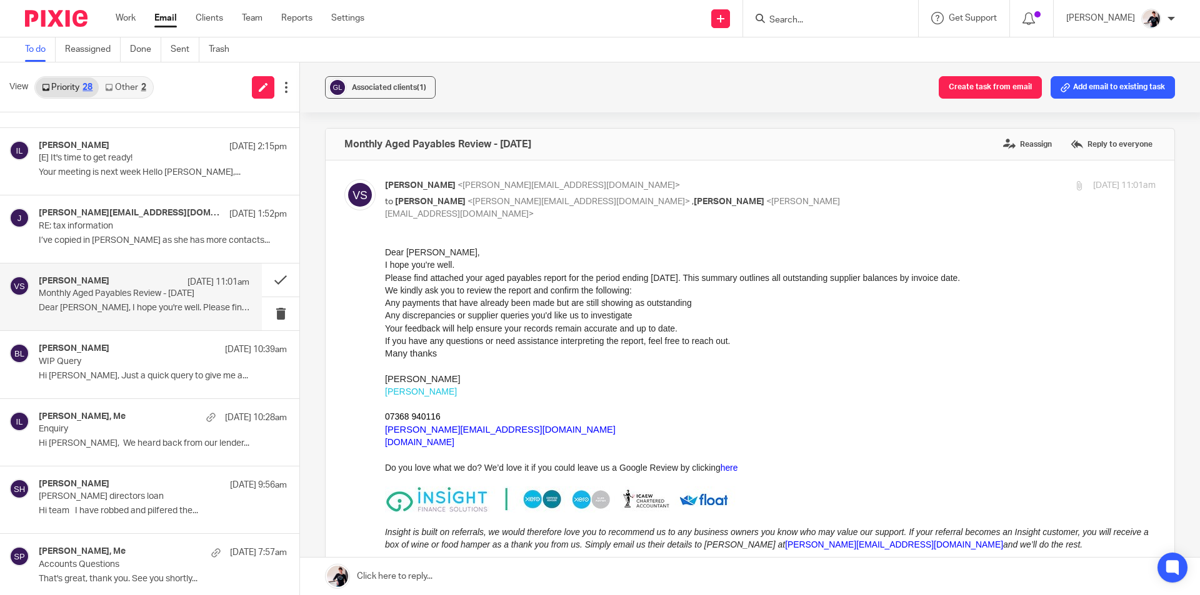
scroll to position [0, 0]
click at [274, 274] on button at bounding box center [280, 280] width 37 height 33
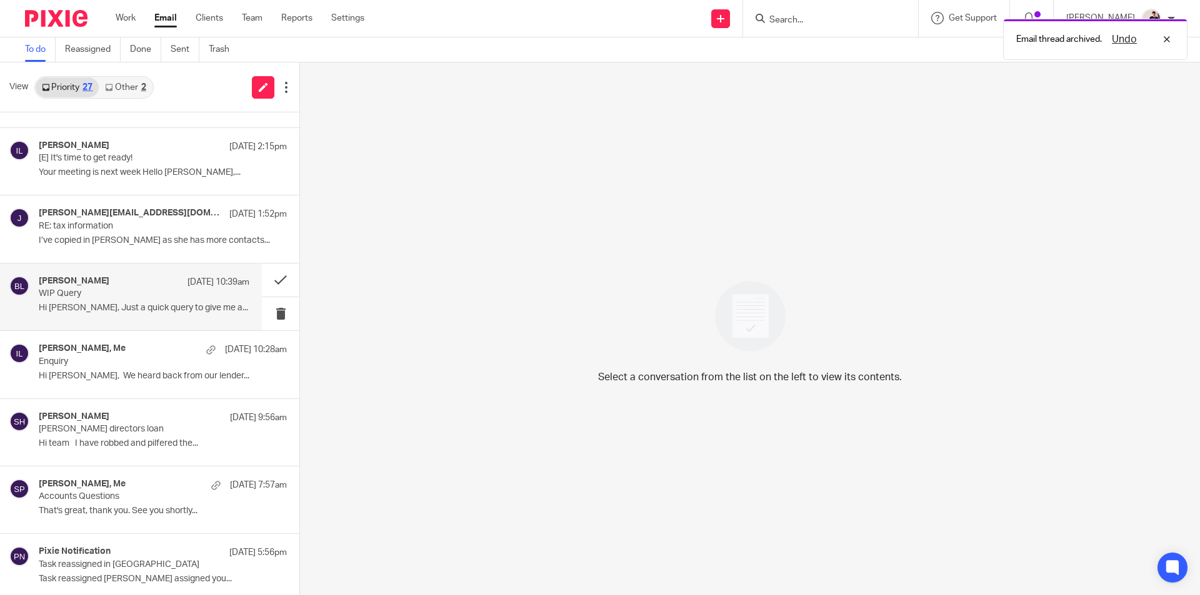
click at [106, 296] on p "WIP Query" at bounding box center [123, 294] width 169 height 11
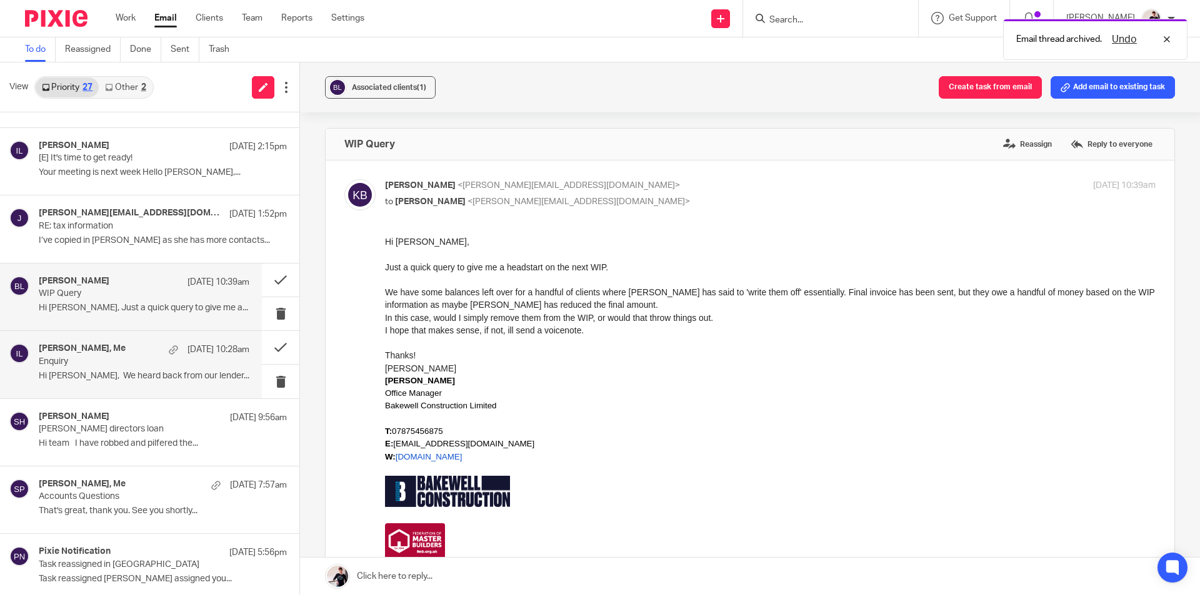
click at [80, 358] on p "Enquiry" at bounding box center [123, 362] width 169 height 11
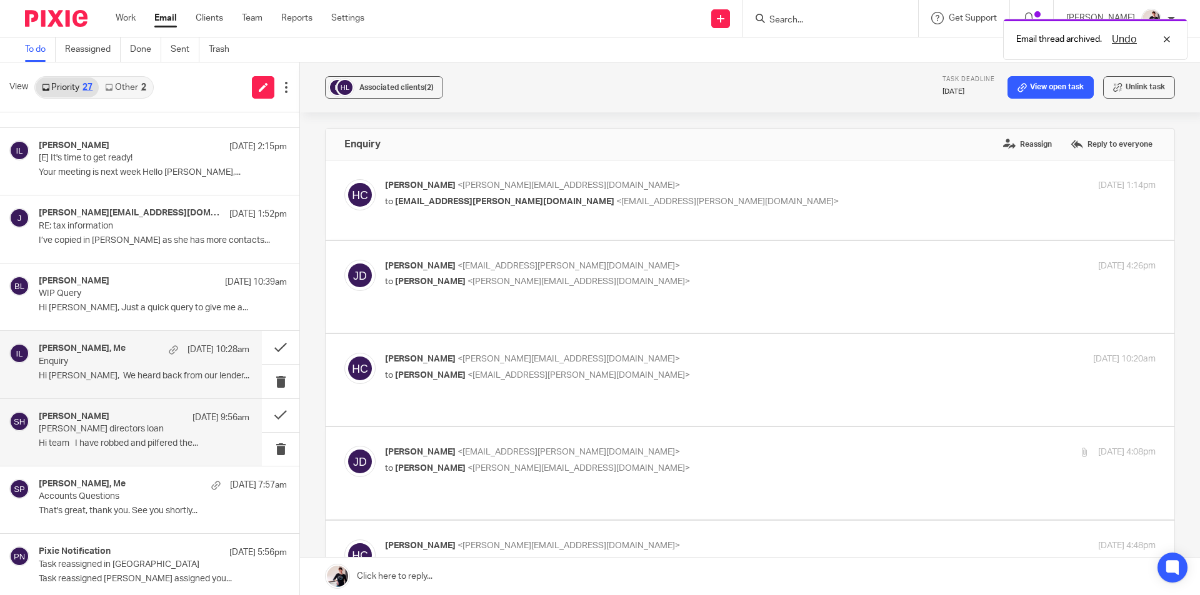
click at [96, 437] on div "Sarah Hattersley 25 Sep 9:56am Sarah directors loan Hi team I have robbed and p…" at bounding box center [144, 433] width 211 height 42
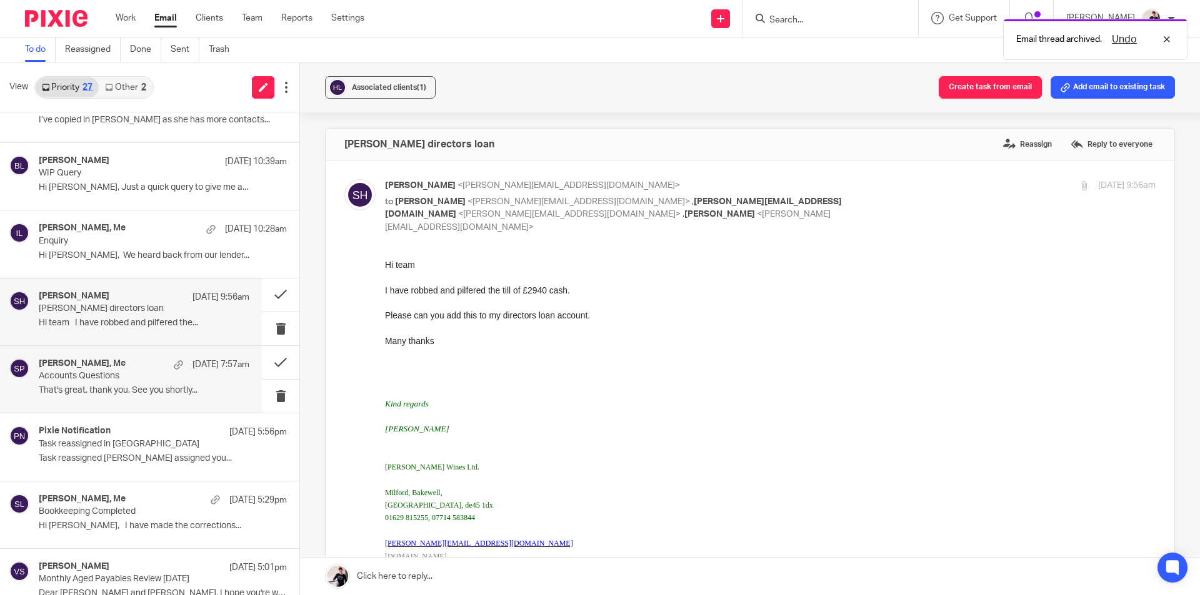
scroll to position [312, 0]
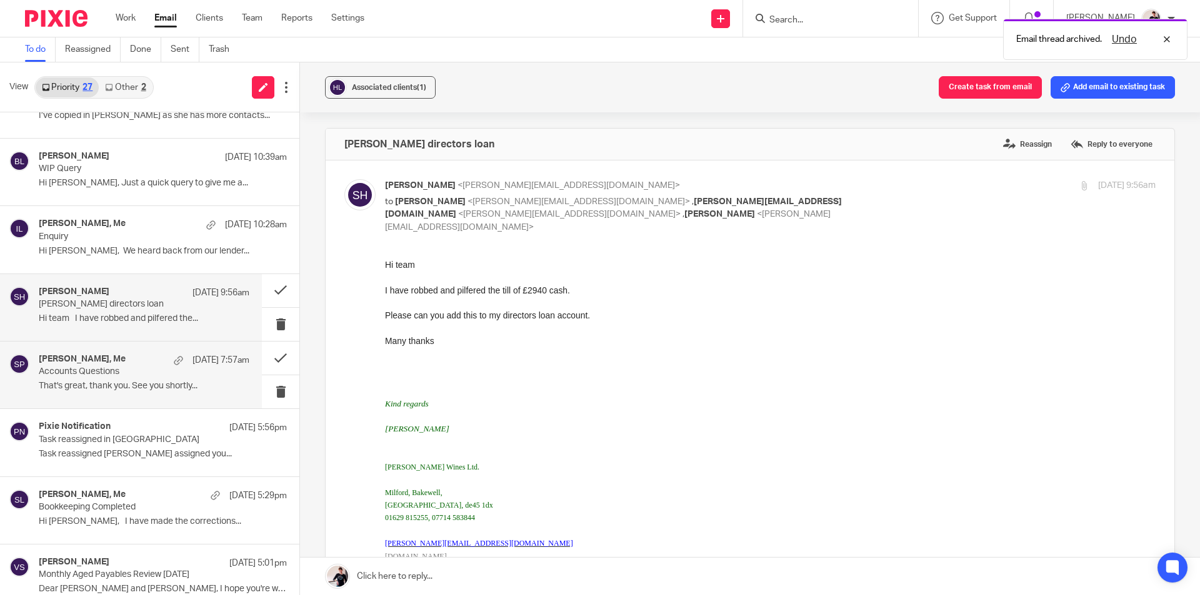
click at [108, 374] on p "Accounts Questions" at bounding box center [123, 372] width 169 height 11
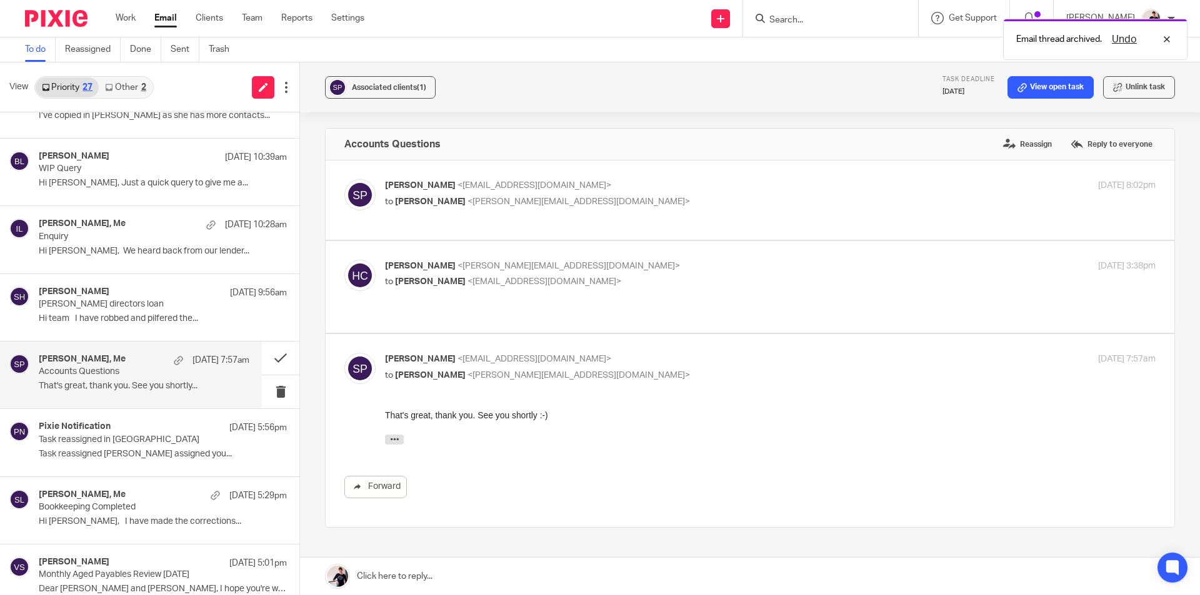
scroll to position [0, 0]
click at [262, 351] on button at bounding box center [280, 358] width 37 height 33
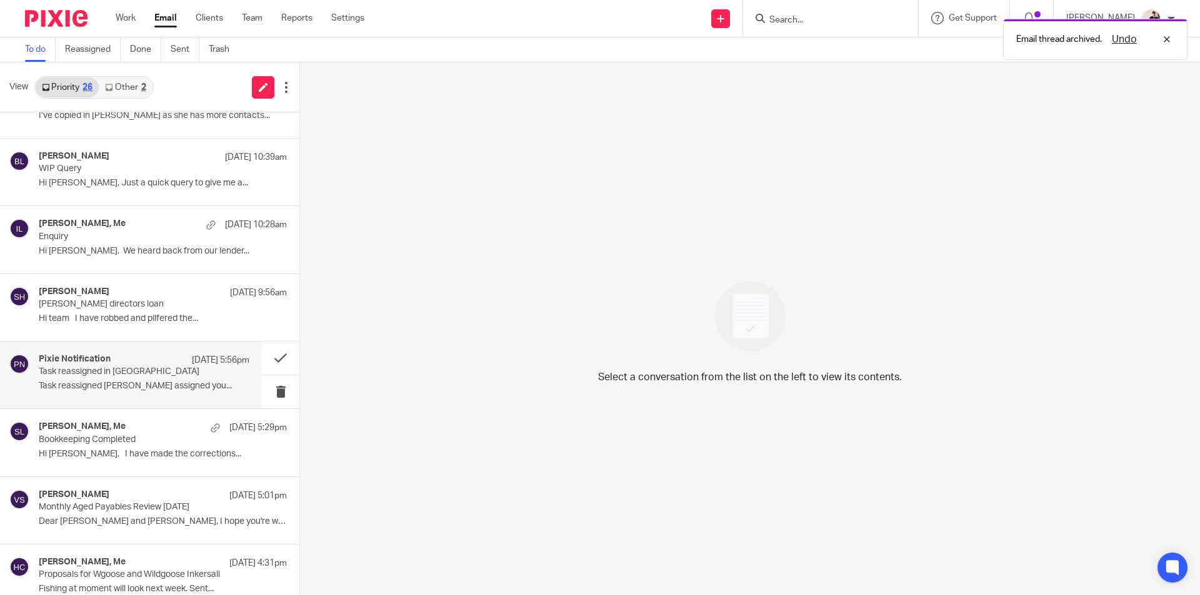
click at [92, 380] on div "Pixie Notification 24 Sep 5:56pm Task reassigned in Pixie Task reassigned Vicki…" at bounding box center [144, 375] width 211 height 42
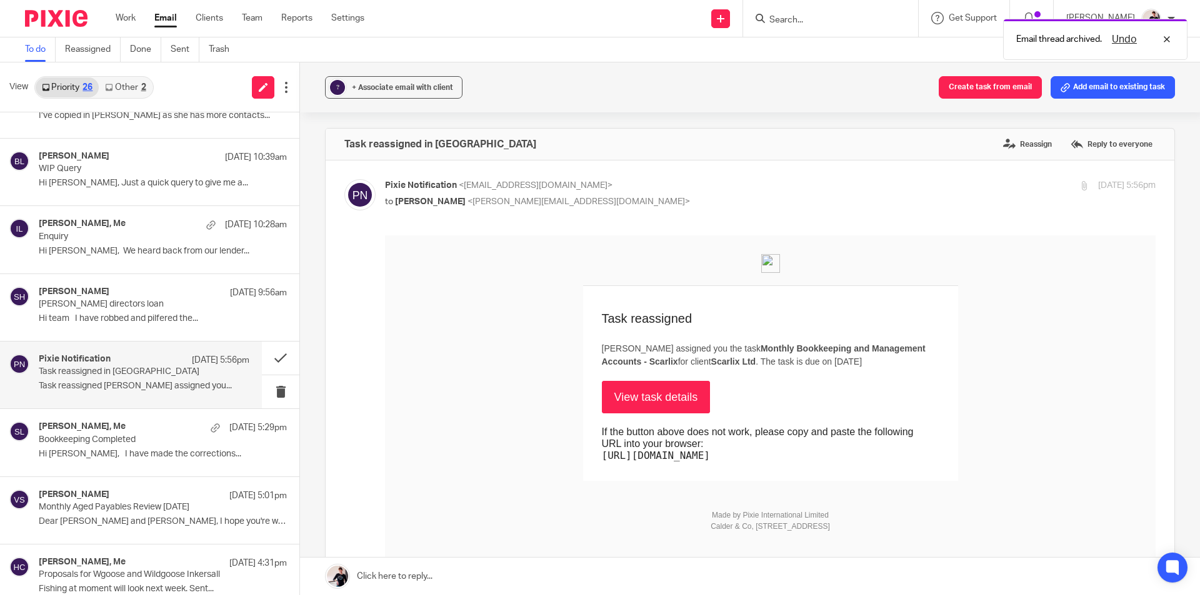
click at [636, 407] on link "View task details" at bounding box center [656, 397] width 109 height 32
click at [262, 359] on button at bounding box center [280, 358] width 37 height 33
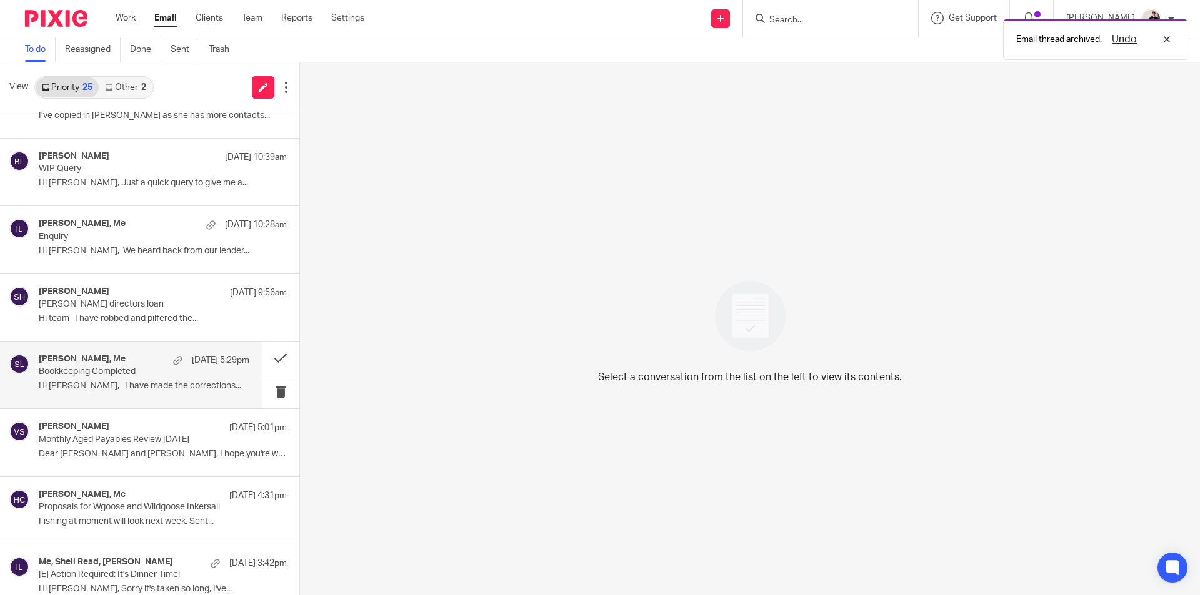
click at [102, 361] on h4 "Vicki Sanders, Me" at bounding box center [82, 359] width 87 height 11
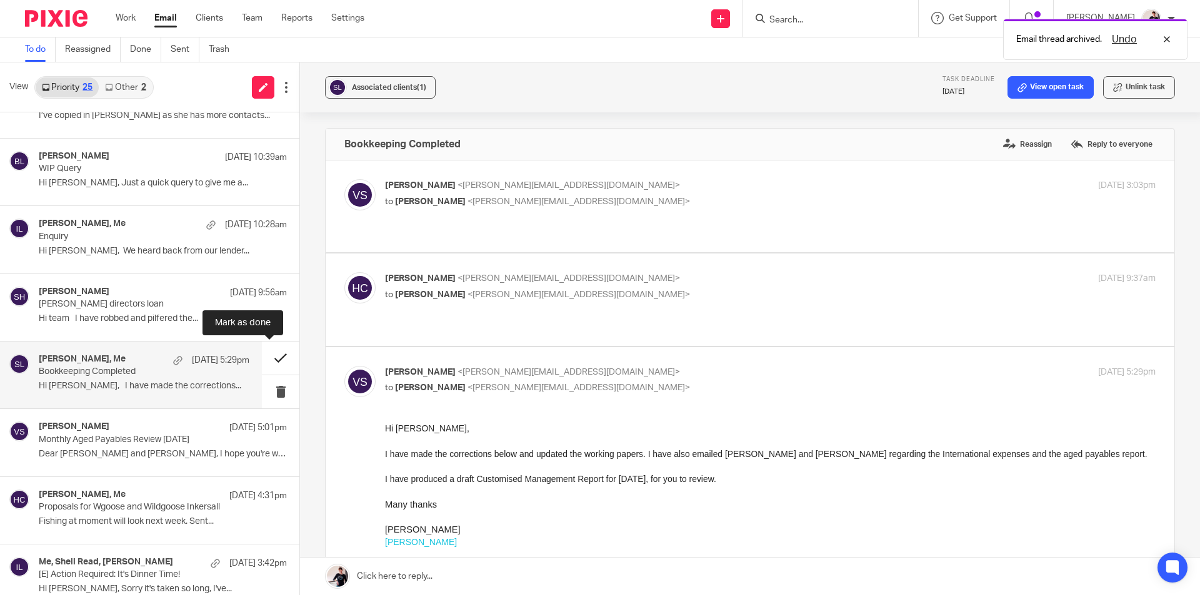
click at [269, 360] on button at bounding box center [280, 358] width 37 height 33
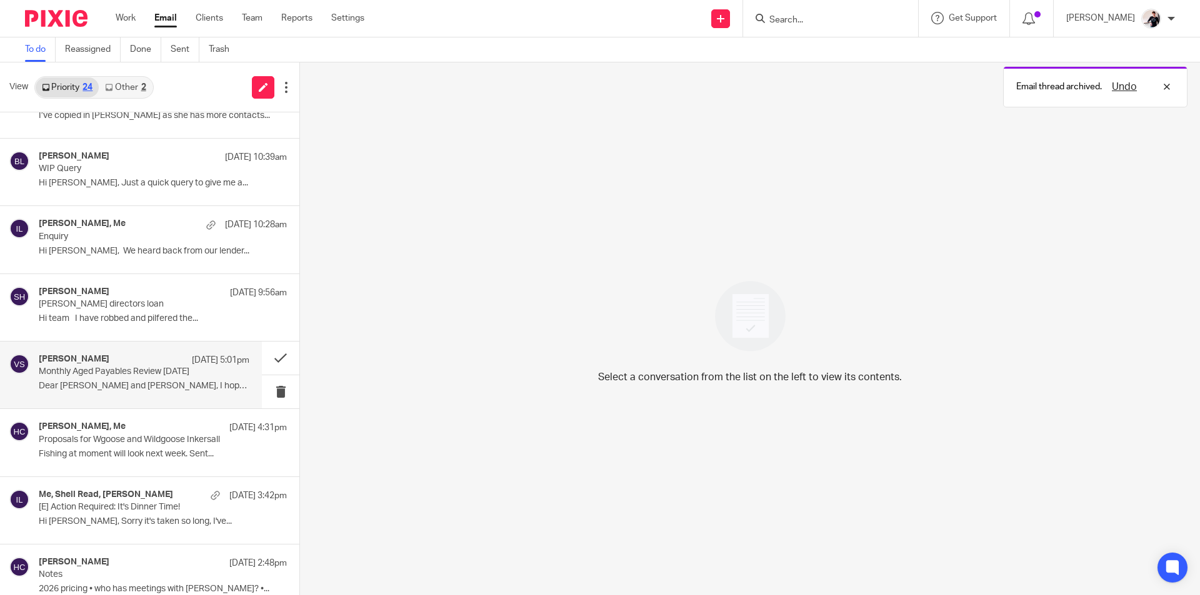
click at [107, 370] on p "Monthly Aged Payables Review August 2025" at bounding box center [123, 372] width 169 height 11
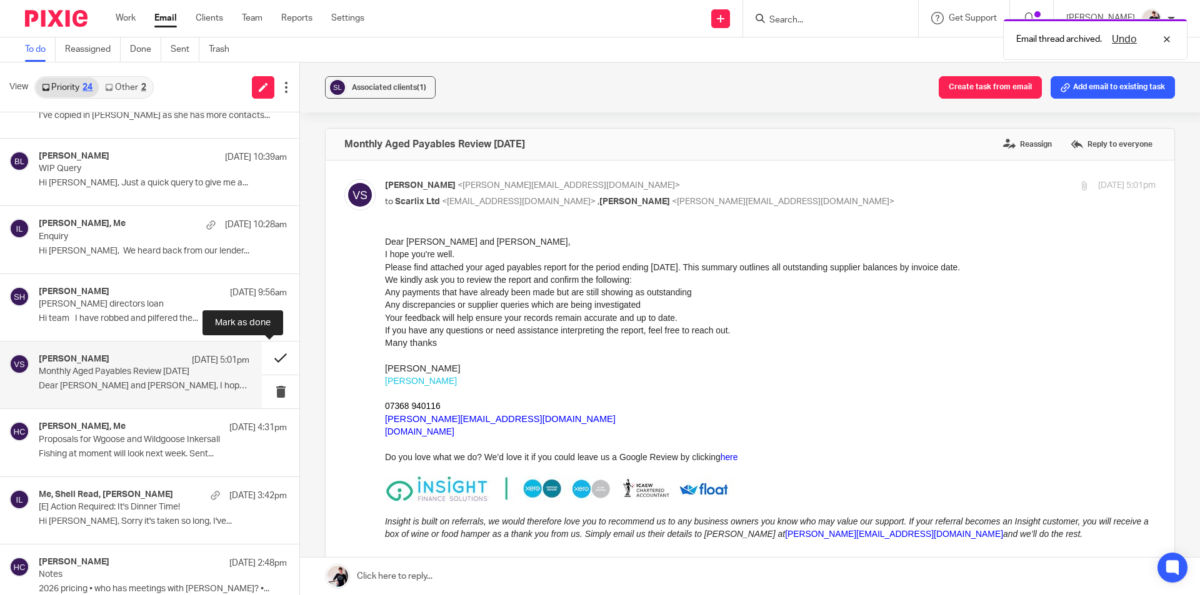
click at [268, 359] on button at bounding box center [280, 358] width 37 height 33
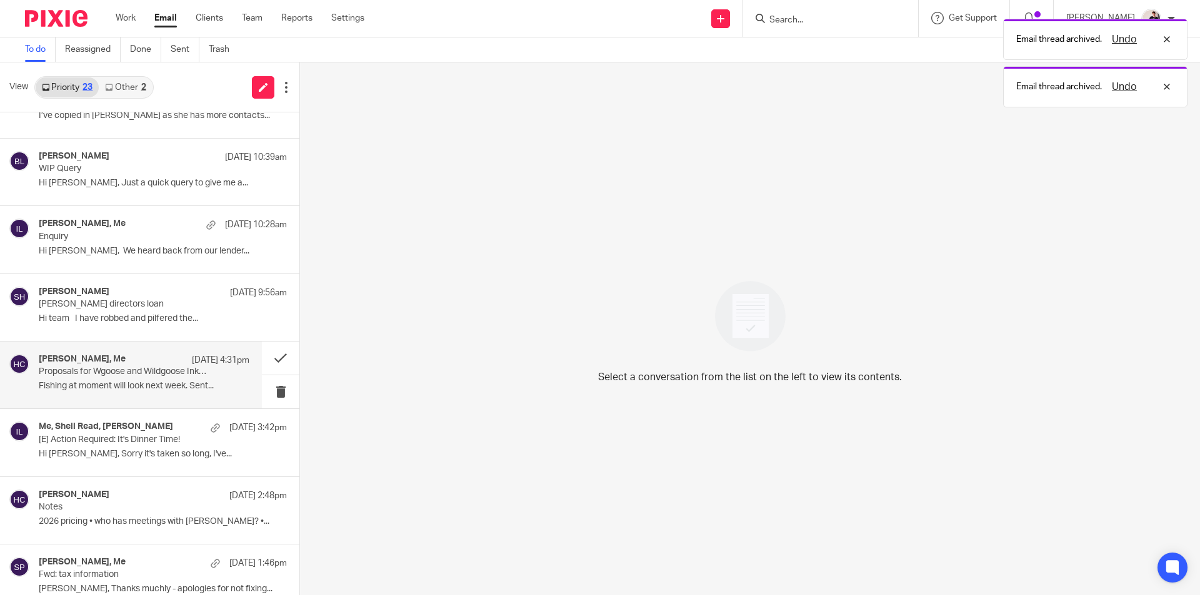
click at [69, 368] on p "Proposals for Wgoose and Wildgoose Inkersall" at bounding box center [123, 372] width 169 height 11
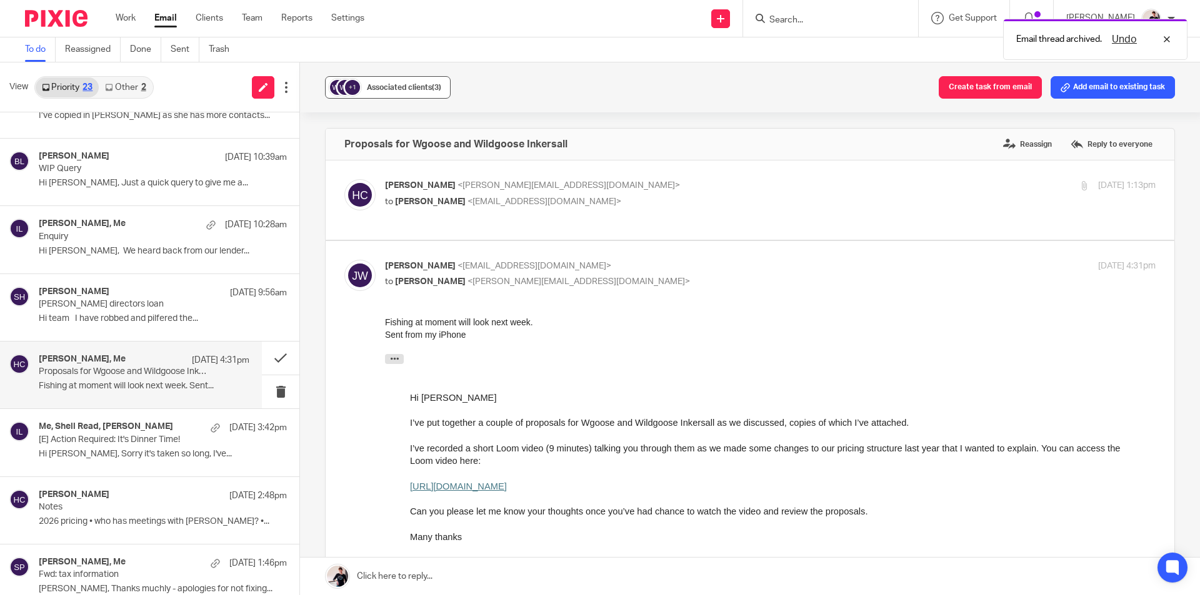
click at [419, 82] on div "Associated clients (3)" at bounding box center [404, 87] width 74 height 12
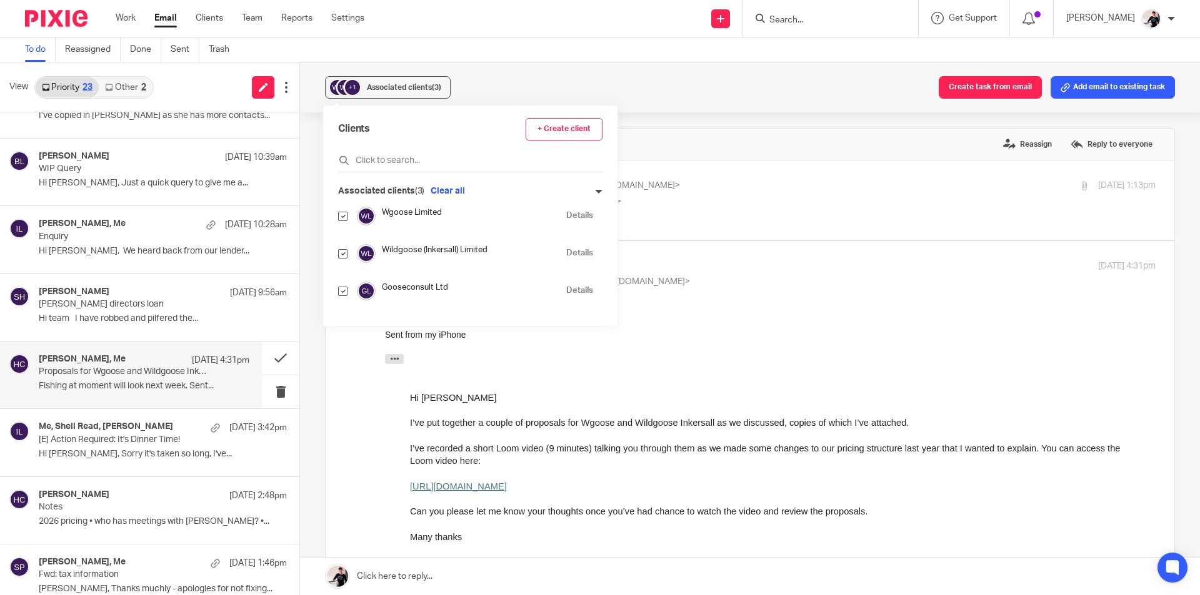
click at [445, 184] on div "Clients + Create client Associated clients (3) Clear all Wgoose Limited Details…" at bounding box center [470, 216] width 294 height 221
click at [447, 189] on button "Clear all" at bounding box center [447, 191] width 41 height 12
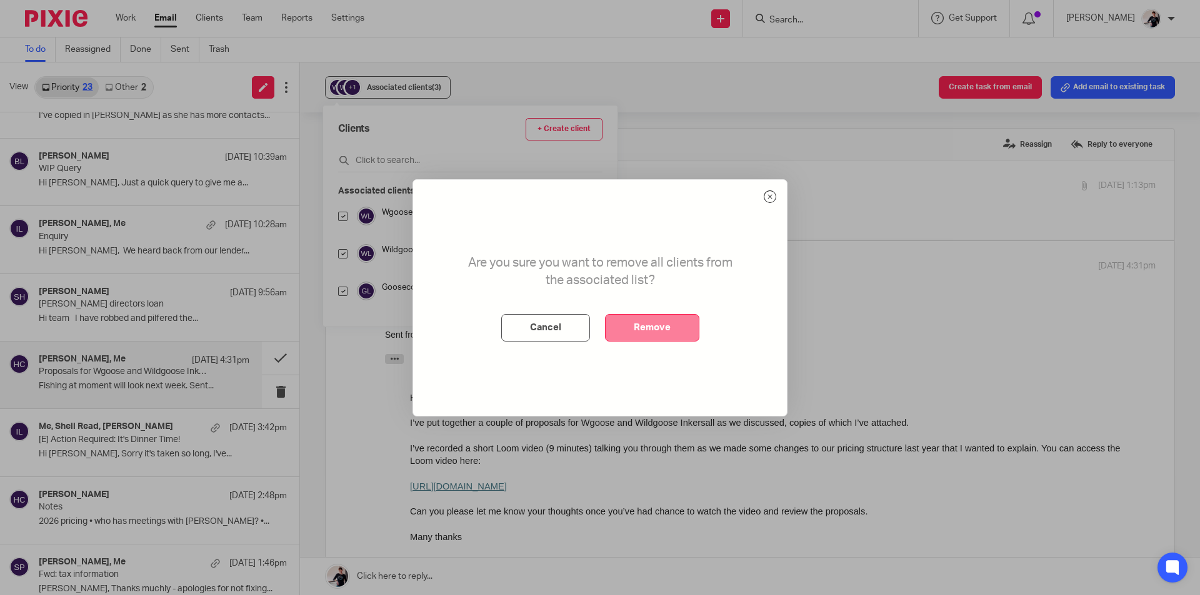
click at [655, 326] on button "Remove" at bounding box center [652, 327] width 94 height 27
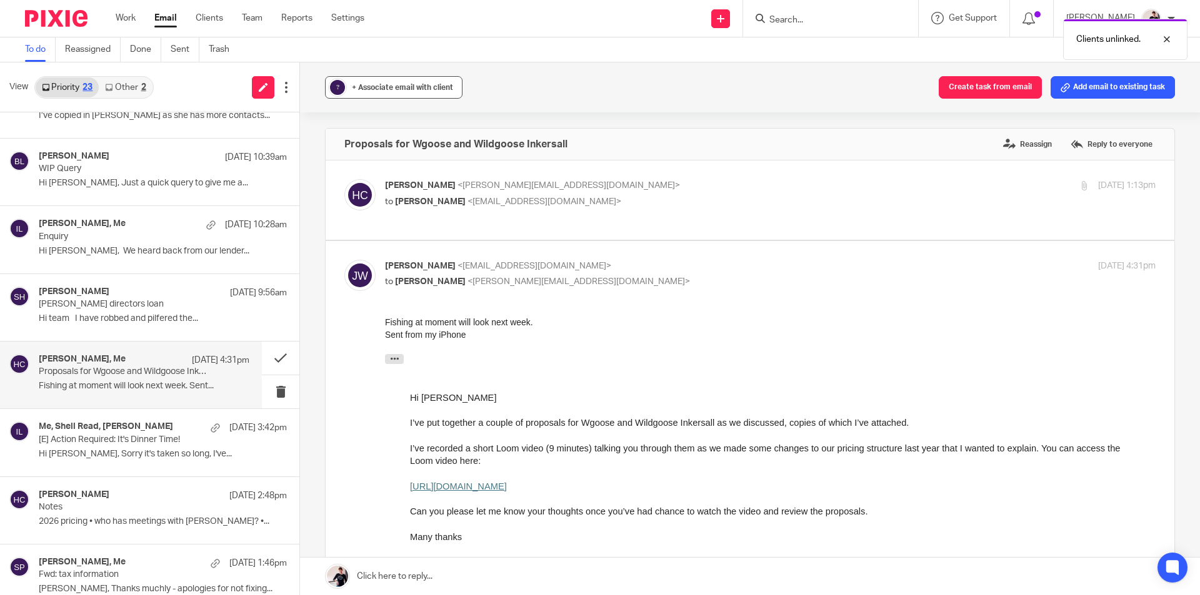
click at [421, 85] on span "+ Associate email with client" at bounding box center [402, 87] width 101 height 7
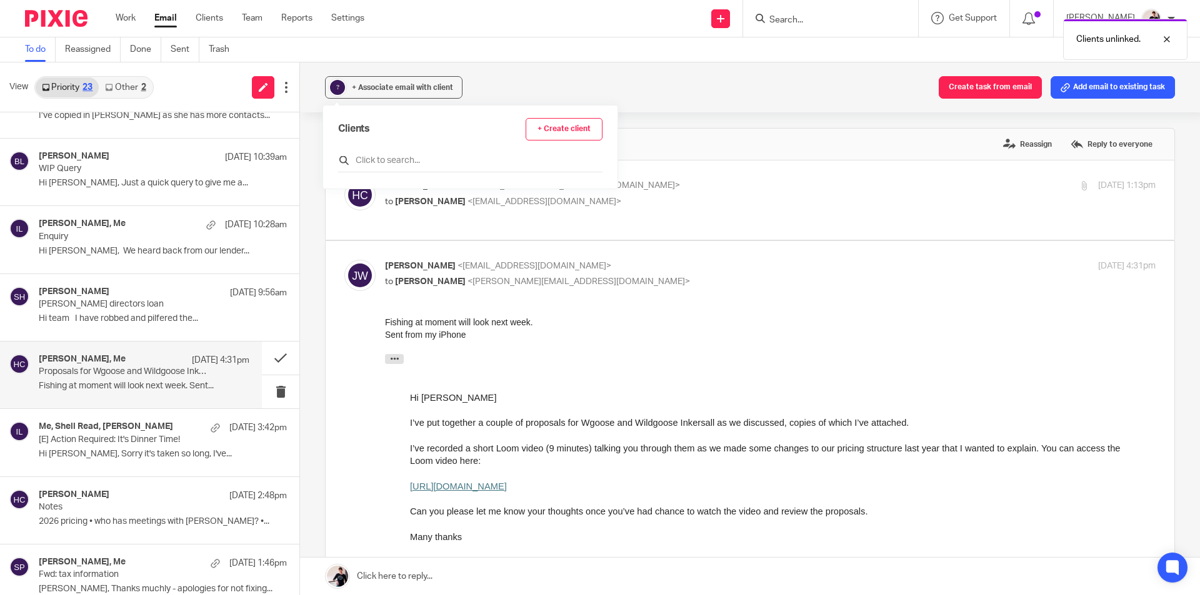
click at [408, 157] on input "text" at bounding box center [470, 160] width 264 height 12
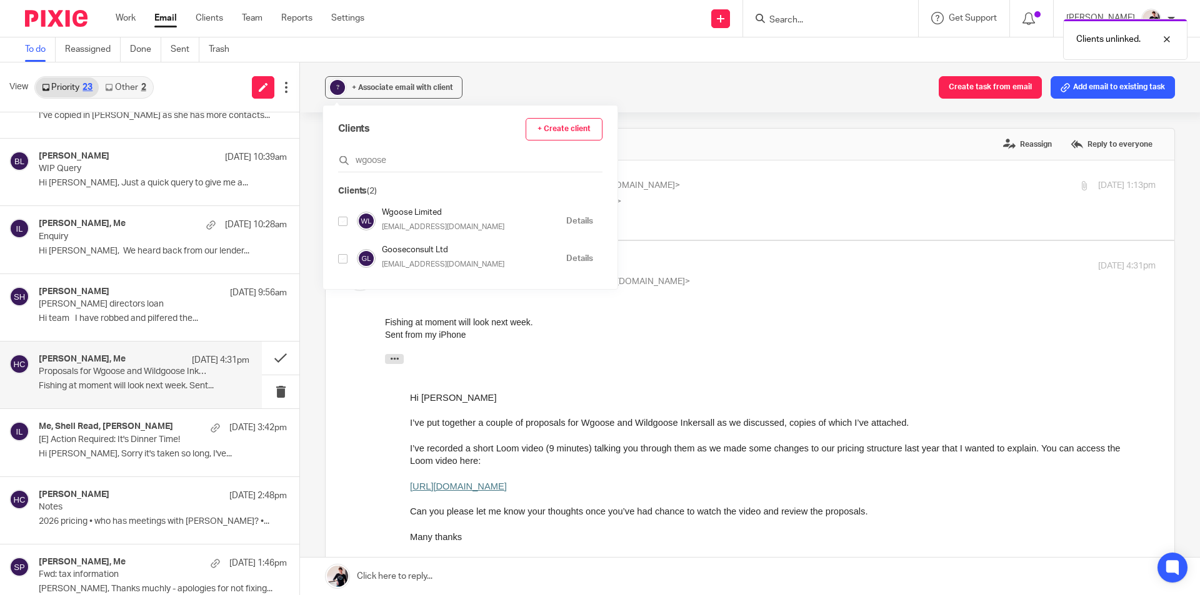
type input "wgoose"
click at [344, 224] on input "checkbox" at bounding box center [342, 221] width 9 height 9
checkbox input "true"
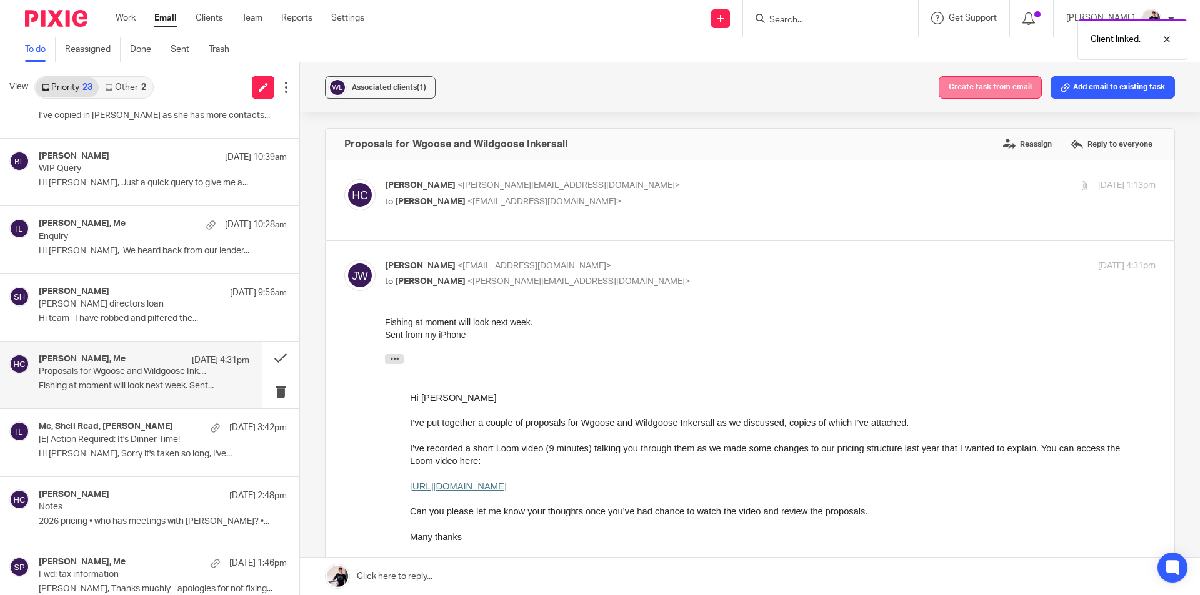
click at [977, 87] on button "Create task from email" at bounding box center [989, 87] width 103 height 22
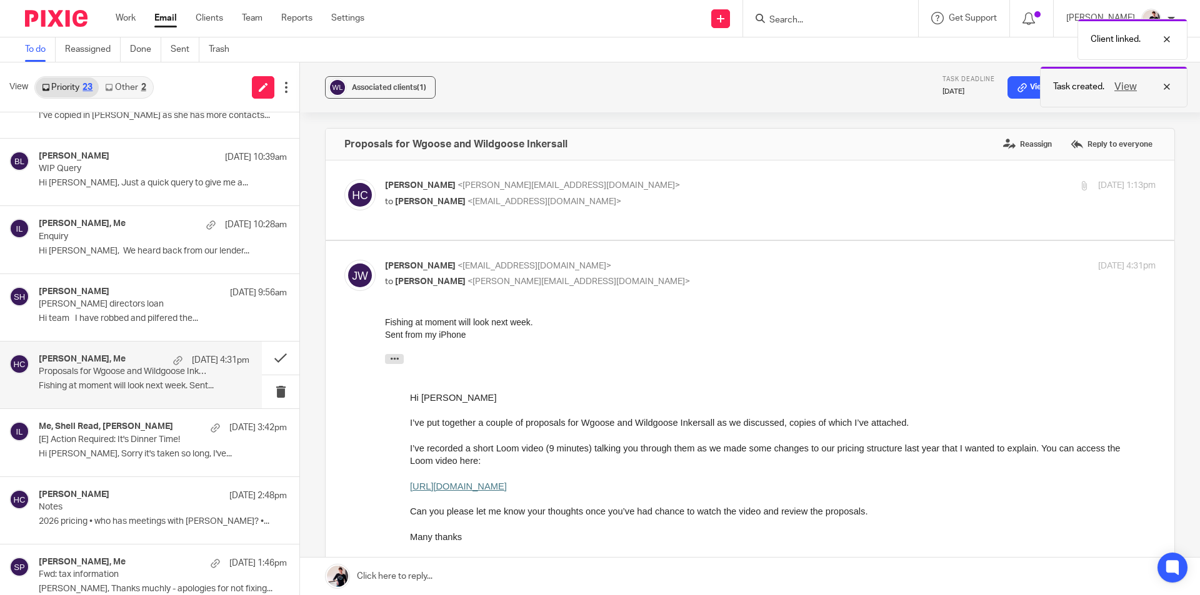
click at [1130, 86] on button "View" at bounding box center [1125, 86] width 30 height 15
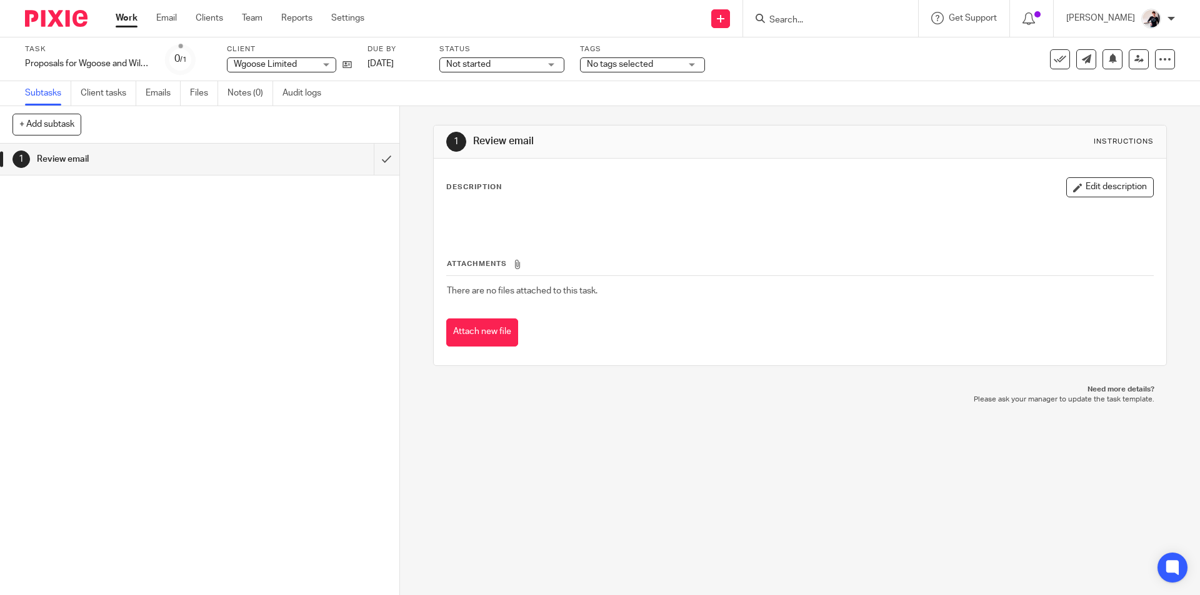
click at [481, 66] on span "Not started" at bounding box center [468, 64] width 44 height 9
click at [478, 110] on span "In progress" at bounding box center [470, 110] width 44 height 9
click at [658, 65] on span "No tags selected" at bounding box center [634, 64] width 94 height 13
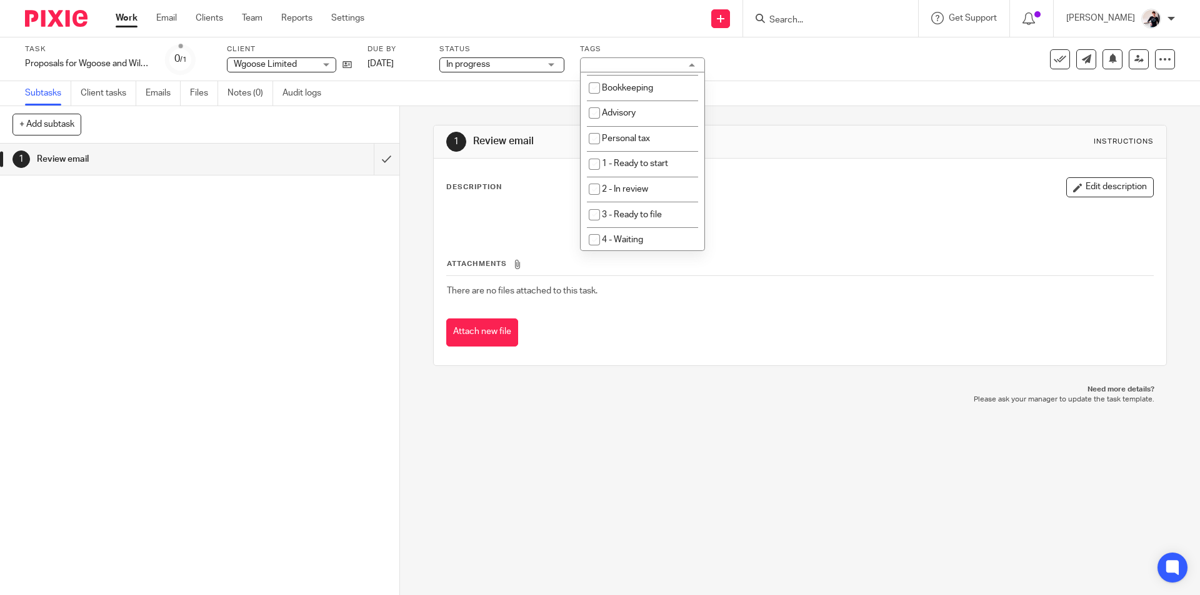
scroll to position [125, 0]
click at [644, 240] on li "4 - Waiting" at bounding box center [642, 239] width 124 height 26
checkbox input "true"
click at [372, 62] on link "[DATE]" at bounding box center [395, 63] width 56 height 13
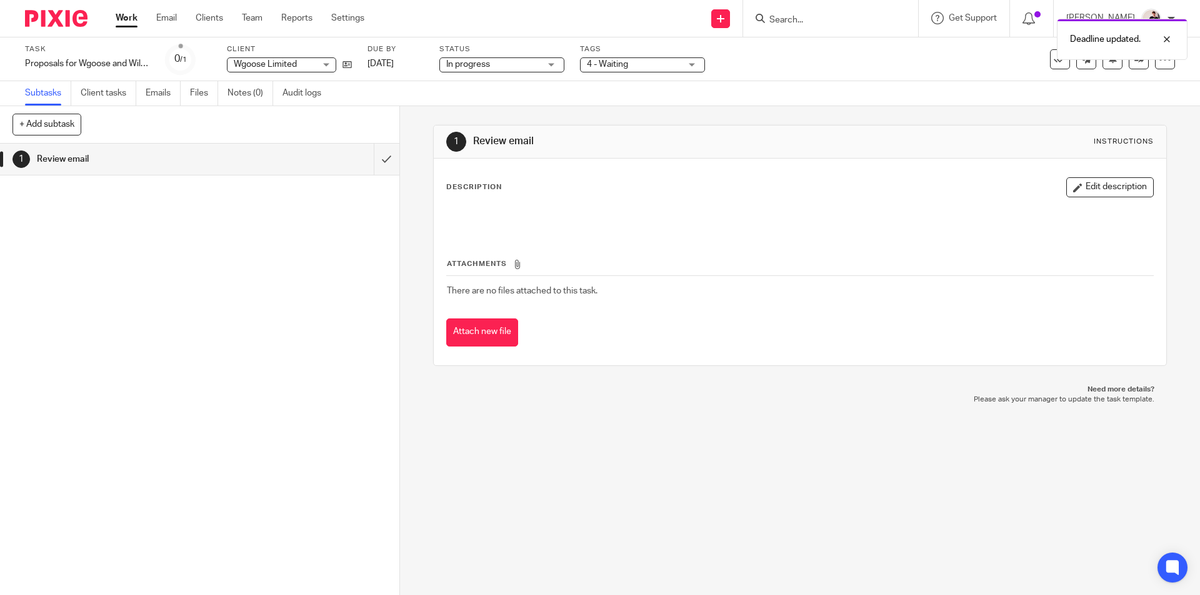
click at [122, 17] on link "Work" at bounding box center [127, 18] width 22 height 12
click at [162, 17] on link "Email" at bounding box center [166, 18] width 21 height 12
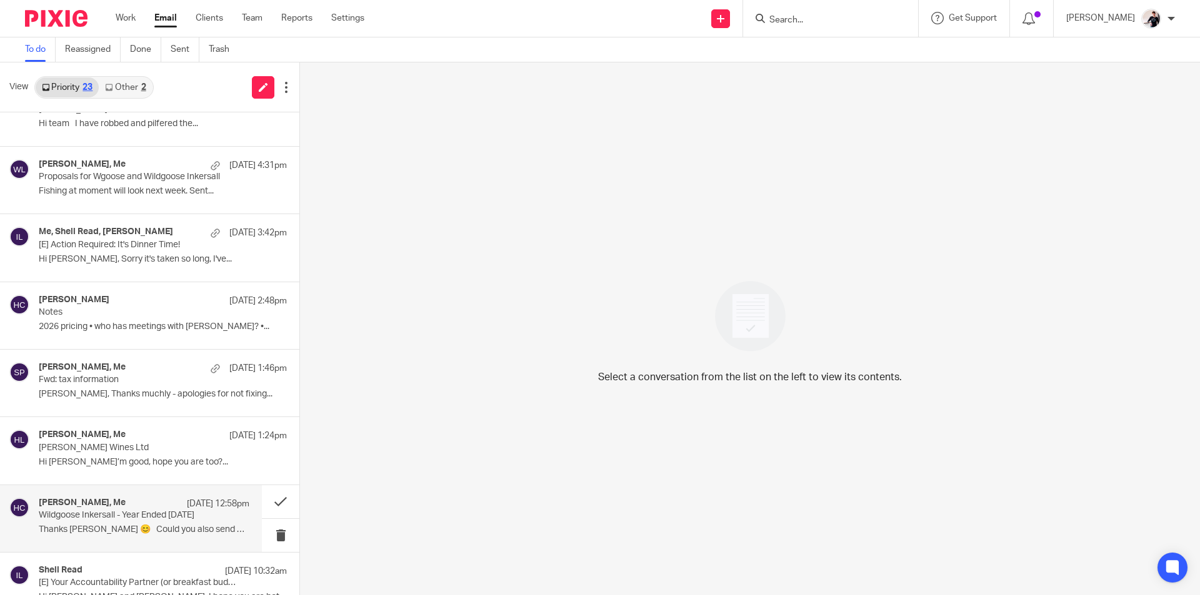
scroll to position [500, 0]
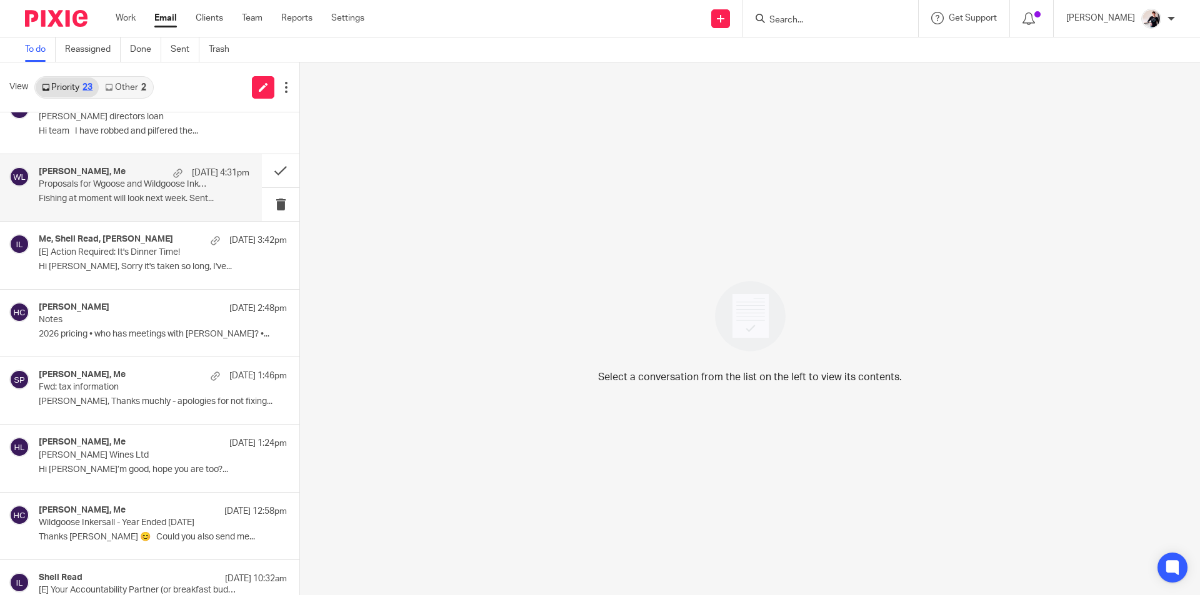
click at [122, 189] on p "Proposals for Wgoose and Wildgoose Inkersall" at bounding box center [123, 184] width 169 height 11
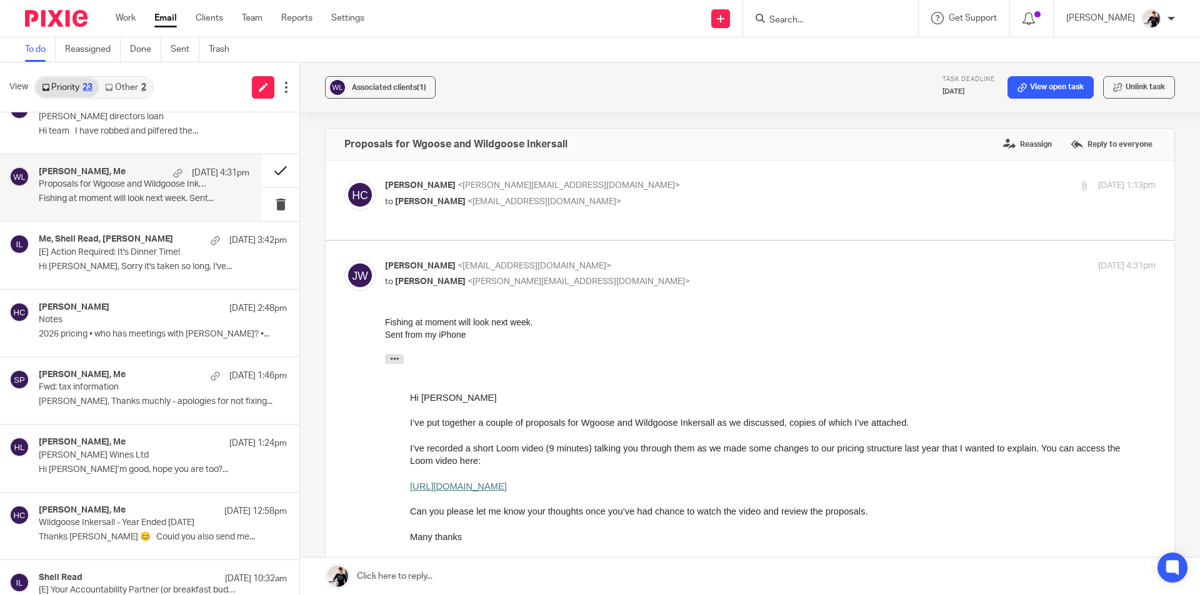
scroll to position [0, 0]
click at [267, 173] on button at bounding box center [280, 170] width 37 height 33
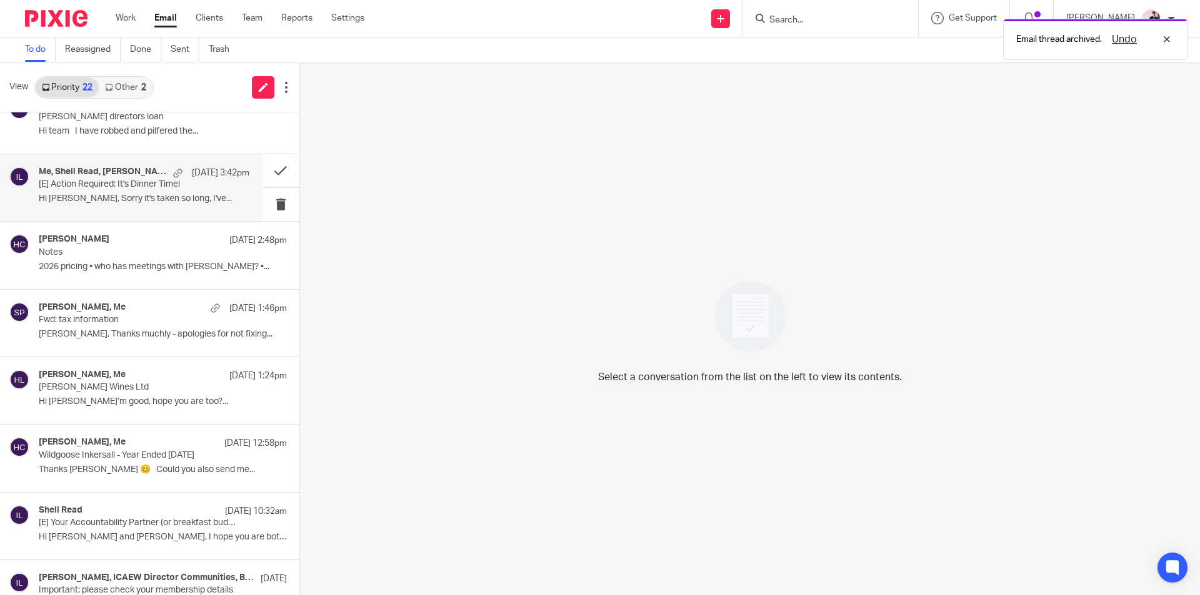
click at [121, 180] on p "[E] Action Required: It's Dinner Time!" at bounding box center [123, 184] width 169 height 11
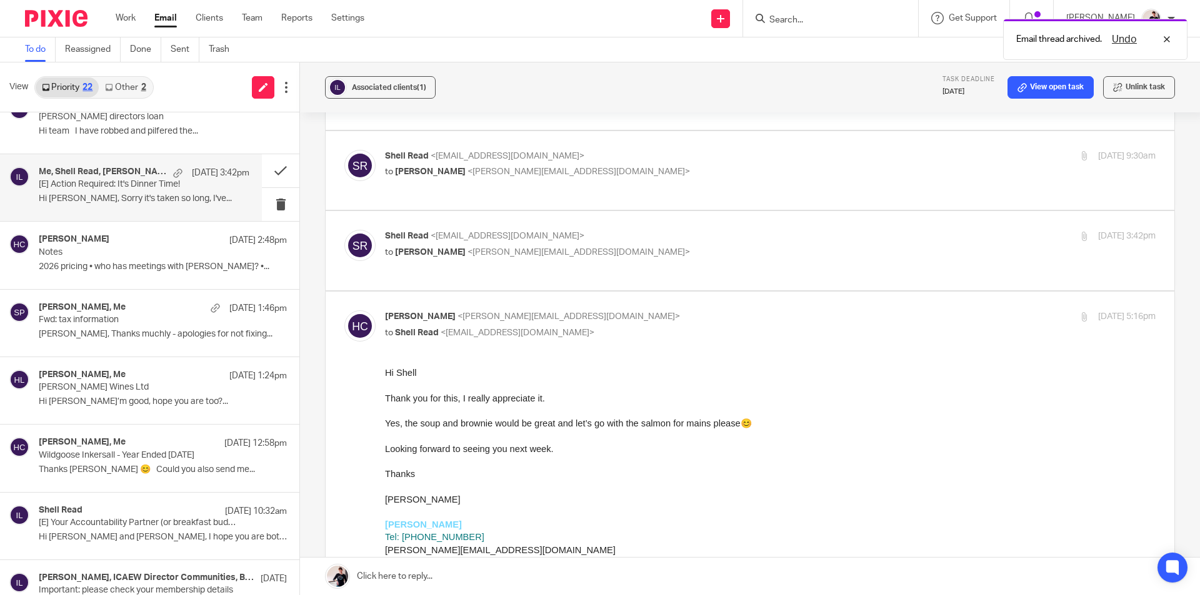
scroll to position [437, 0]
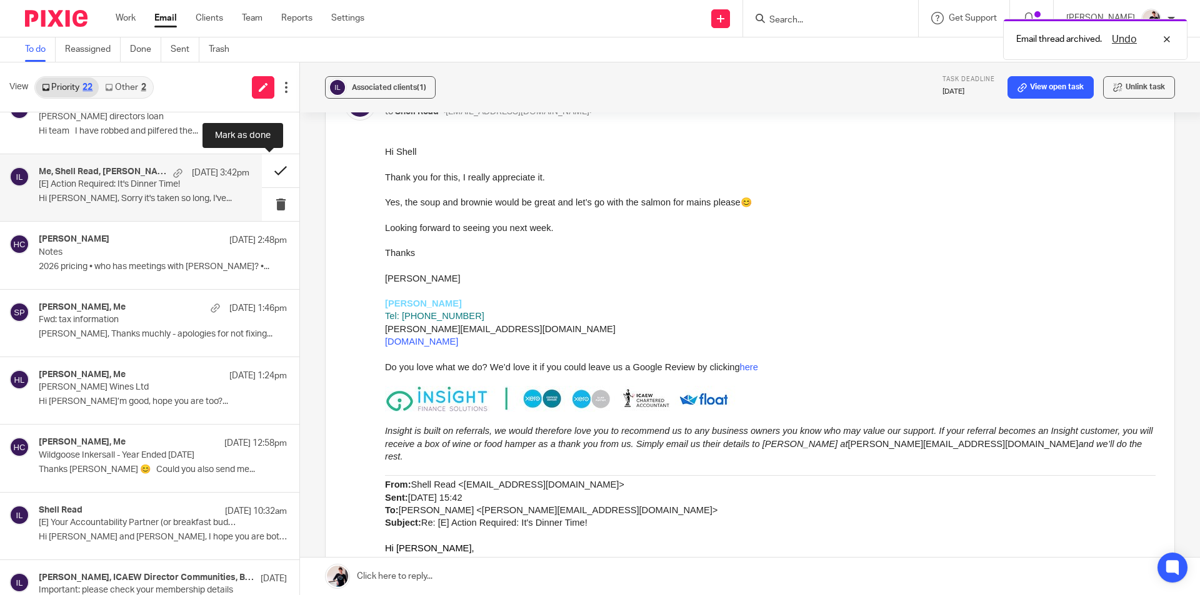
click at [274, 165] on button at bounding box center [280, 170] width 37 height 33
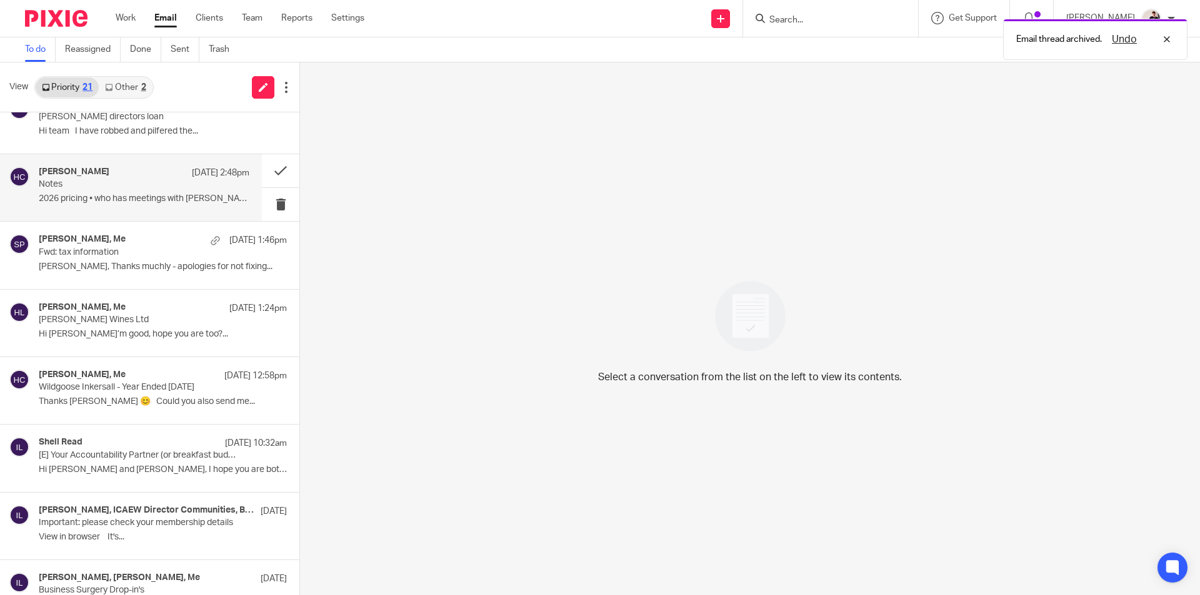
click at [81, 186] on p "Notes" at bounding box center [123, 184] width 169 height 11
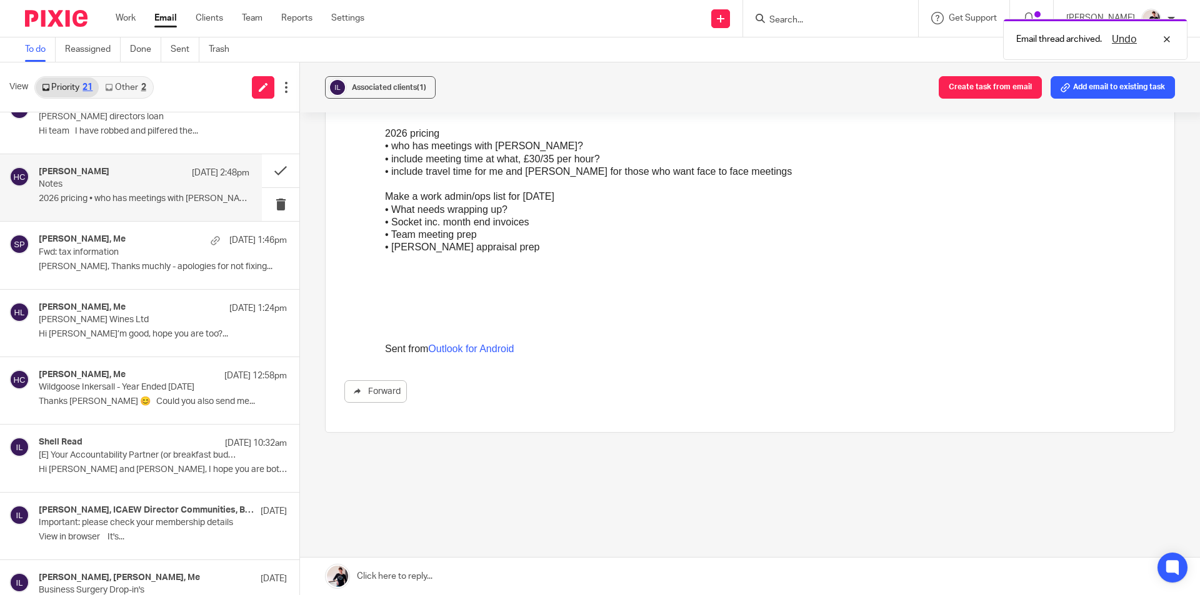
scroll to position [0, 0]
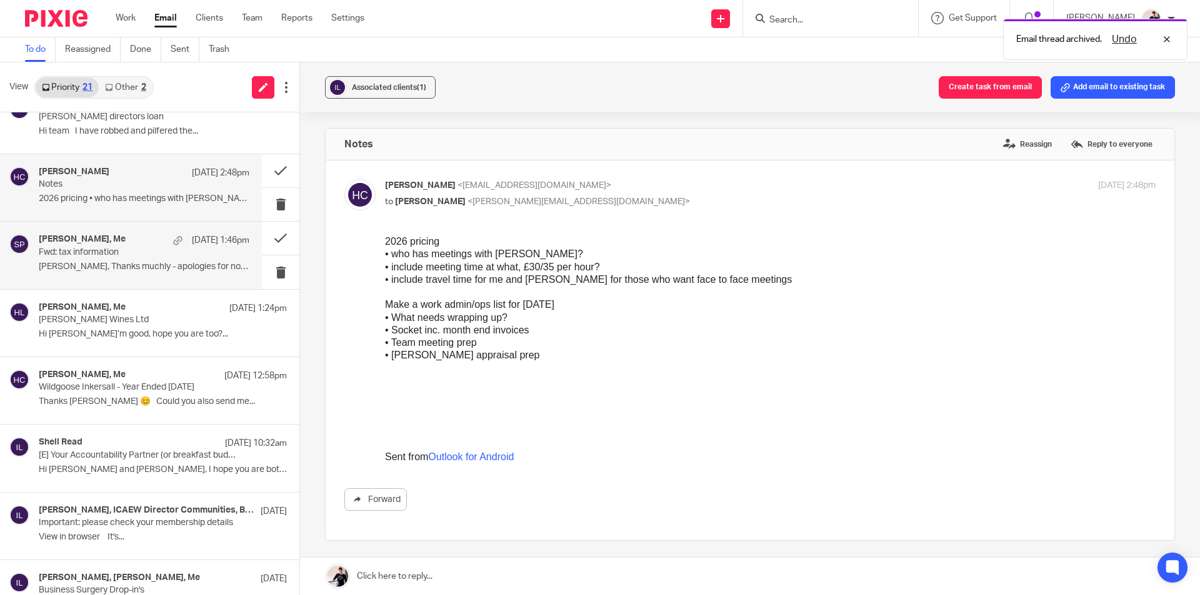
click at [91, 249] on p "Fwd: tax information" at bounding box center [123, 252] width 169 height 11
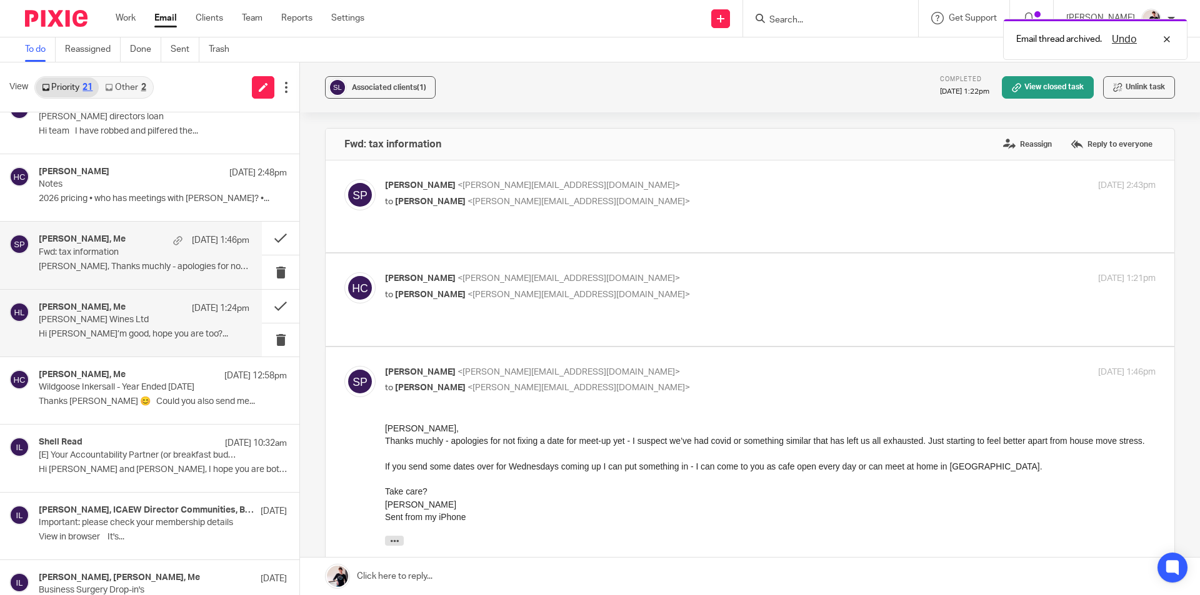
click at [68, 317] on p "[PERSON_NAME] Wines Ltd" at bounding box center [123, 320] width 169 height 11
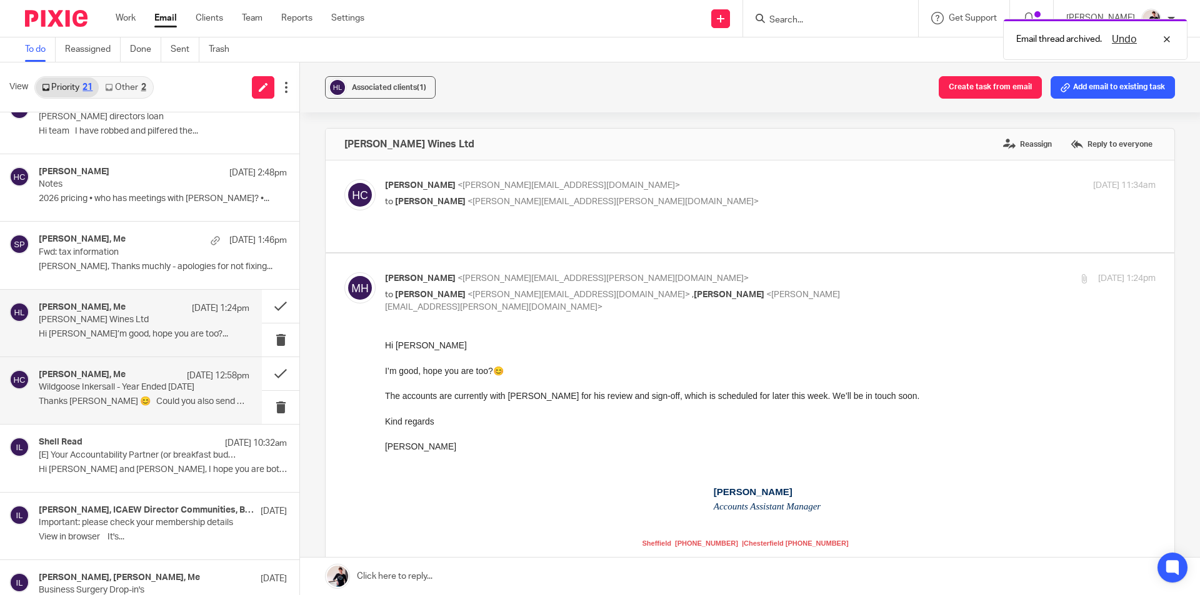
click at [81, 393] on p "Wildgoose Inkersall - Year Ended [DATE]" at bounding box center [123, 387] width 169 height 11
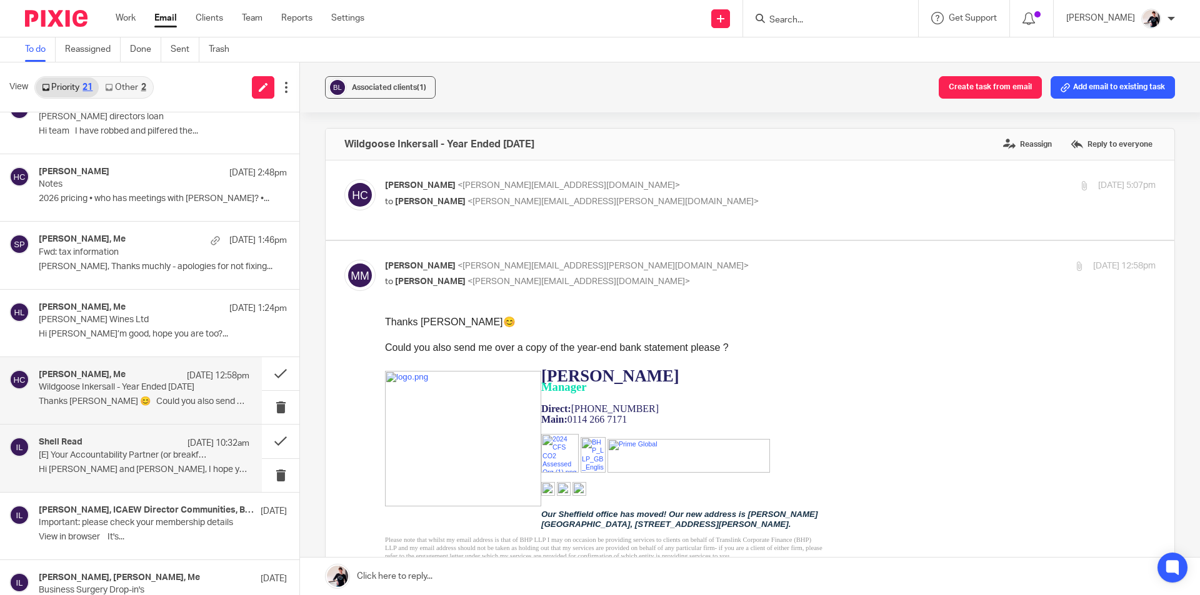
click at [109, 472] on p "Hi [PERSON_NAME] and [PERSON_NAME], I hope you are both well..." at bounding box center [144, 470] width 211 height 11
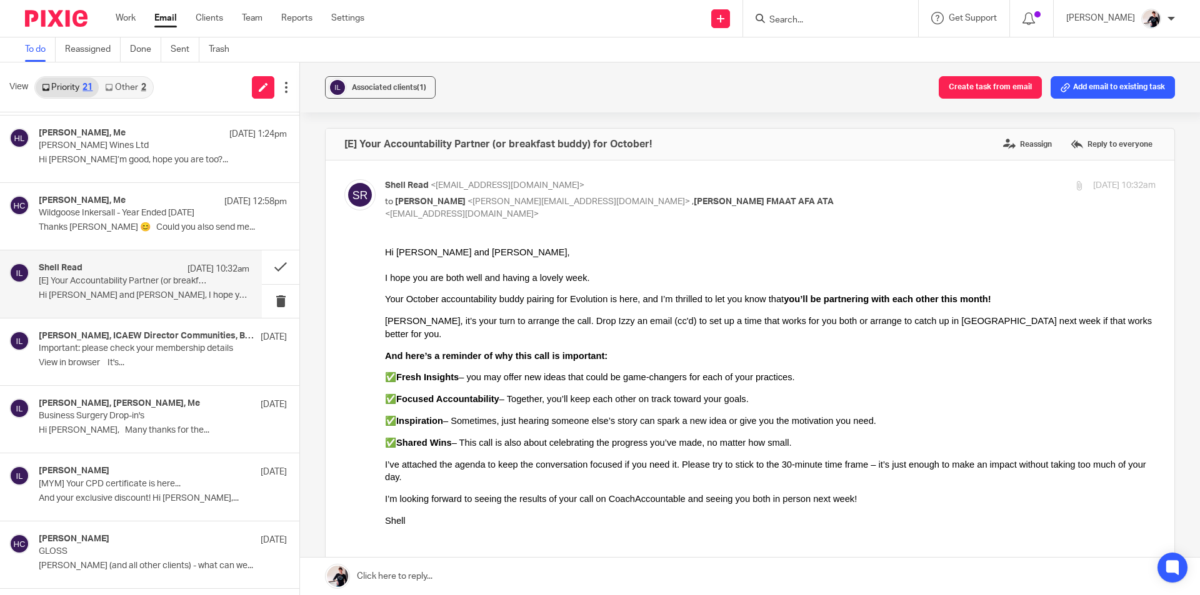
scroll to position [687, 0]
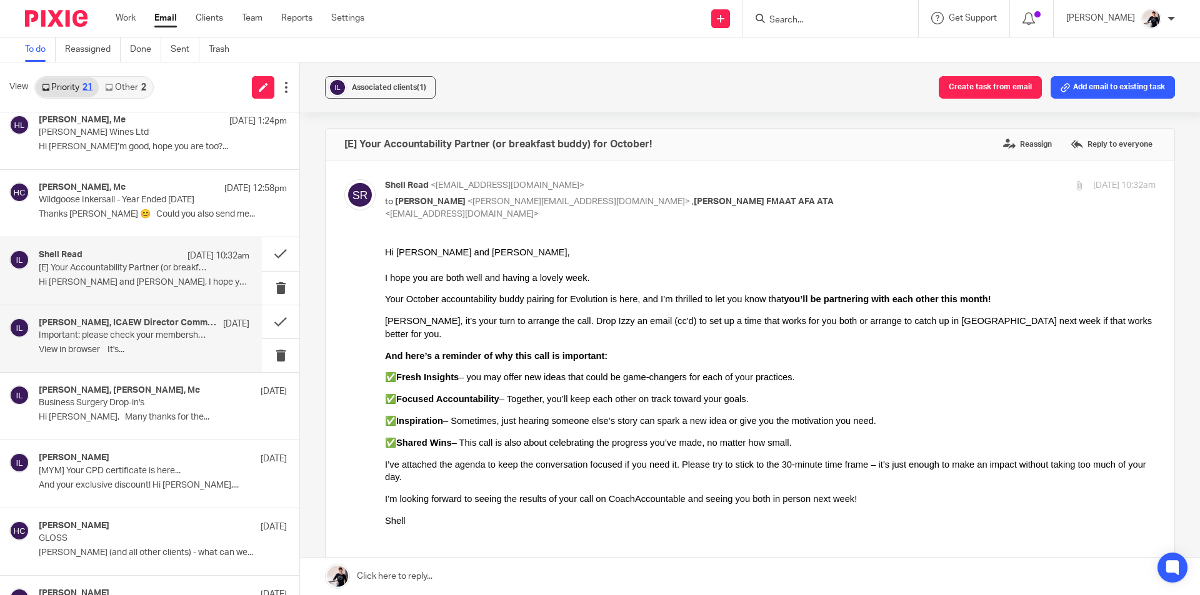
click at [154, 350] on p "View in browser It's..." at bounding box center [144, 350] width 211 height 11
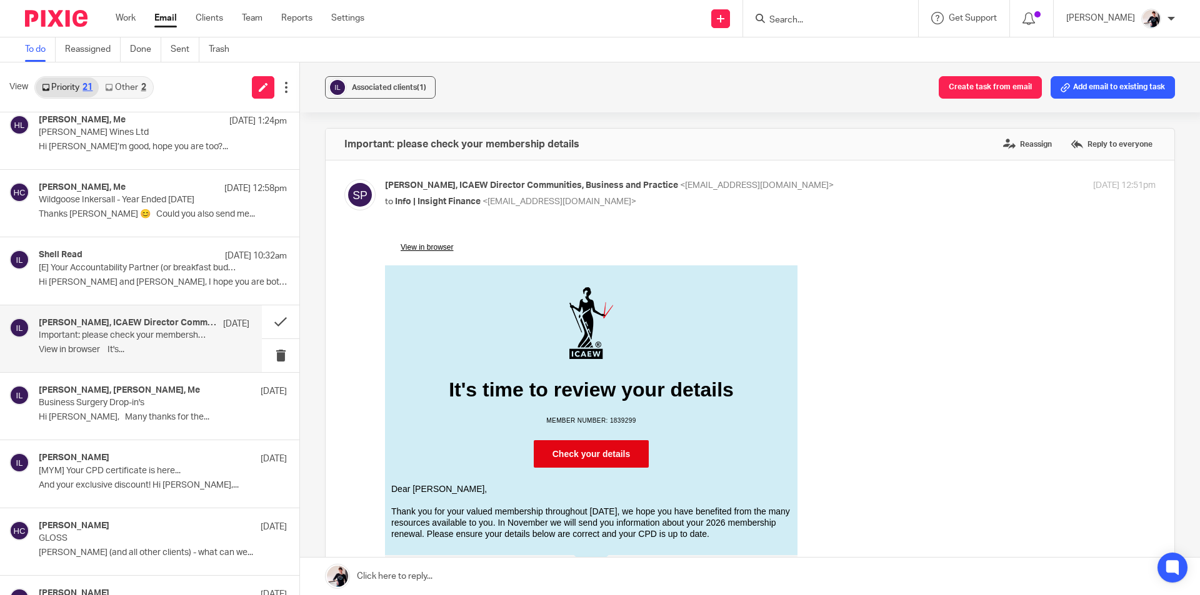
scroll to position [0, 0]
click at [119, 410] on div "[PERSON_NAME], [PERSON_NAME], Me [DATE] Business Surgery Drop-in's Hi [PERSON_N…" at bounding box center [144, 407] width 211 height 42
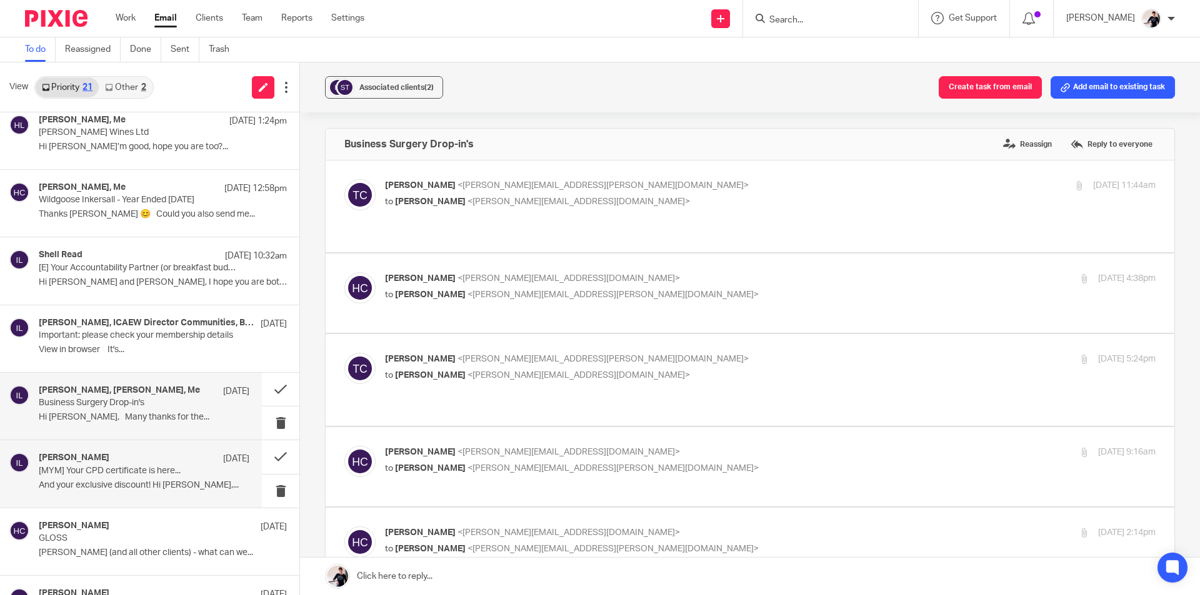
click at [109, 474] on p "[MYM] Your CPD certificate is here..." at bounding box center [123, 471] width 169 height 11
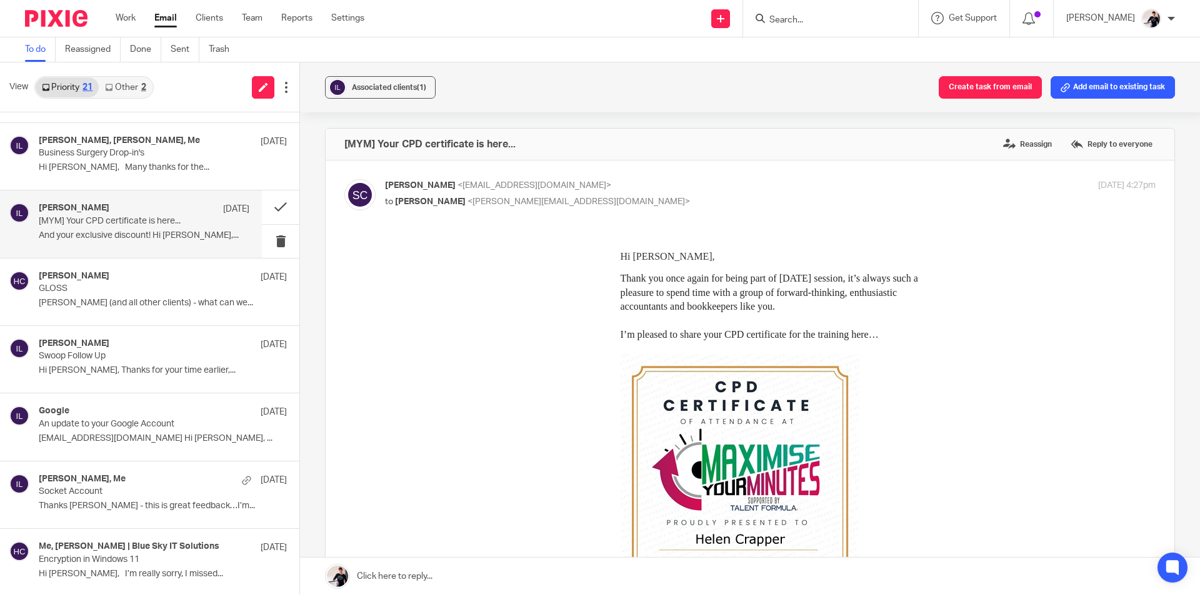
scroll to position [939, 0]
